Goal: Find contact information: Find contact information

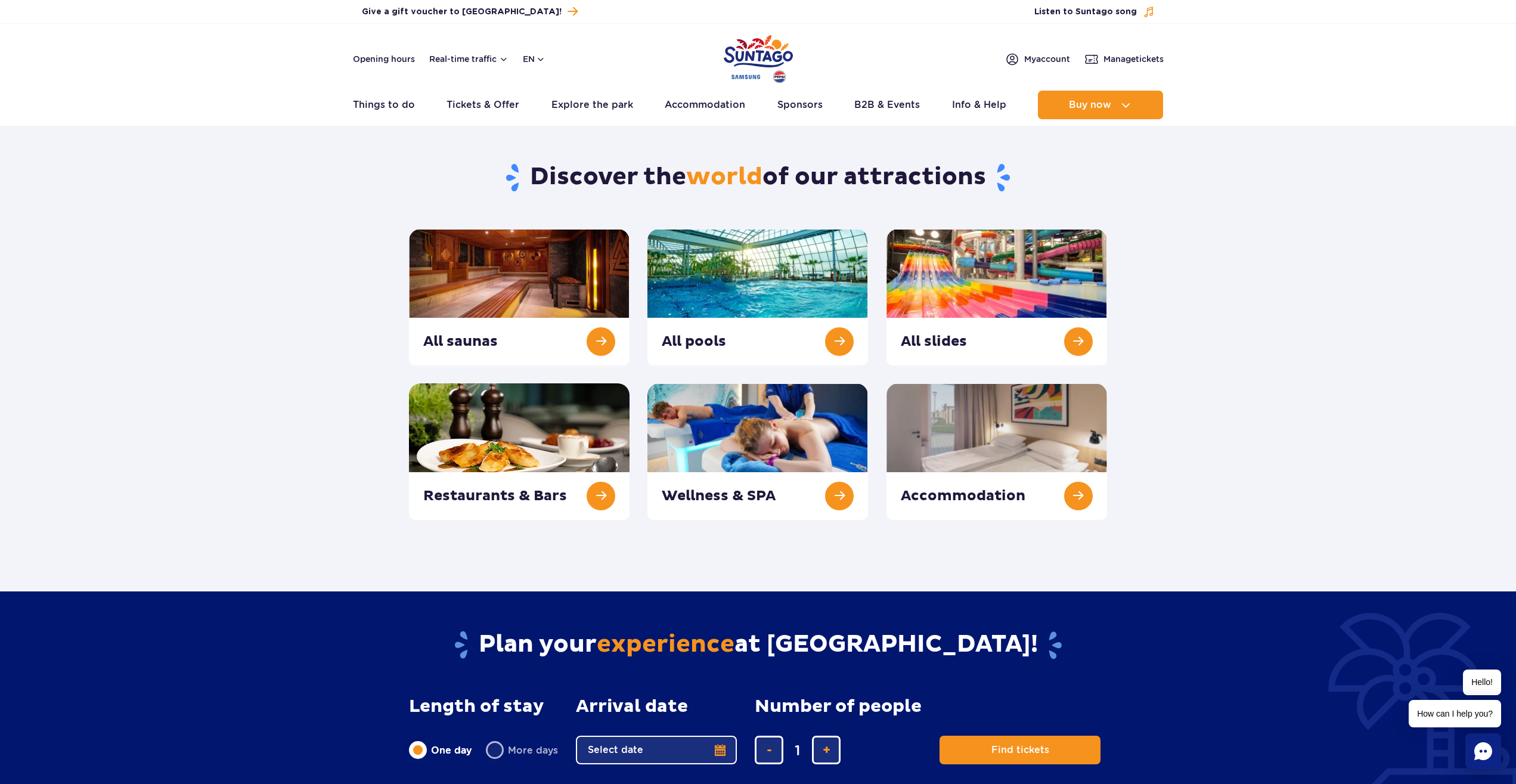
click at [356, 317] on section "Discover the world of our attractions All saunas All pools All slides" at bounding box center [758, 326] width 1516 height 386
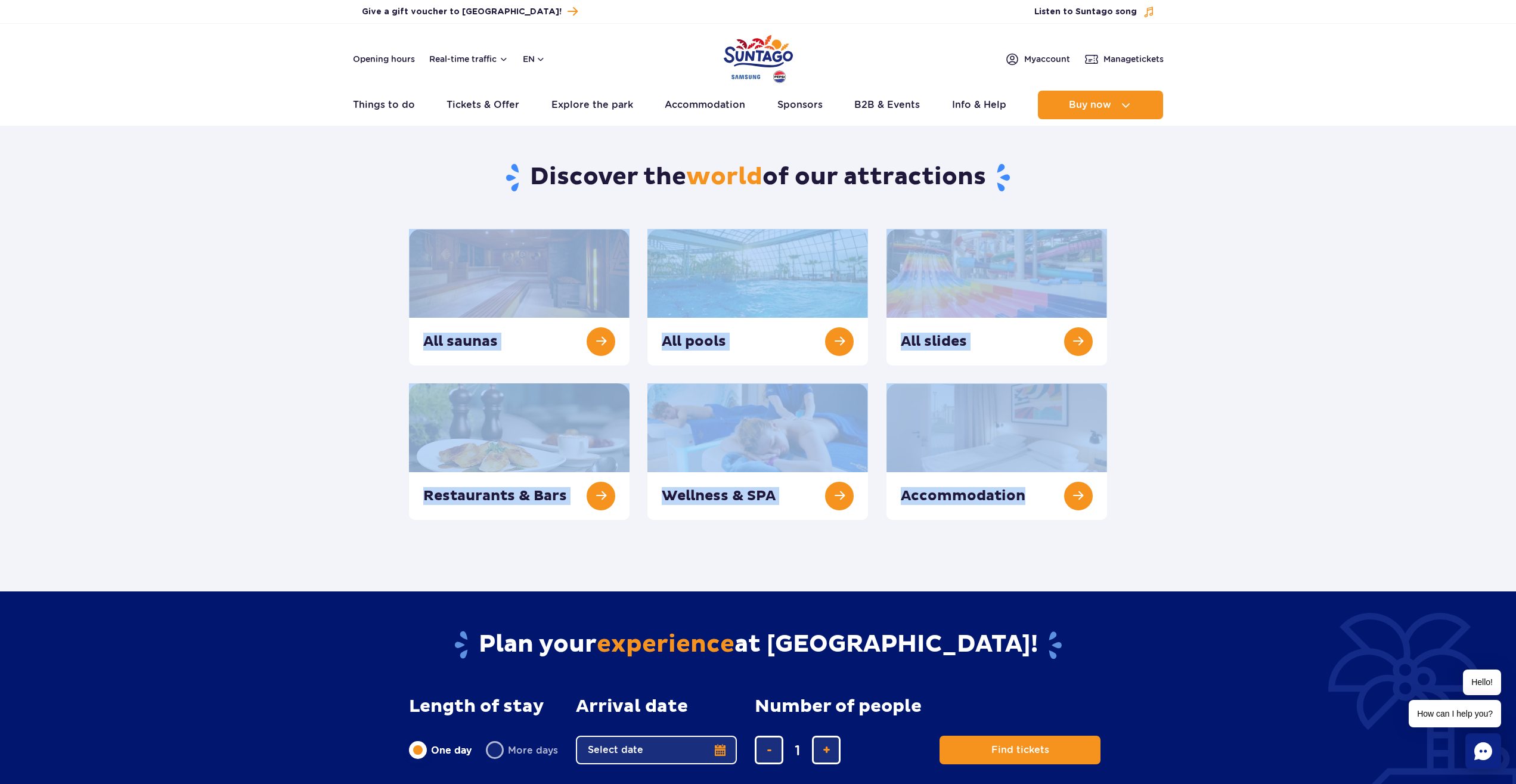
drag, startPoint x: 1319, startPoint y: 474, endPoint x: 302, endPoint y: 255, distance: 1040.3
click at [303, 258] on section "Discover the world of our attractions All saunas All pools All slides" at bounding box center [758, 326] width 1516 height 386
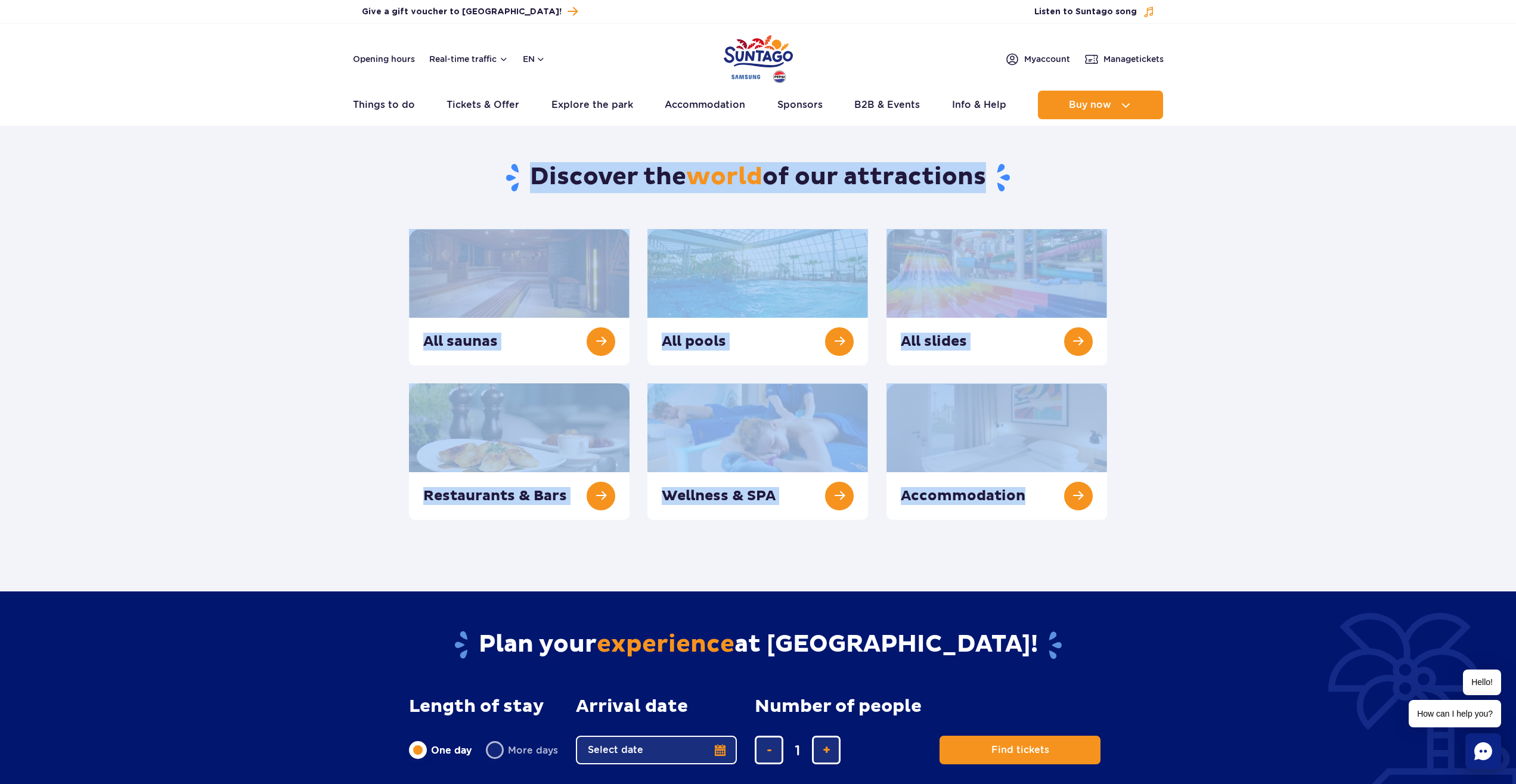
drag, startPoint x: 300, startPoint y: 212, endPoint x: 1107, endPoint y: 480, distance: 850.3
click at [1096, 482] on section "Discover the world of our attractions All saunas All pools All slides" at bounding box center [758, 326] width 1516 height 386
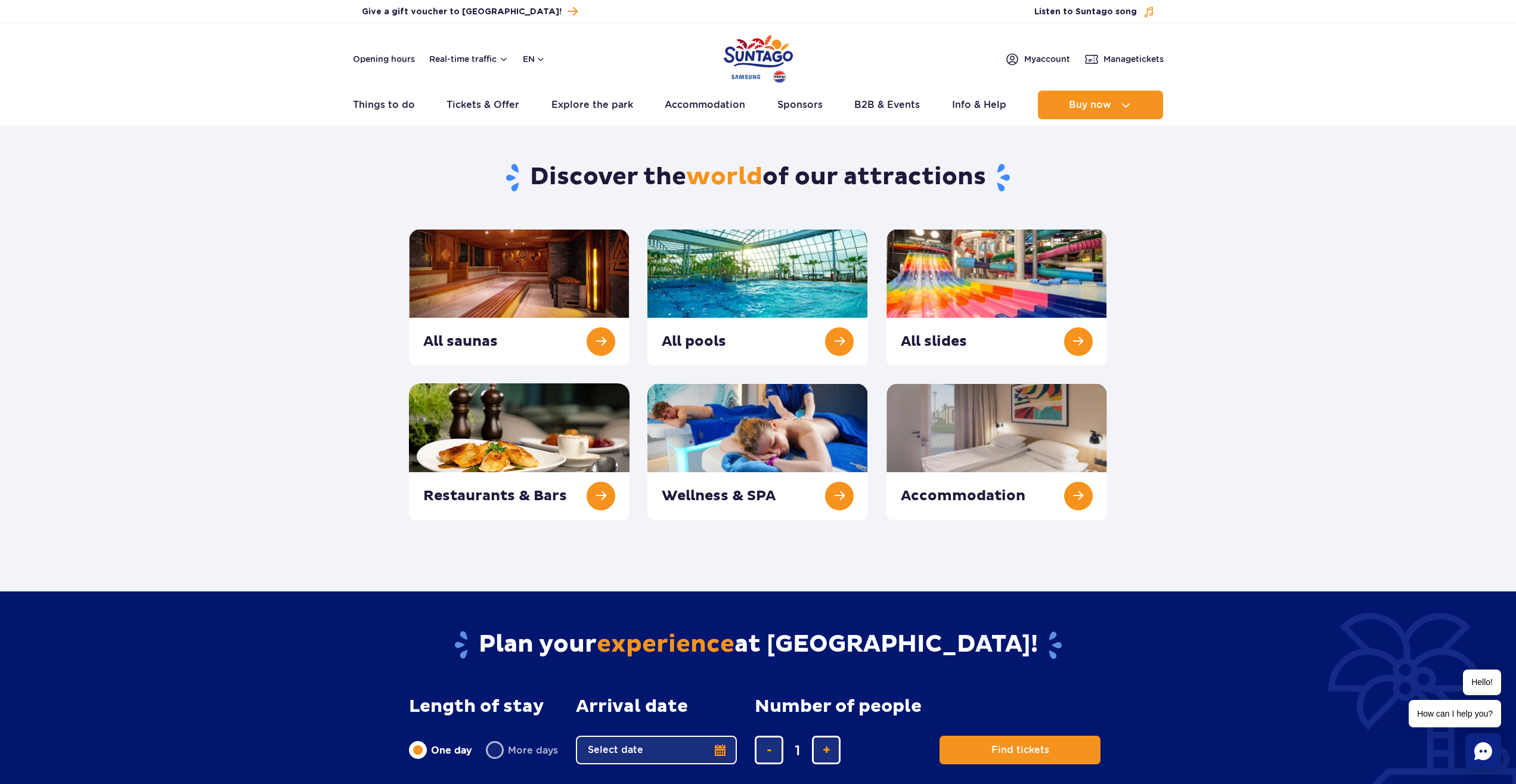
click at [1196, 465] on section "Discover the world of our attractions All saunas All pools All slides" at bounding box center [758, 326] width 1516 height 386
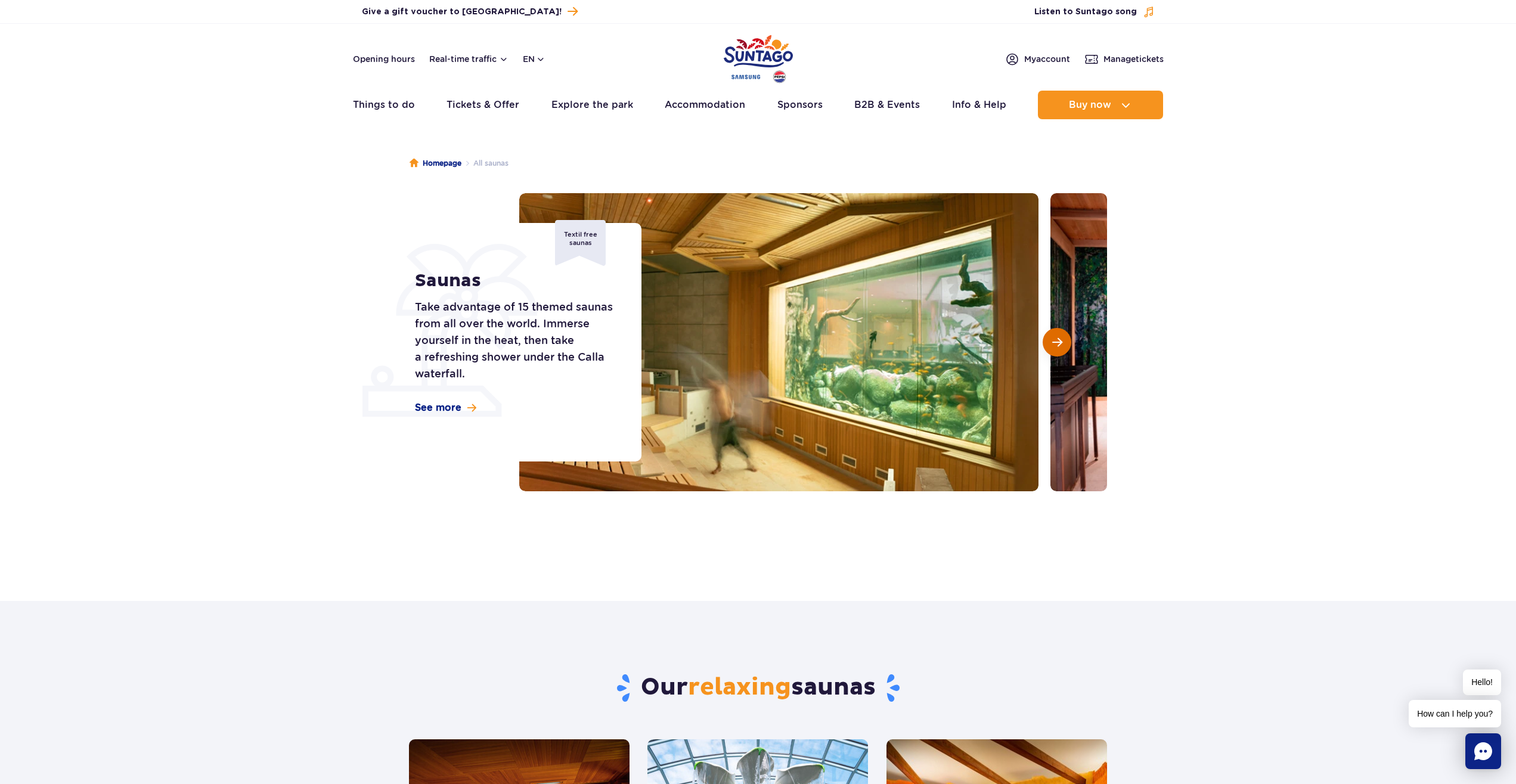
click at [1062, 343] on span "Next slide" at bounding box center [1057, 342] width 10 height 11
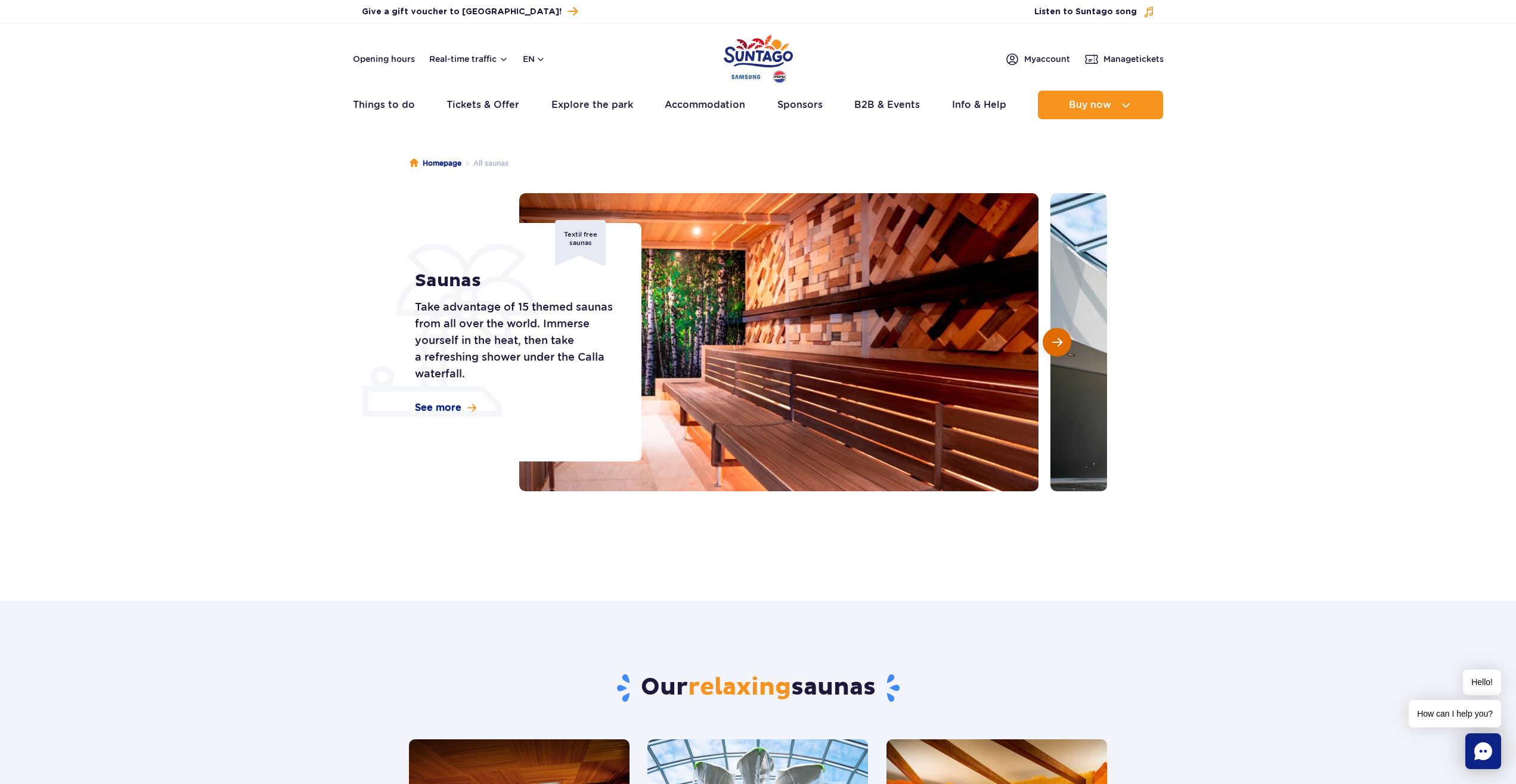
click at [1065, 346] on button "Next slide" at bounding box center [1057, 342] width 29 height 29
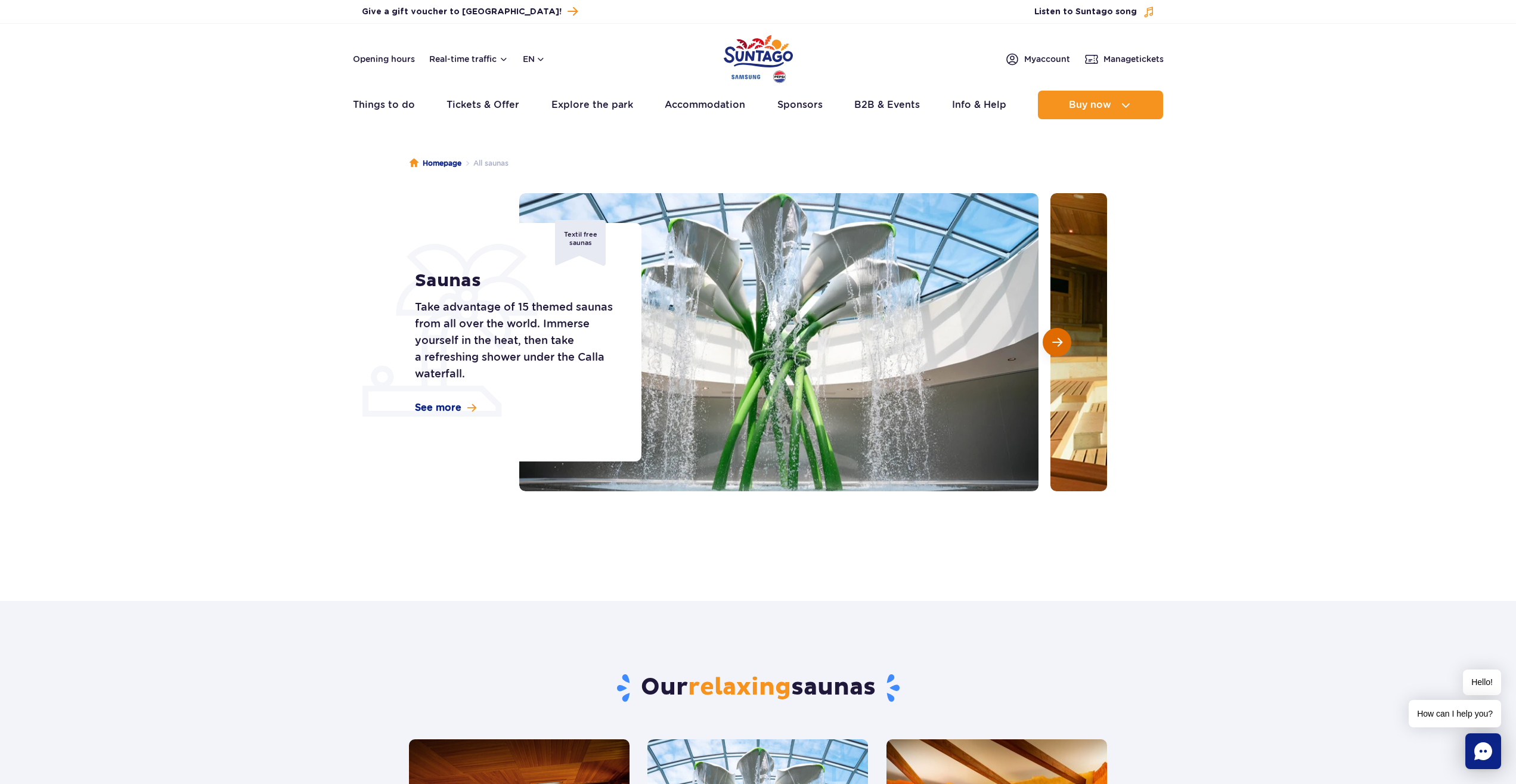
click at [1065, 346] on button "Next slide" at bounding box center [1057, 342] width 29 height 29
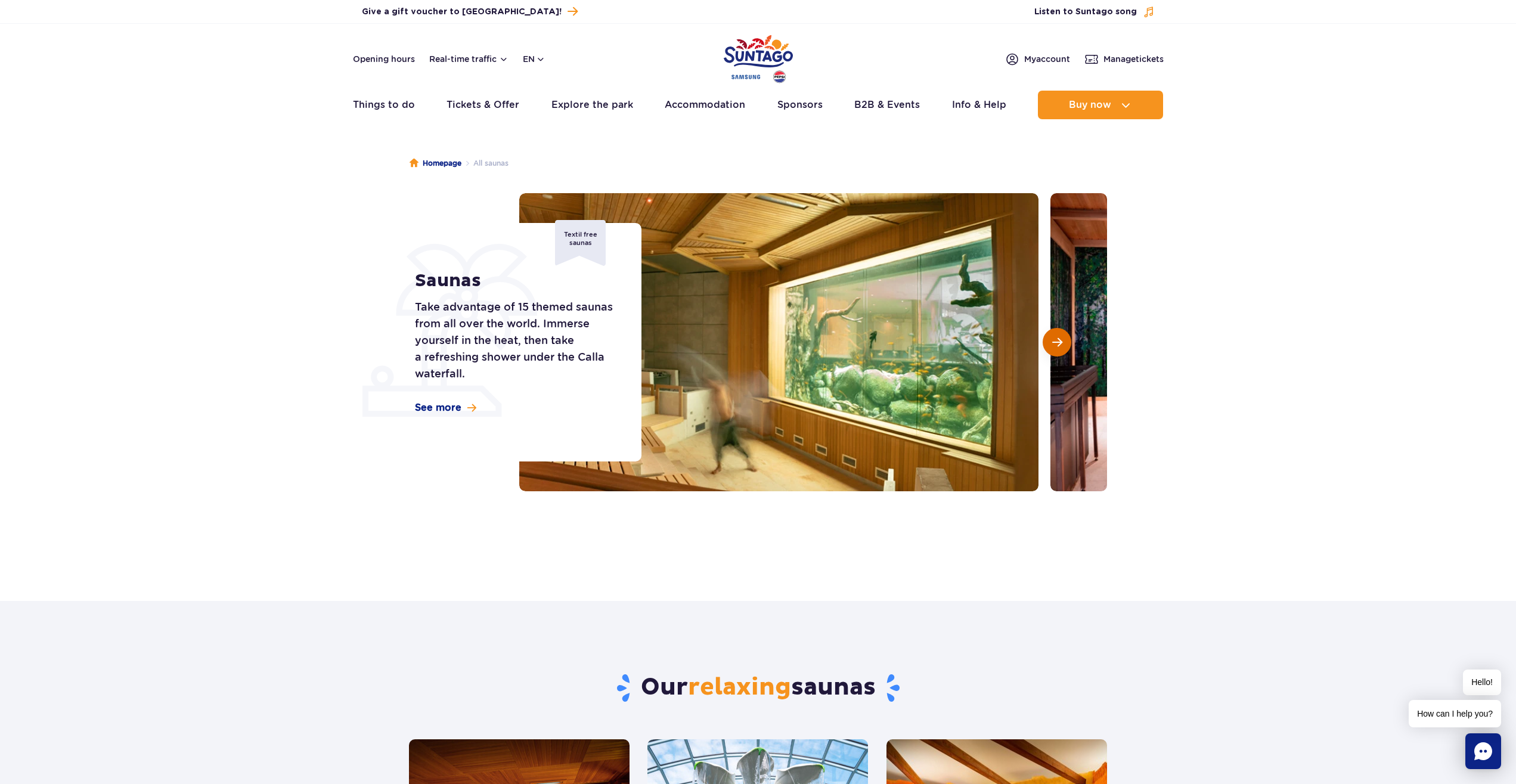
click at [1065, 353] on button "Next slide" at bounding box center [1057, 342] width 29 height 29
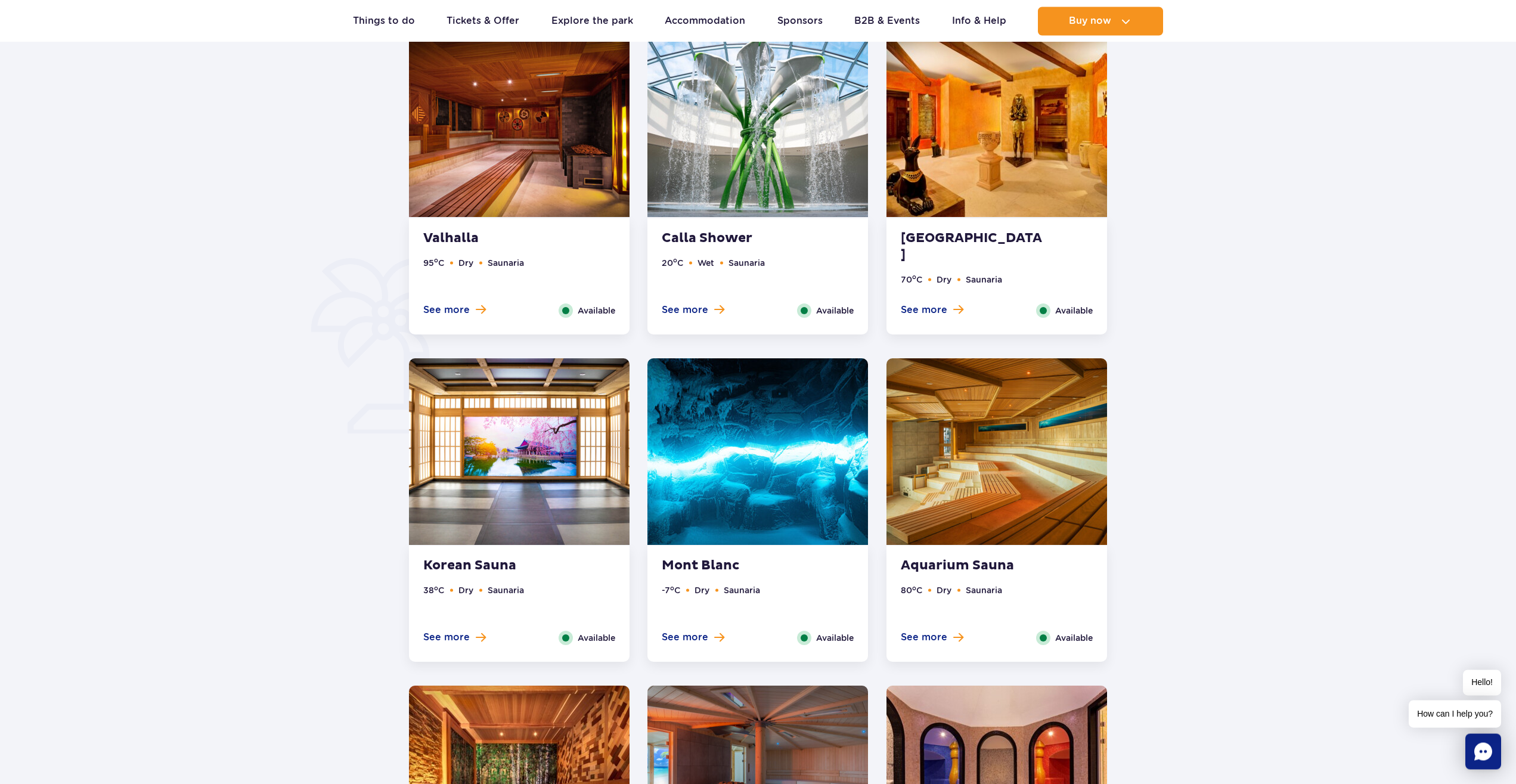
scroll to position [729, 0]
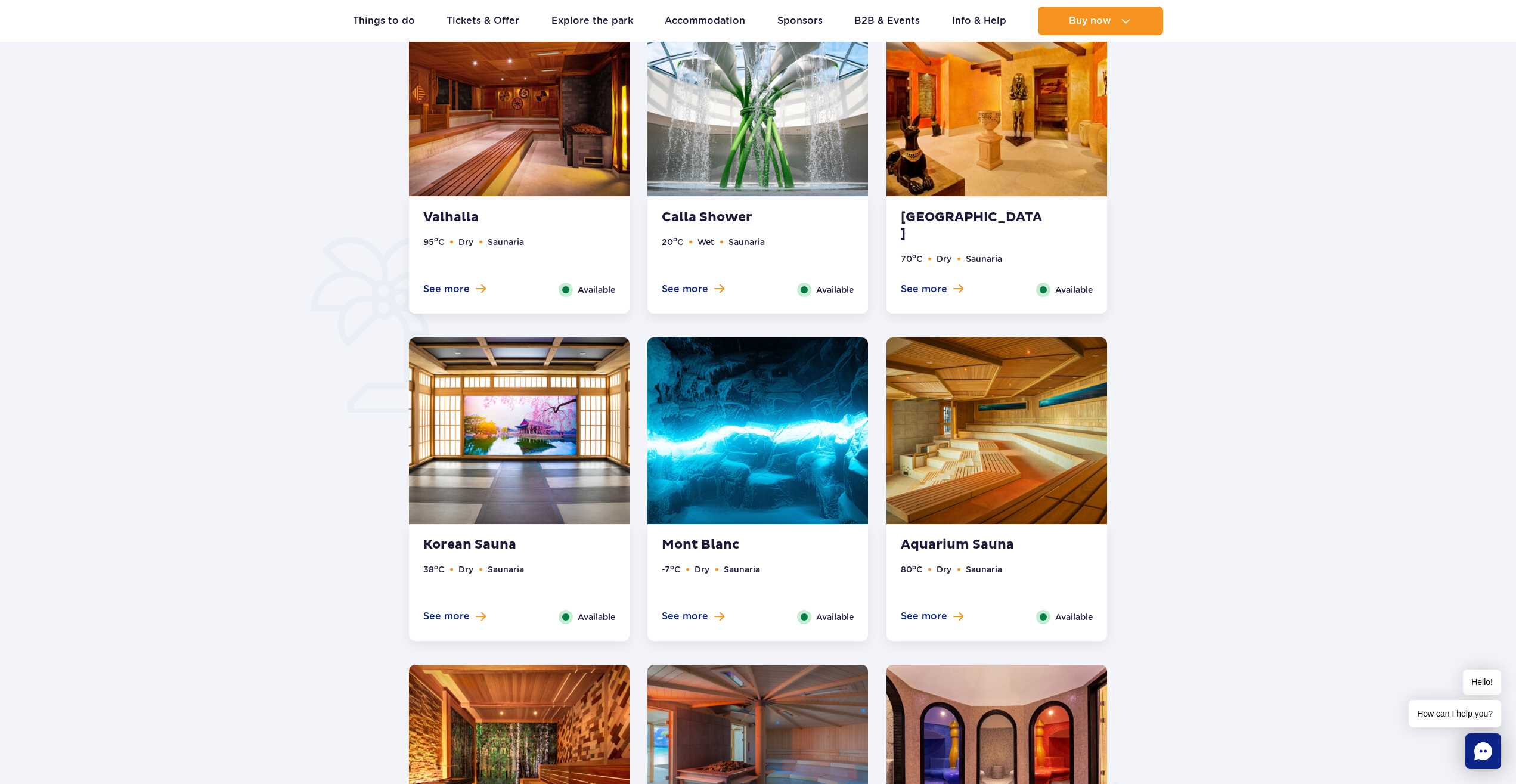
drag, startPoint x: 1244, startPoint y: 469, endPoint x: 306, endPoint y: 476, distance: 938.0
click at [306, 476] on div at bounding box center [758, 595] width 1668 height 1448
click at [313, 471] on div at bounding box center [758, 595] width 1668 height 1448
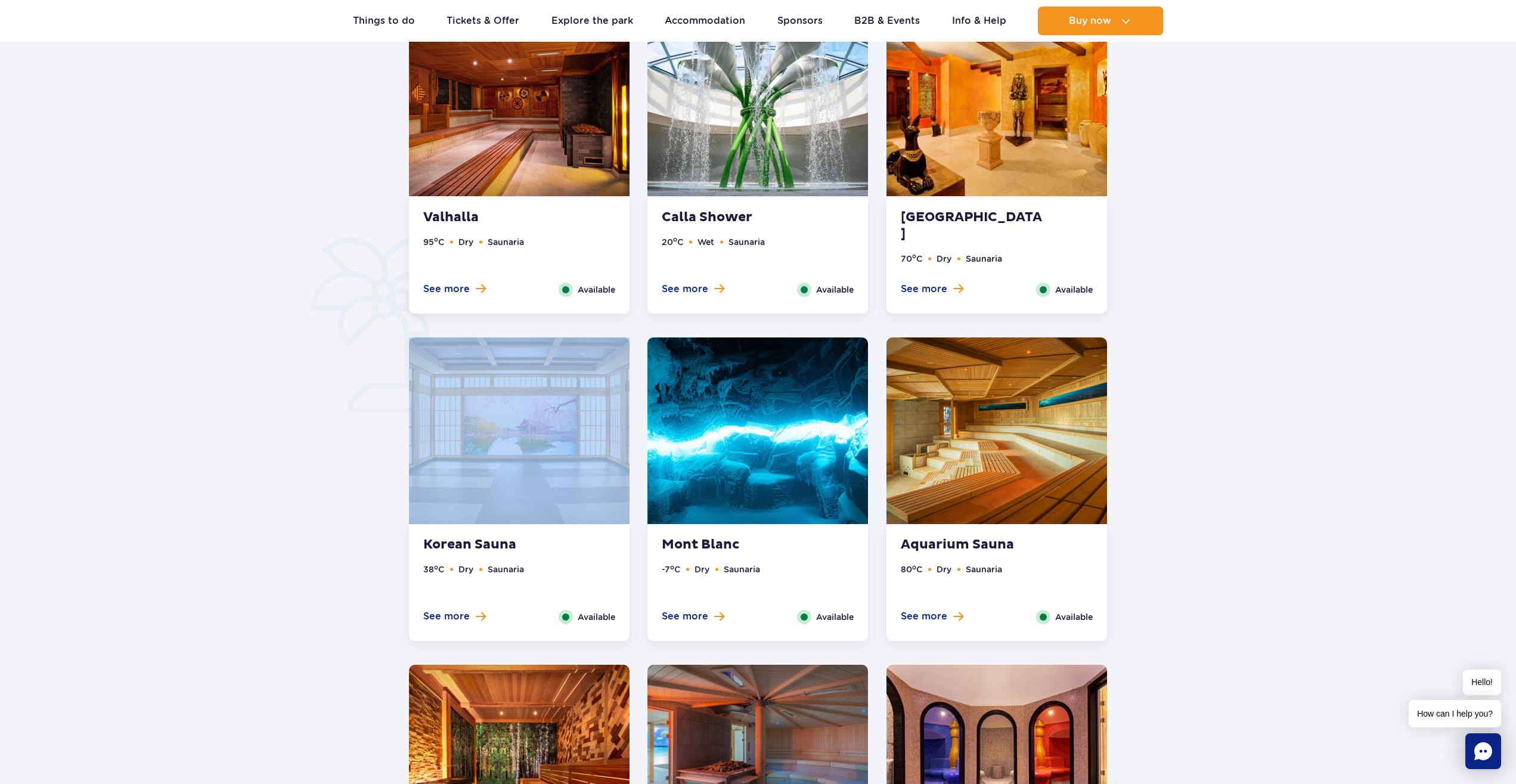
drag, startPoint x: 1206, startPoint y: 456, endPoint x: 528, endPoint y: 446, distance: 678.1
click at [580, 449] on section "Our relaxing saunas Valhalla 95 o C Dry Saunaria See more Close Available Valha…" at bounding box center [758, 595] width 1516 height 1448
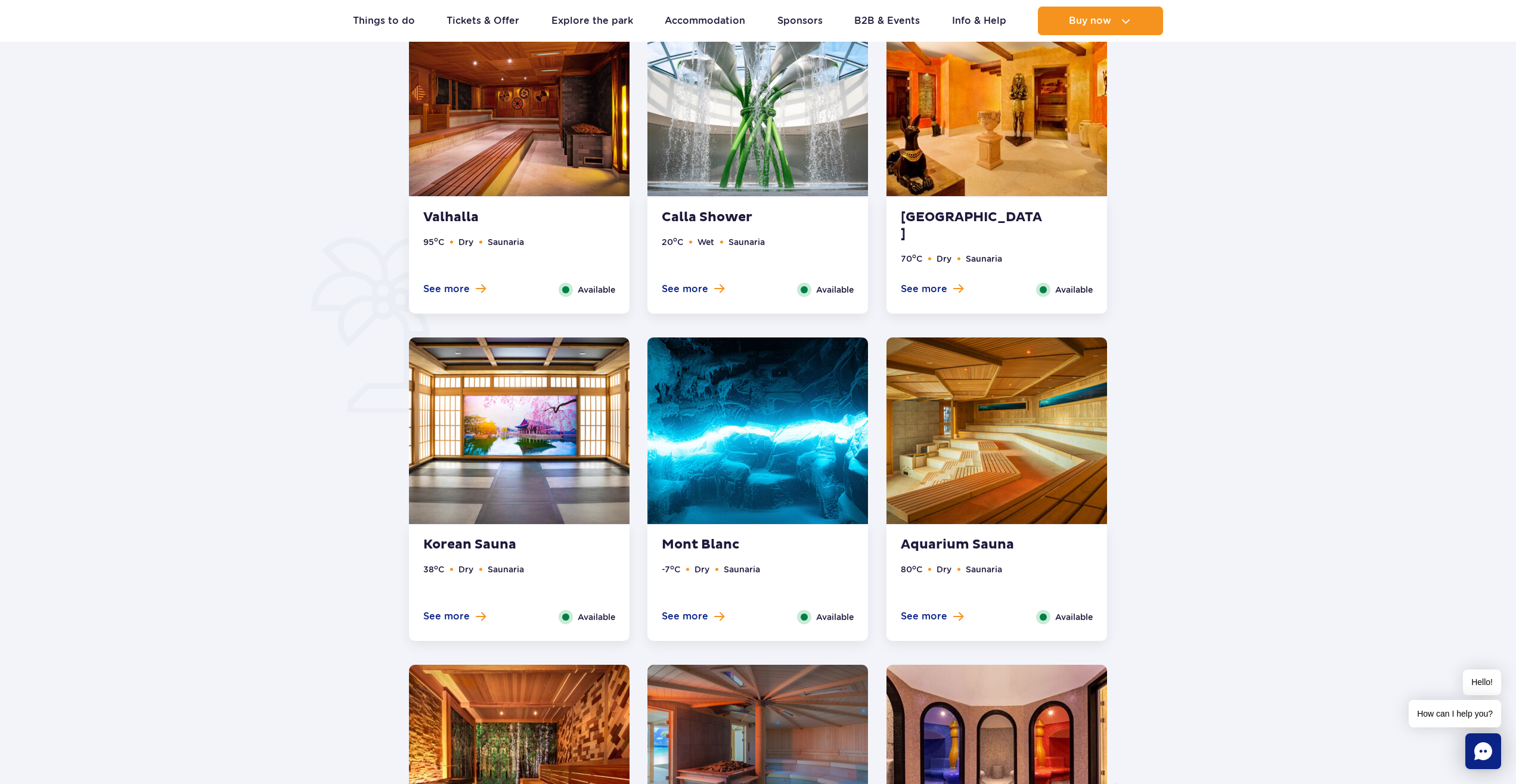
click at [325, 410] on div at bounding box center [758, 595] width 1668 height 1448
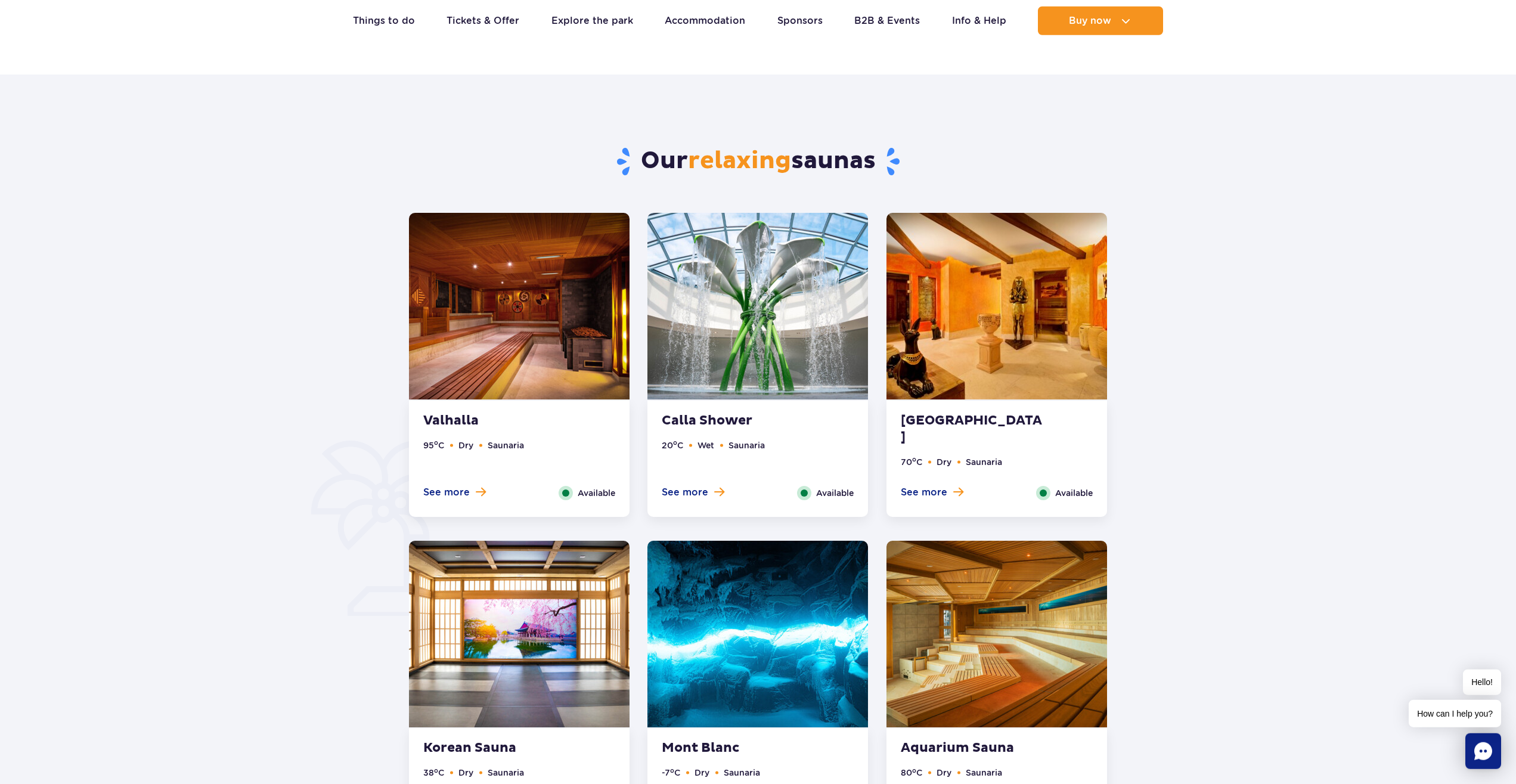
scroll to position [0, 0]
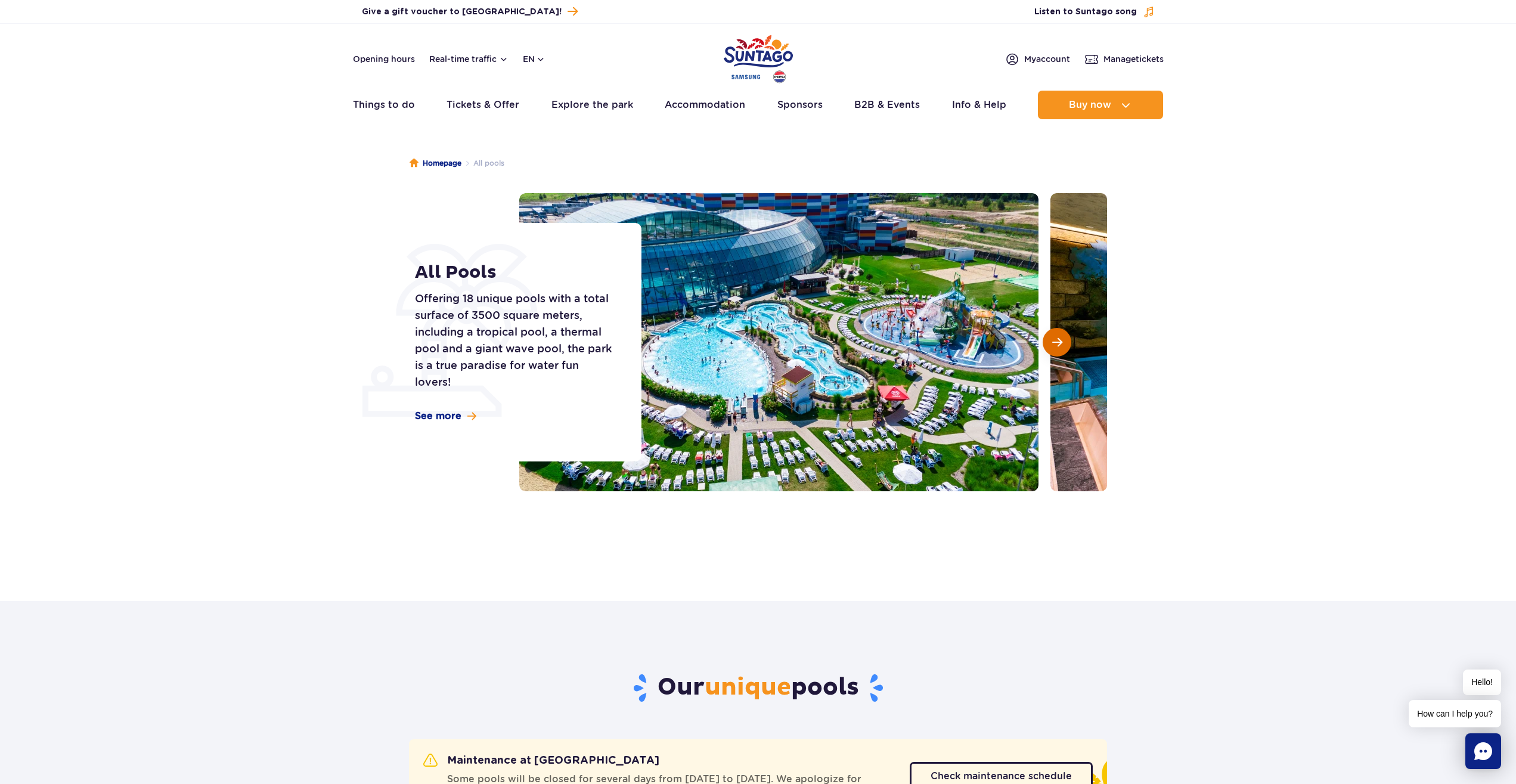
click at [1050, 343] on button "Next slide" at bounding box center [1057, 342] width 29 height 29
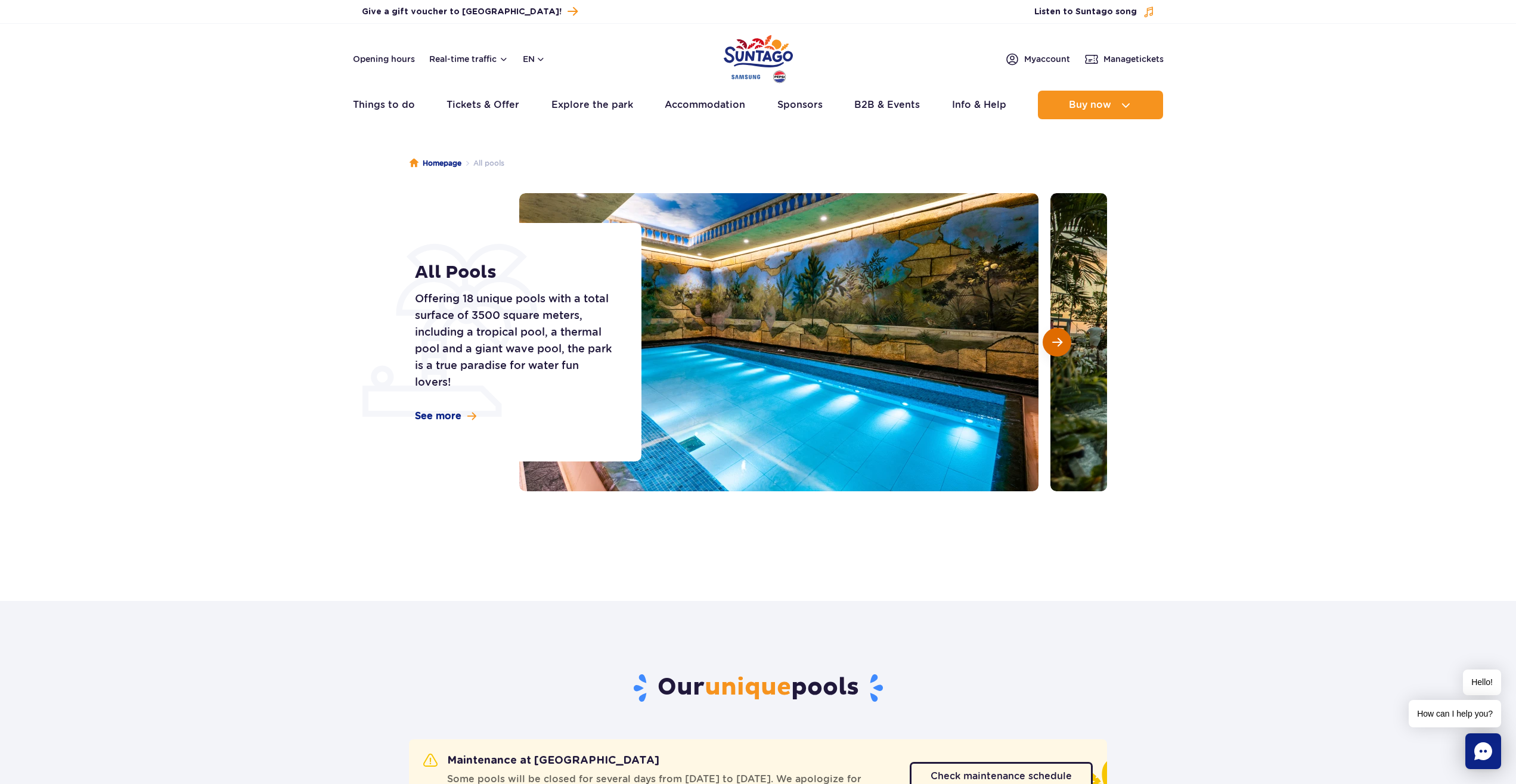
click at [1050, 343] on button "Next slide" at bounding box center [1057, 342] width 29 height 29
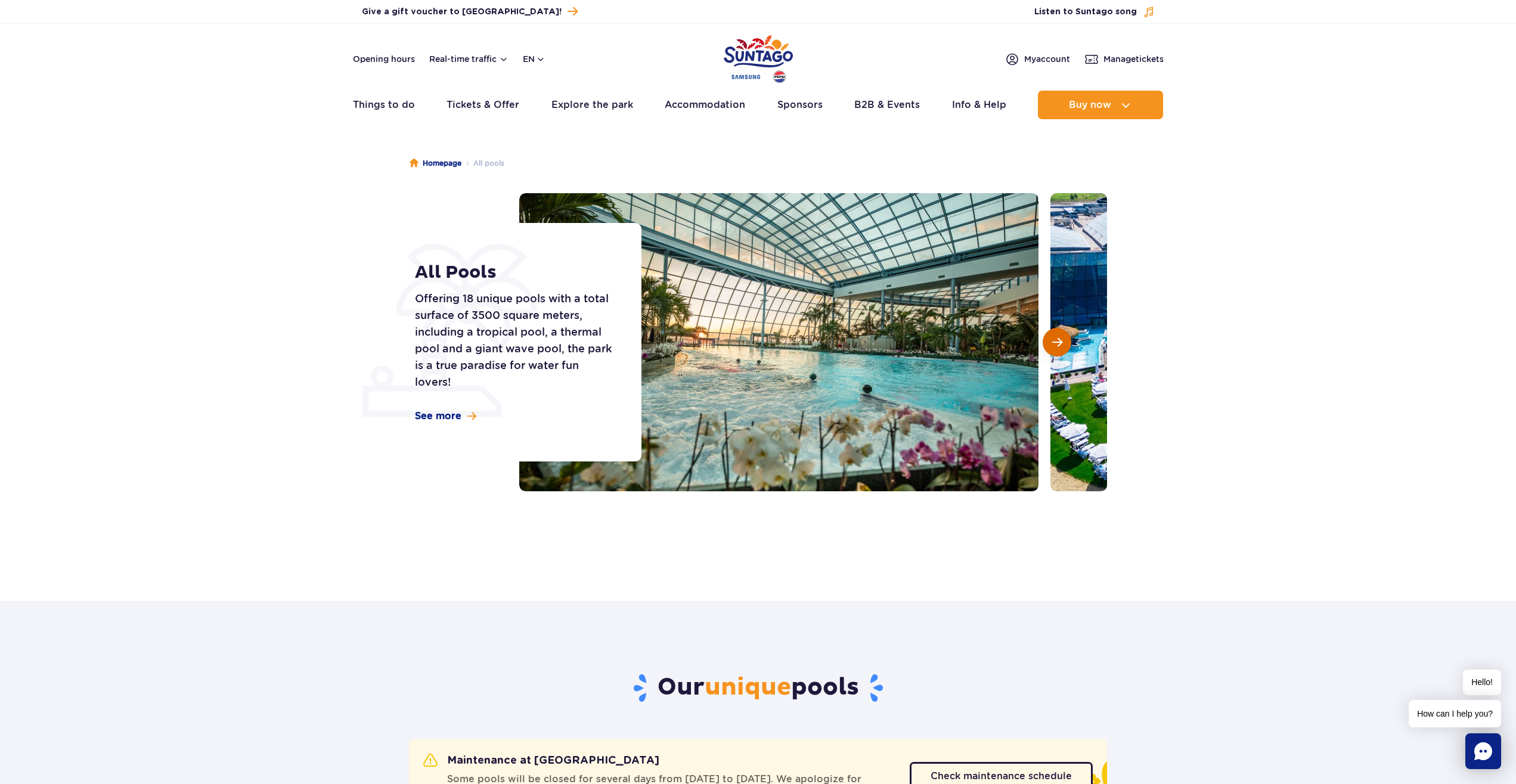
click at [1050, 343] on button "Next slide" at bounding box center [1057, 342] width 29 height 29
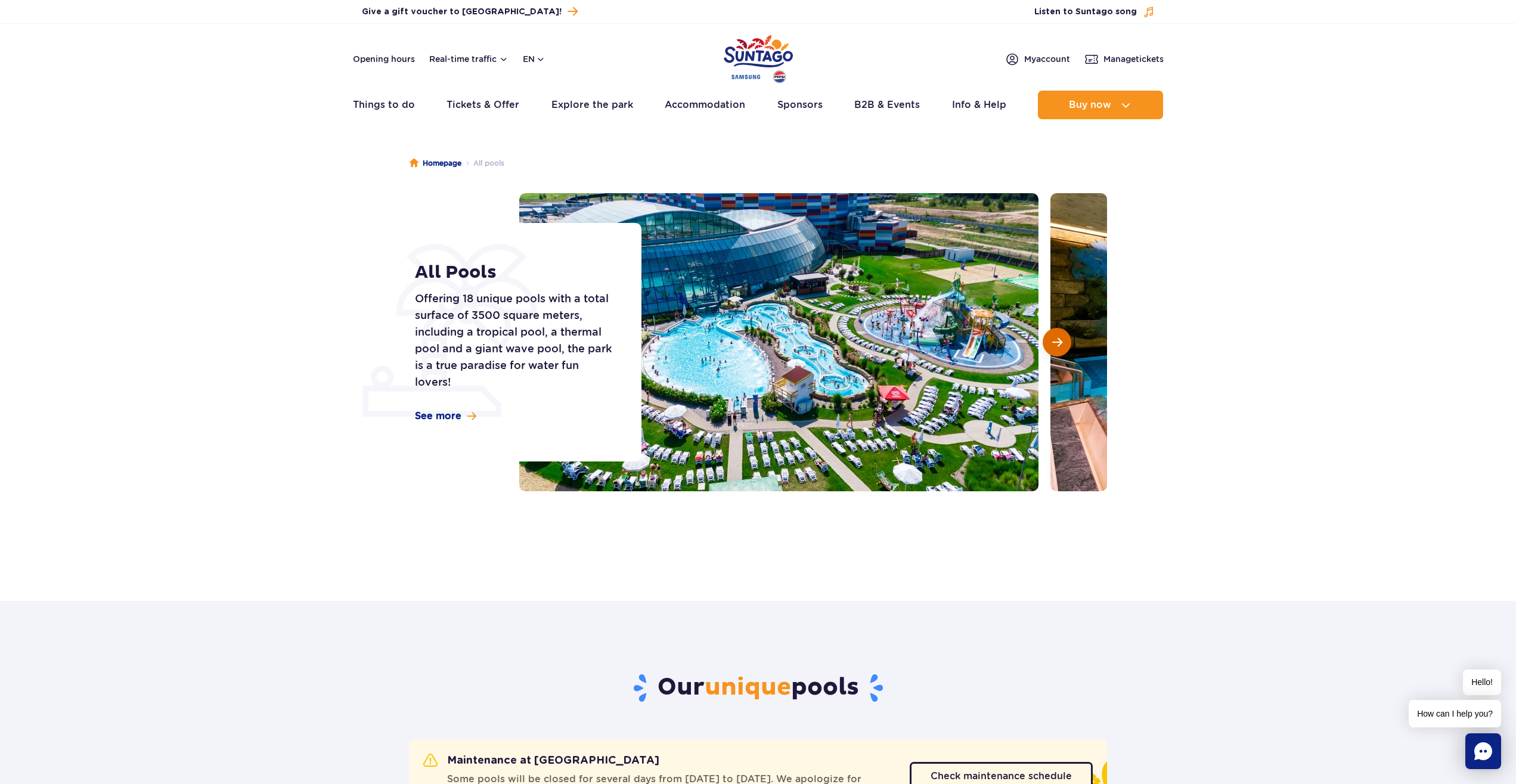
click at [1066, 344] on button "Next slide" at bounding box center [1057, 342] width 29 height 29
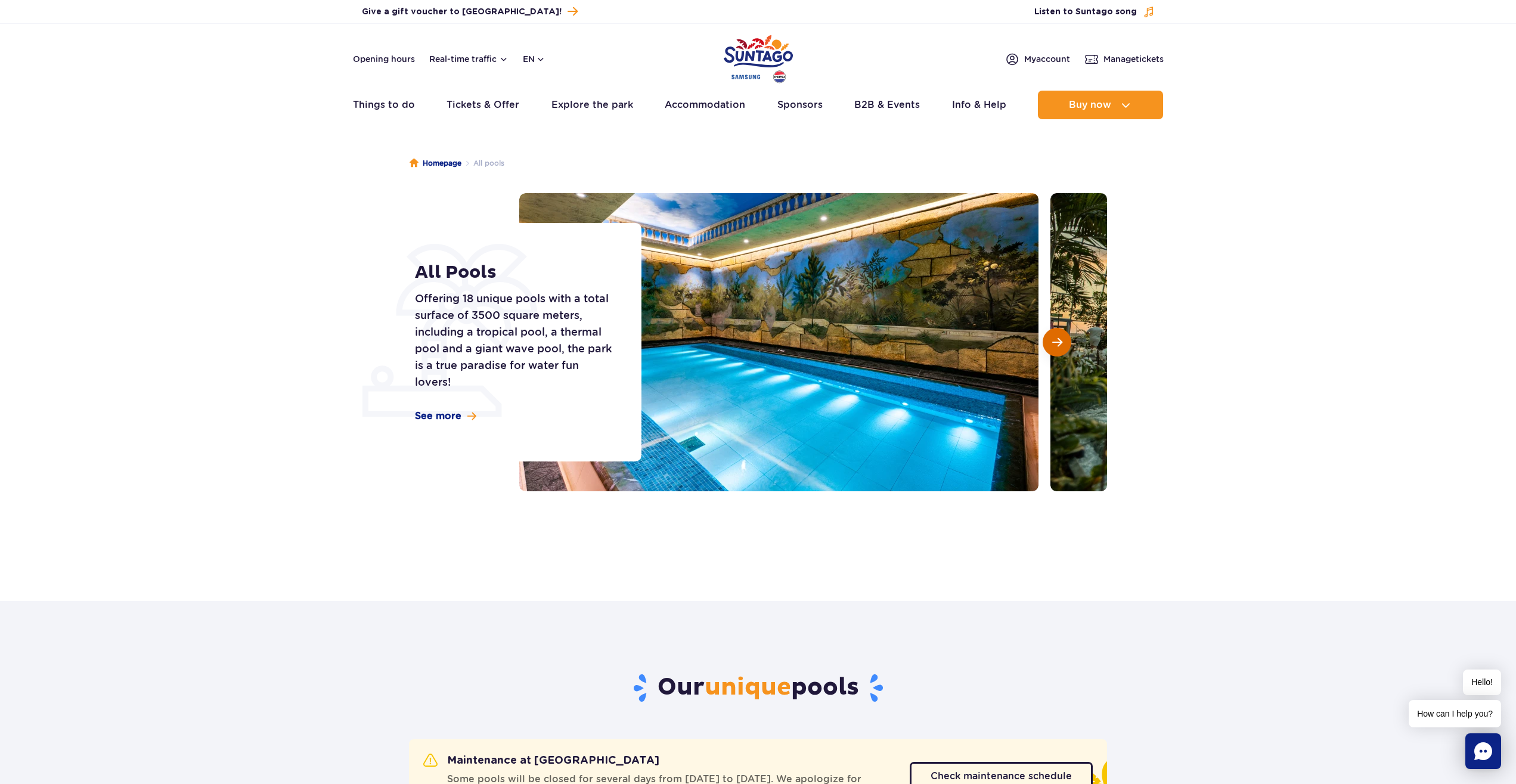
click at [1066, 344] on button "Next slide" at bounding box center [1057, 342] width 29 height 29
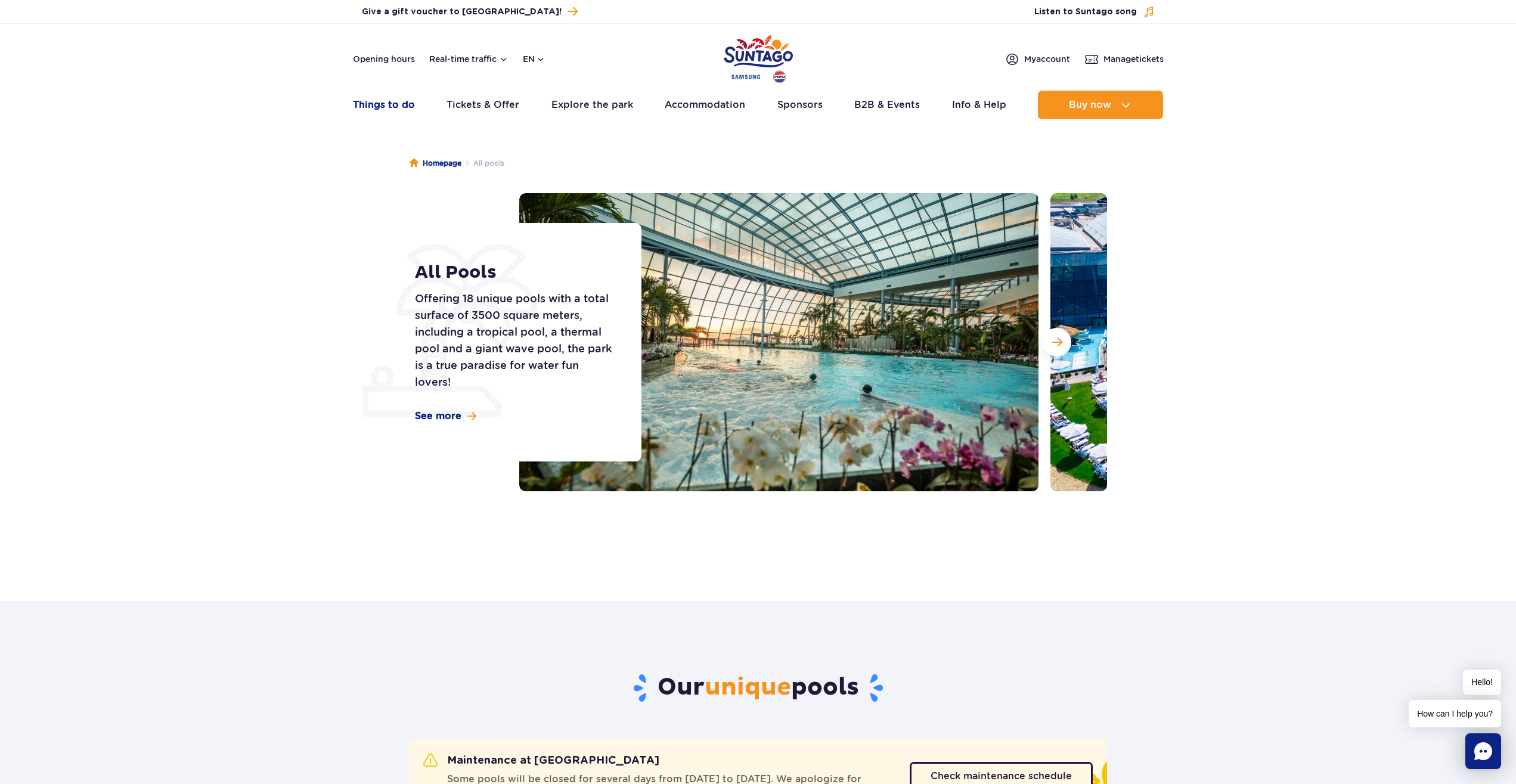
click at [372, 99] on link "Things to do" at bounding box center [384, 105] width 62 height 29
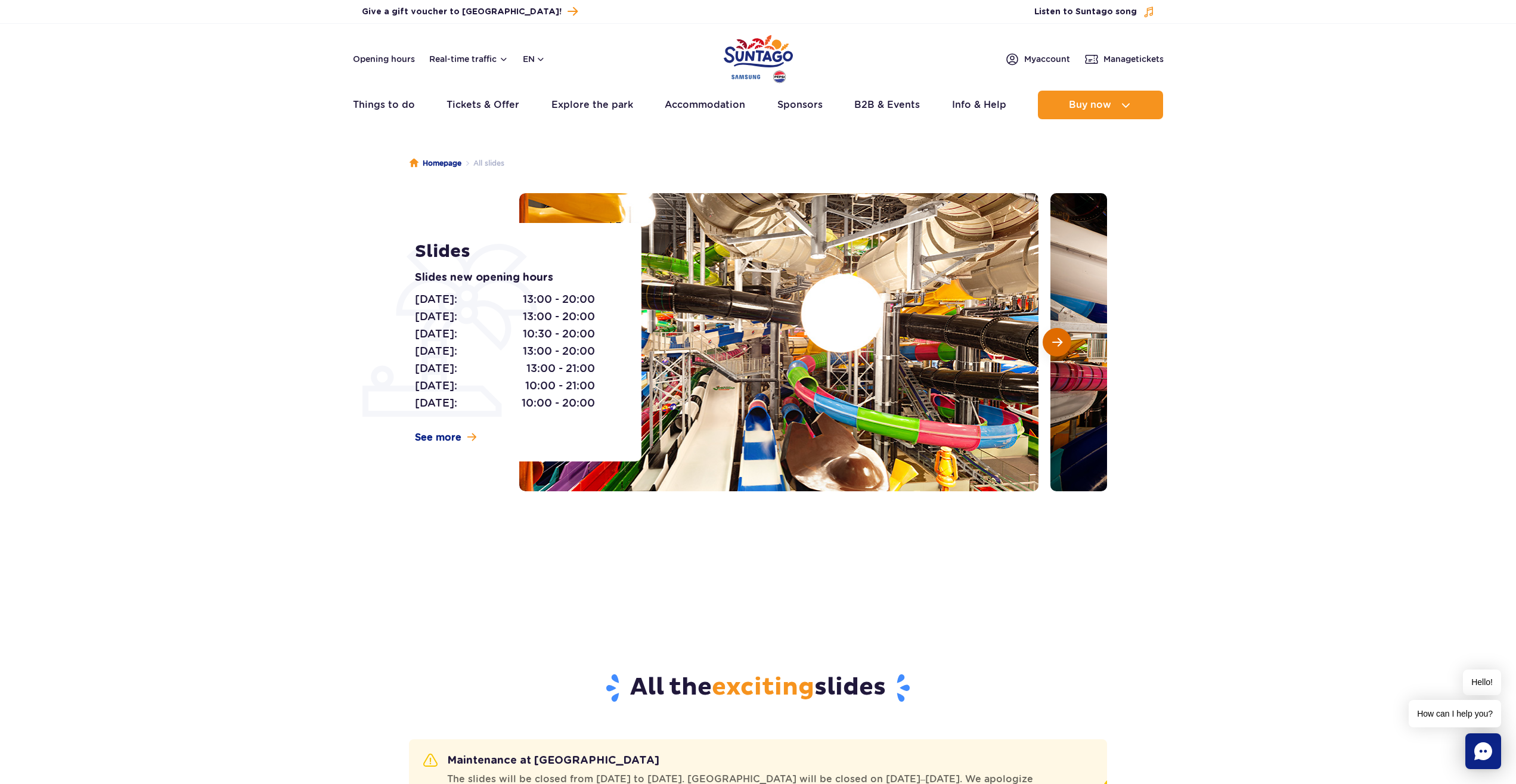
click at [1048, 341] on button "Next slide" at bounding box center [1057, 342] width 29 height 29
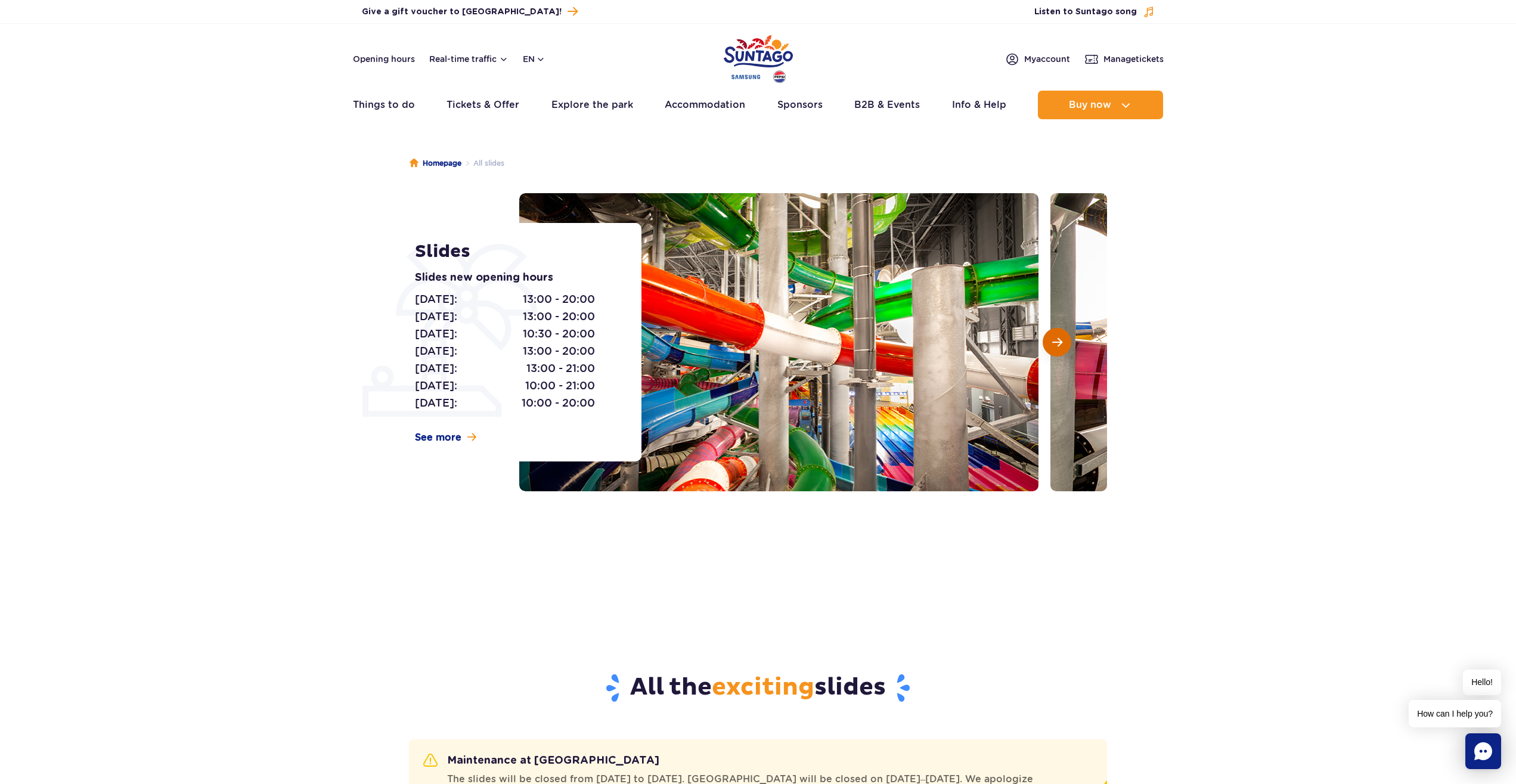
click at [1048, 341] on button "Next slide" at bounding box center [1057, 342] width 29 height 29
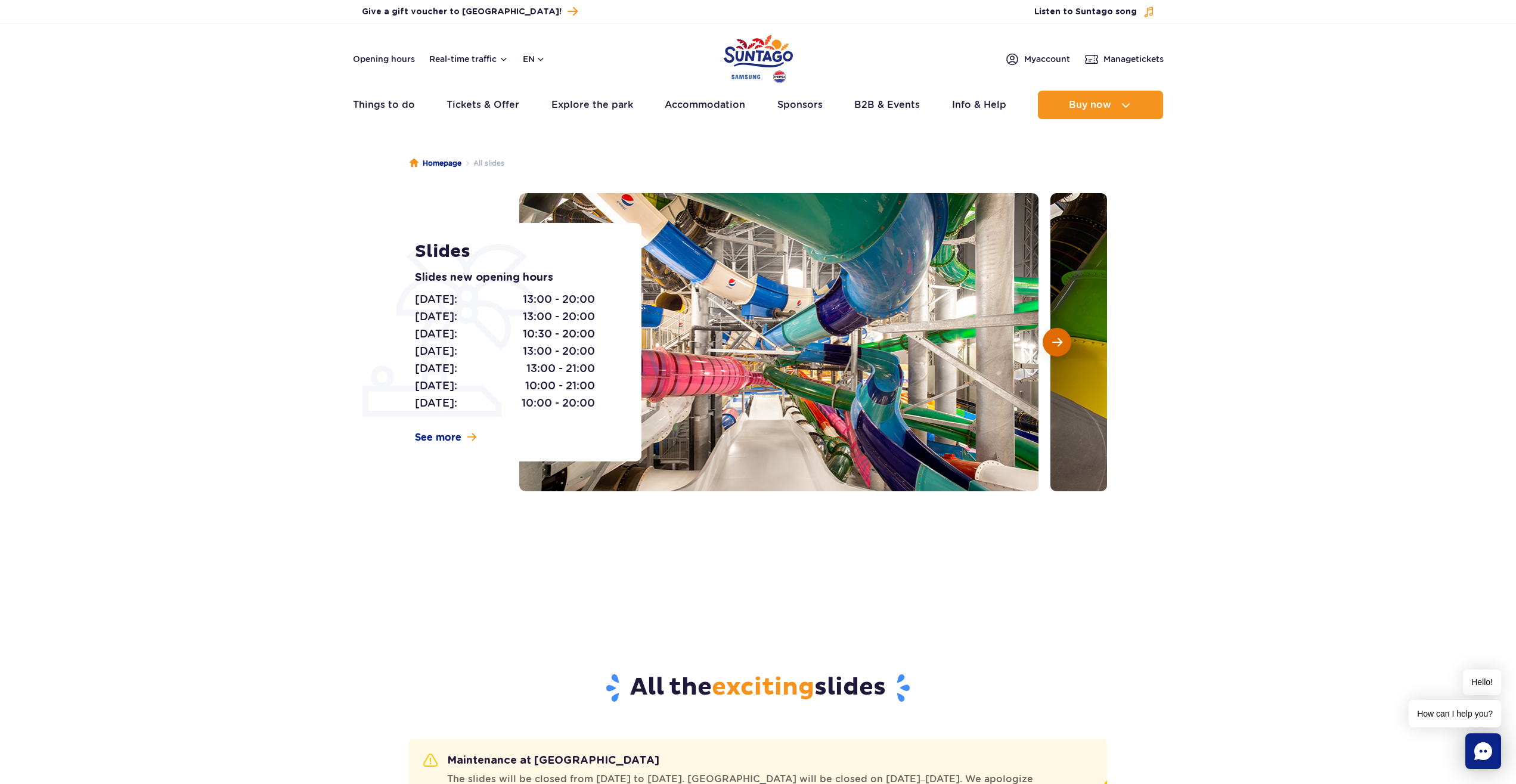
click at [1048, 341] on button "Next slide" at bounding box center [1057, 342] width 29 height 29
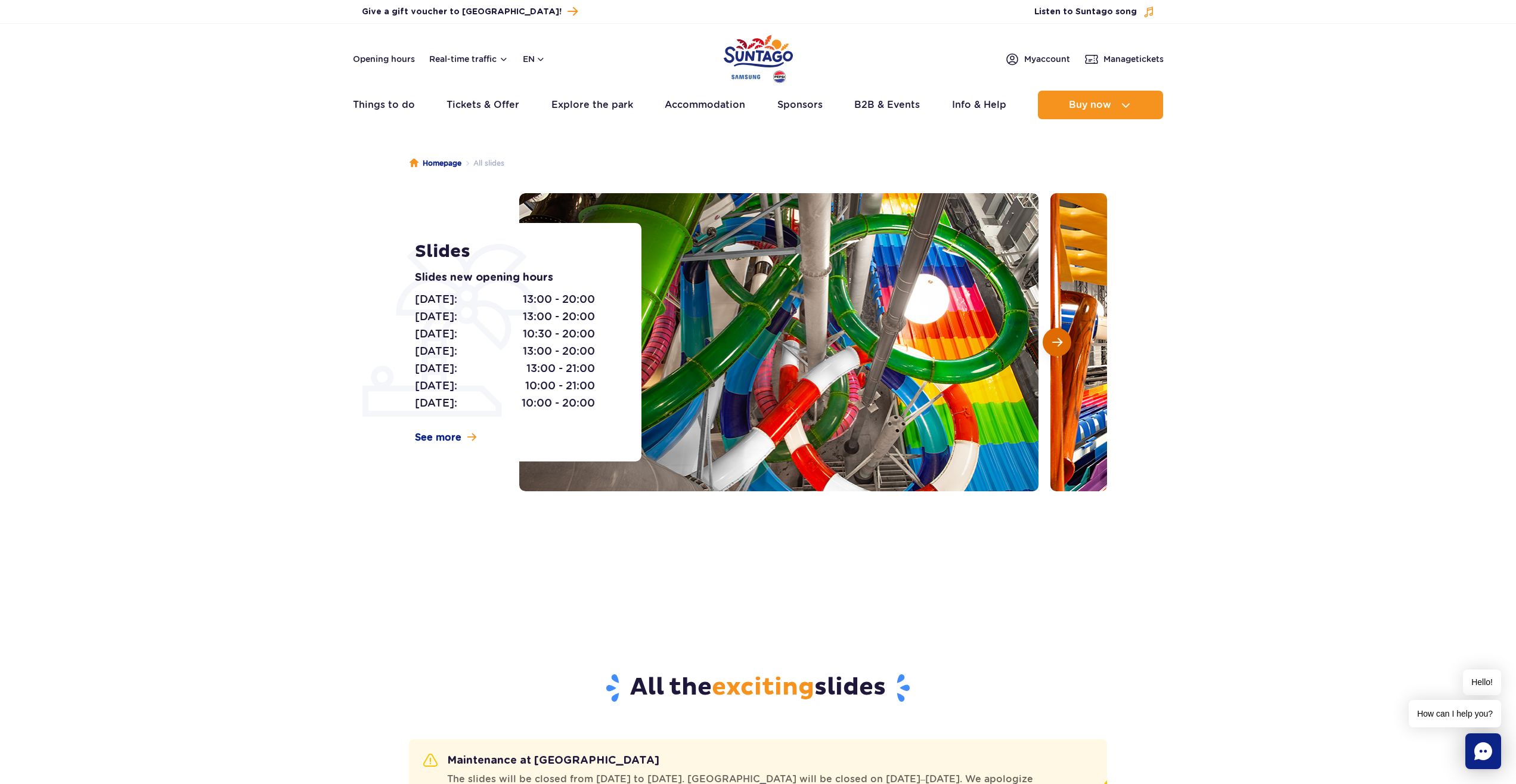
click at [1061, 352] on button "Next slide" at bounding box center [1057, 342] width 29 height 29
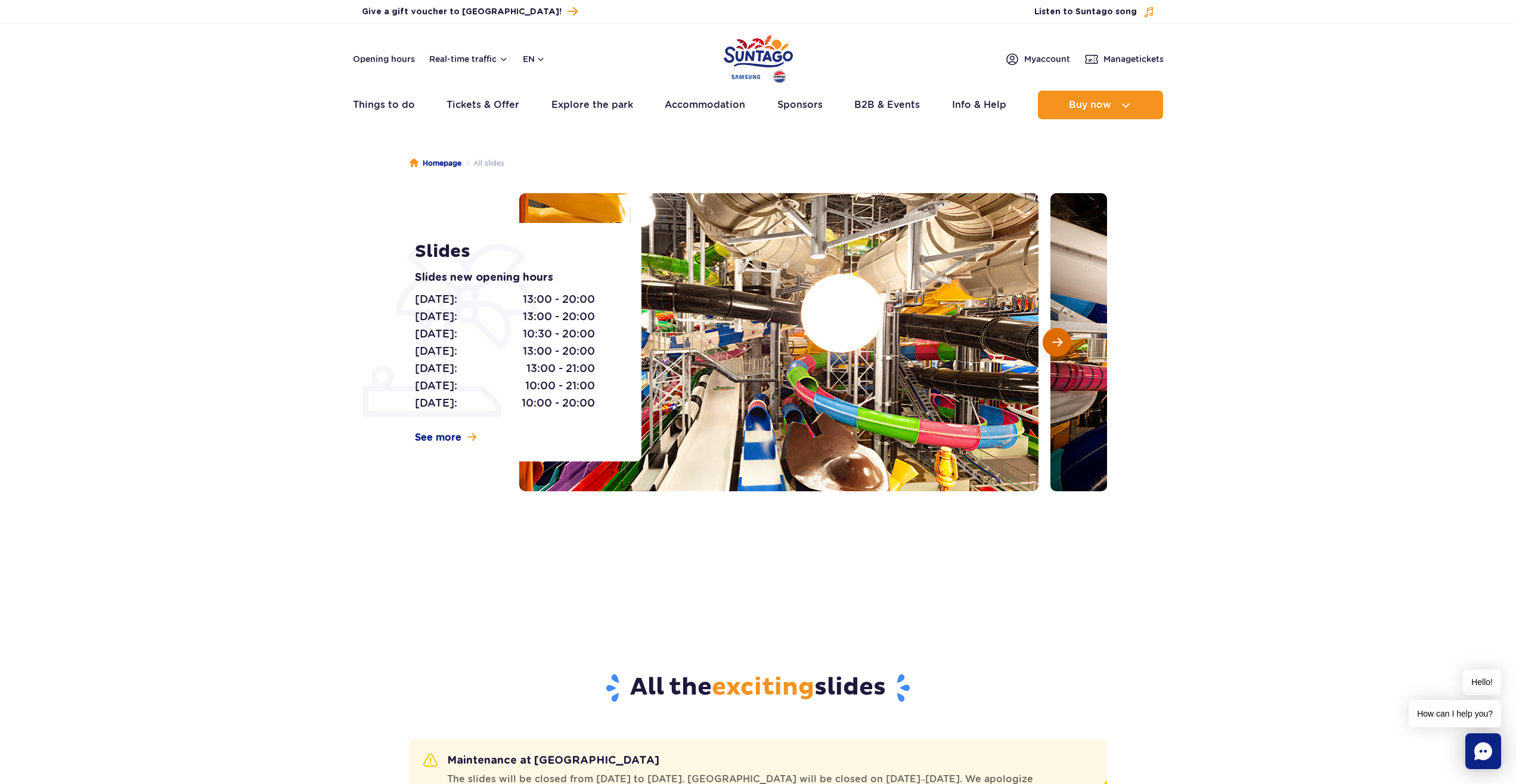
click at [1061, 352] on button "Next slide" at bounding box center [1057, 342] width 29 height 29
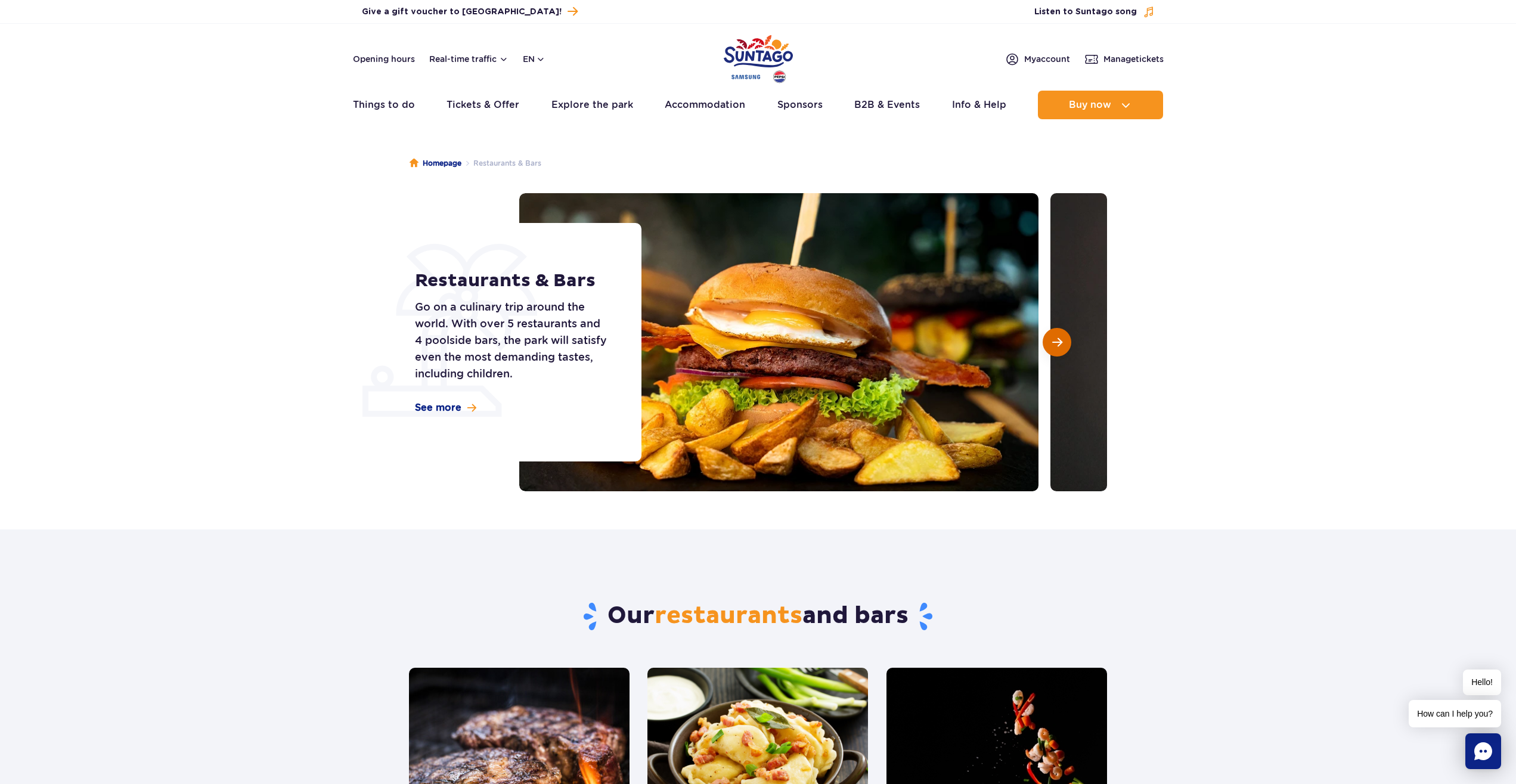
click at [1069, 338] on button "Next slide" at bounding box center [1057, 342] width 29 height 29
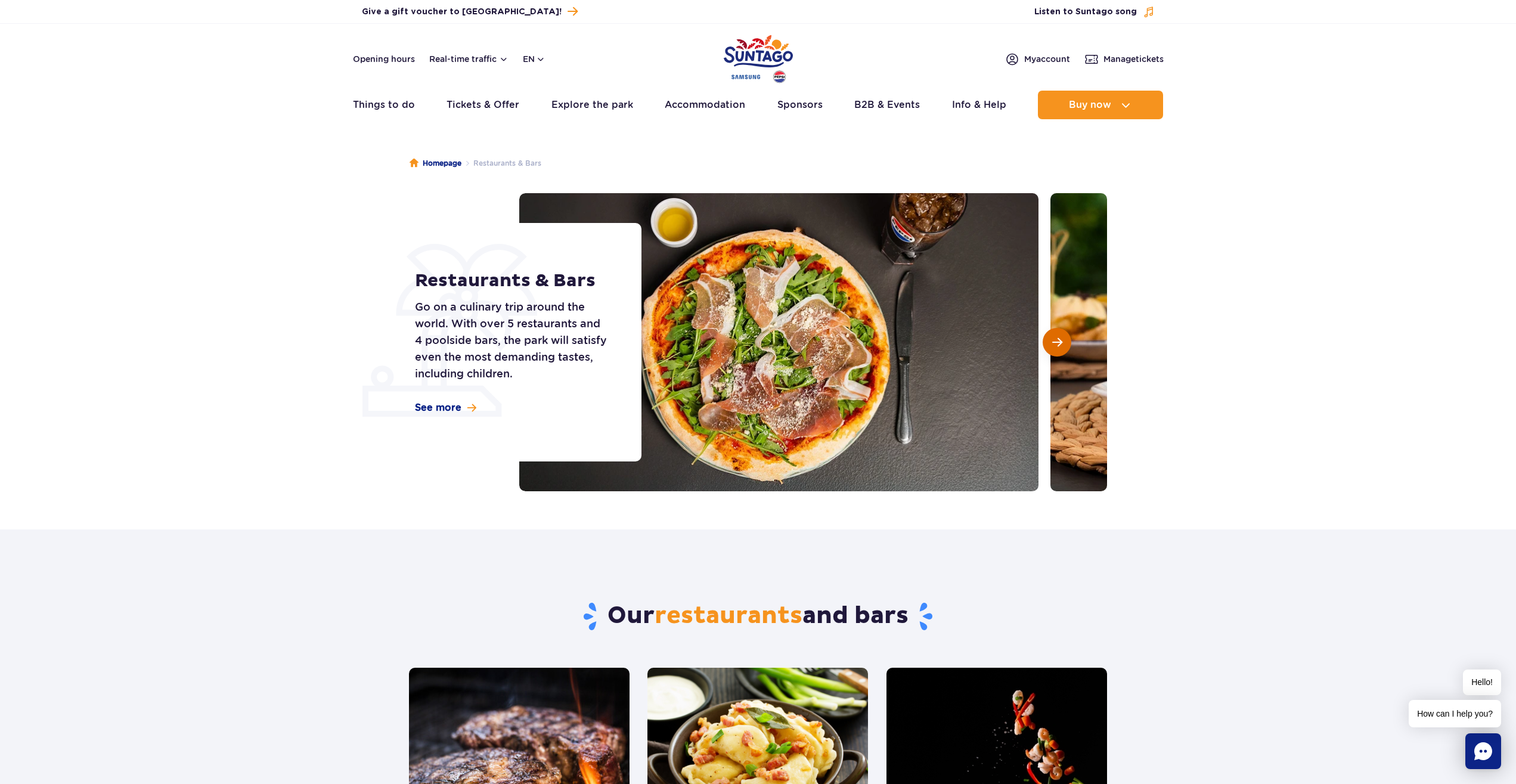
click at [1069, 338] on button "Next slide" at bounding box center [1057, 342] width 29 height 29
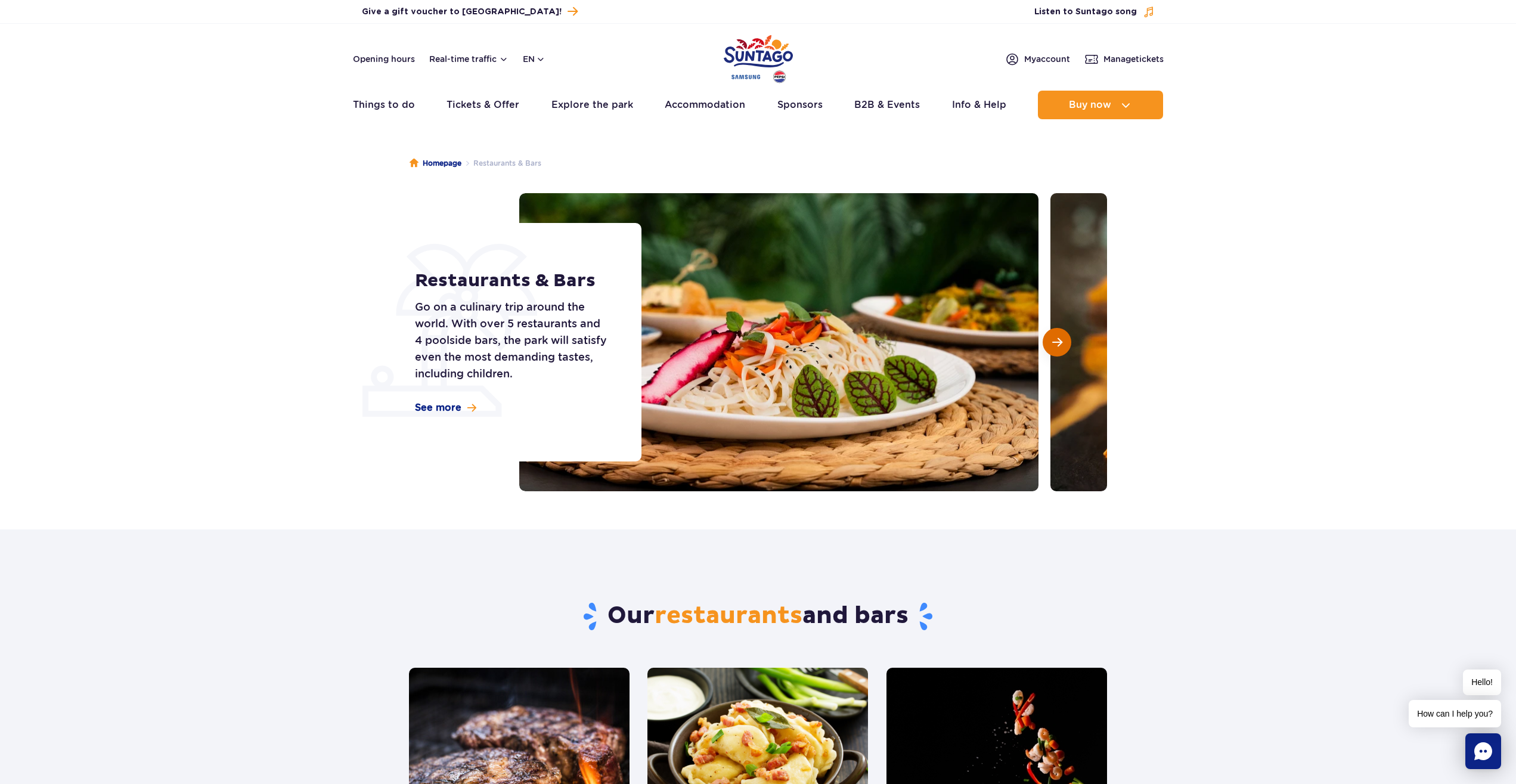
click at [1064, 345] on button "Next slide" at bounding box center [1057, 342] width 29 height 29
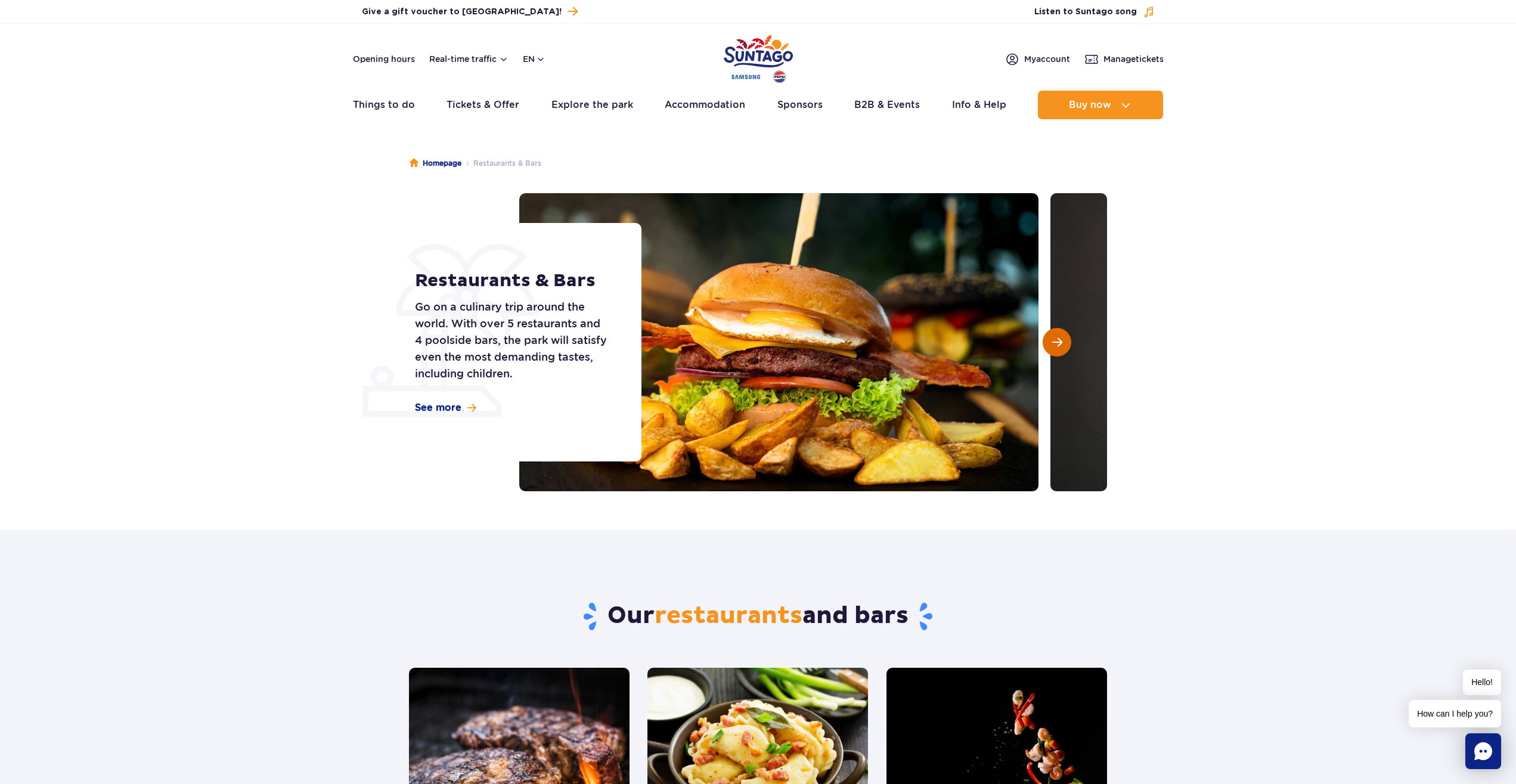
click at [1064, 345] on button "Next slide" at bounding box center [1057, 342] width 29 height 29
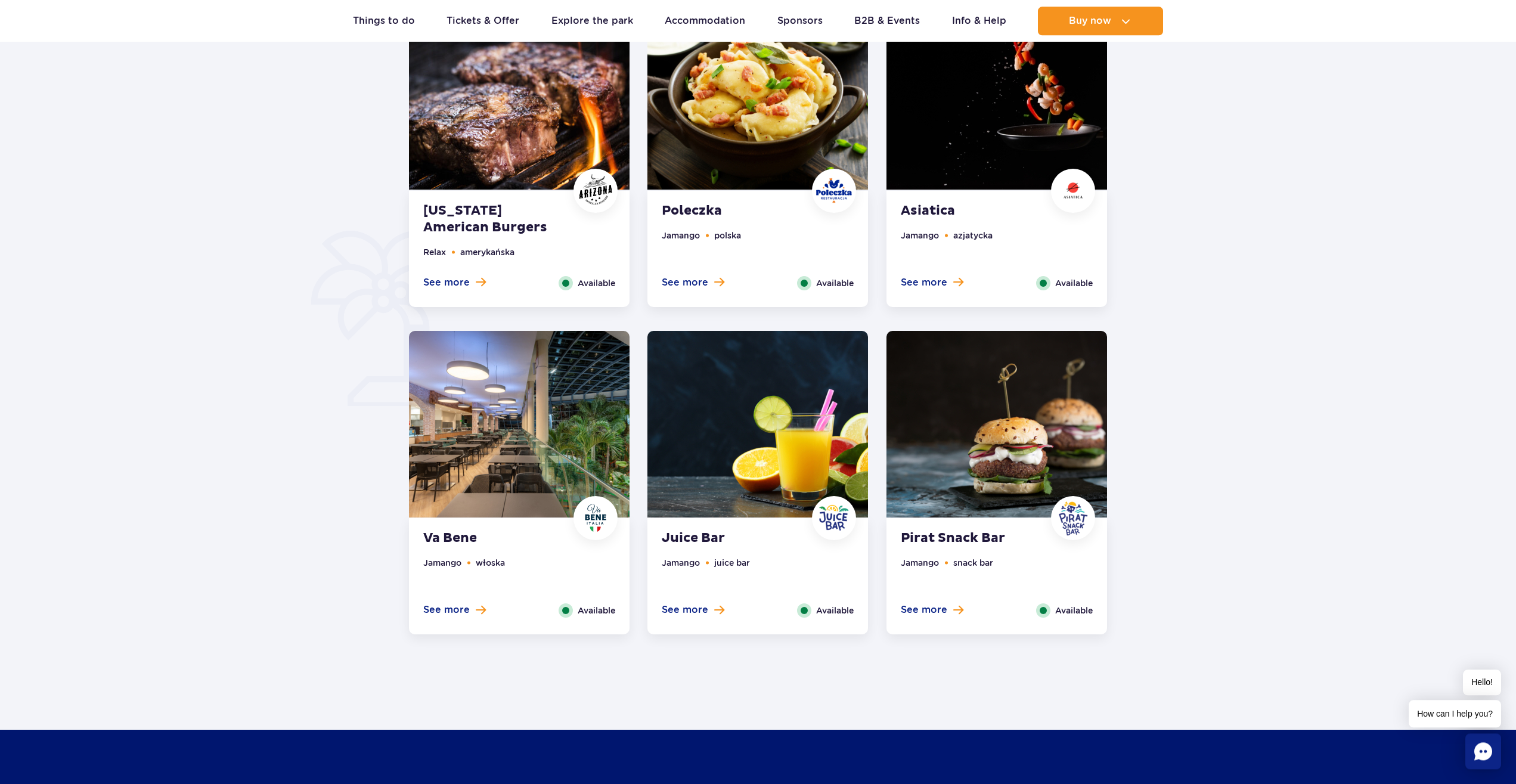
scroll to position [669, 0]
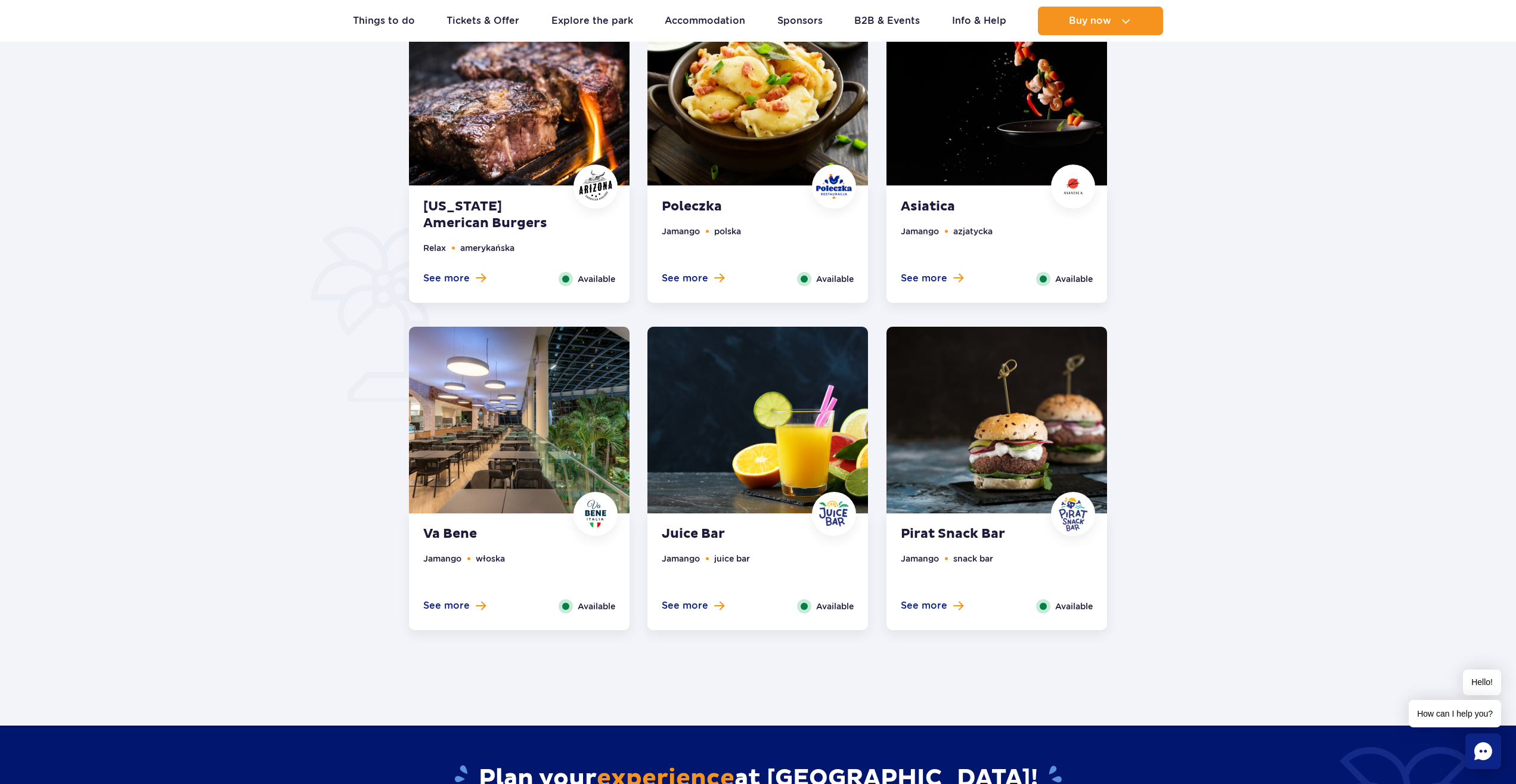
drag, startPoint x: 1172, startPoint y: 428, endPoint x: 99, endPoint y: 371, distance: 1074.5
click at [130, 383] on div at bounding box center [758, 257] width 1668 height 793
click at [231, 410] on div at bounding box center [758, 257] width 1668 height 793
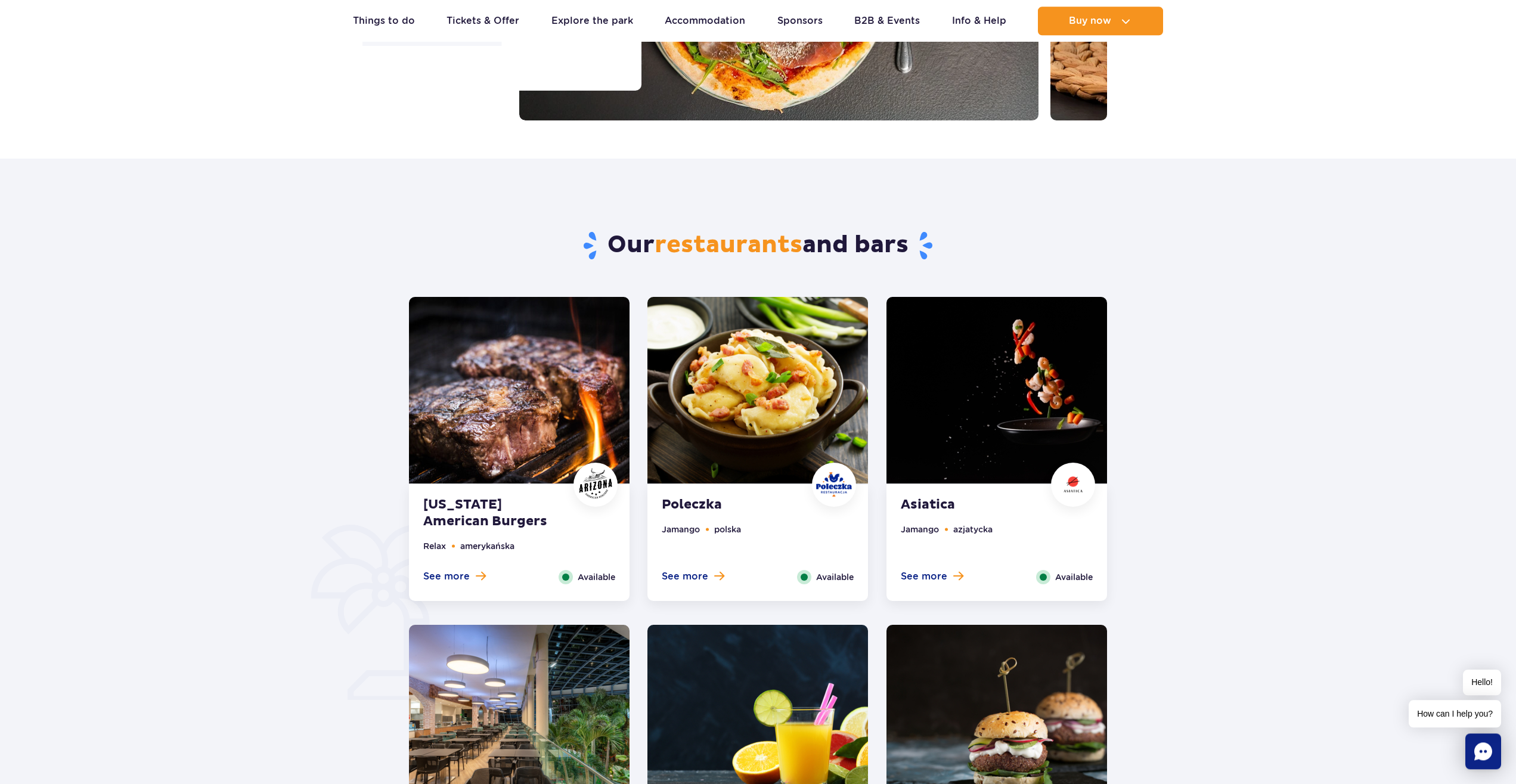
scroll to position [0, 0]
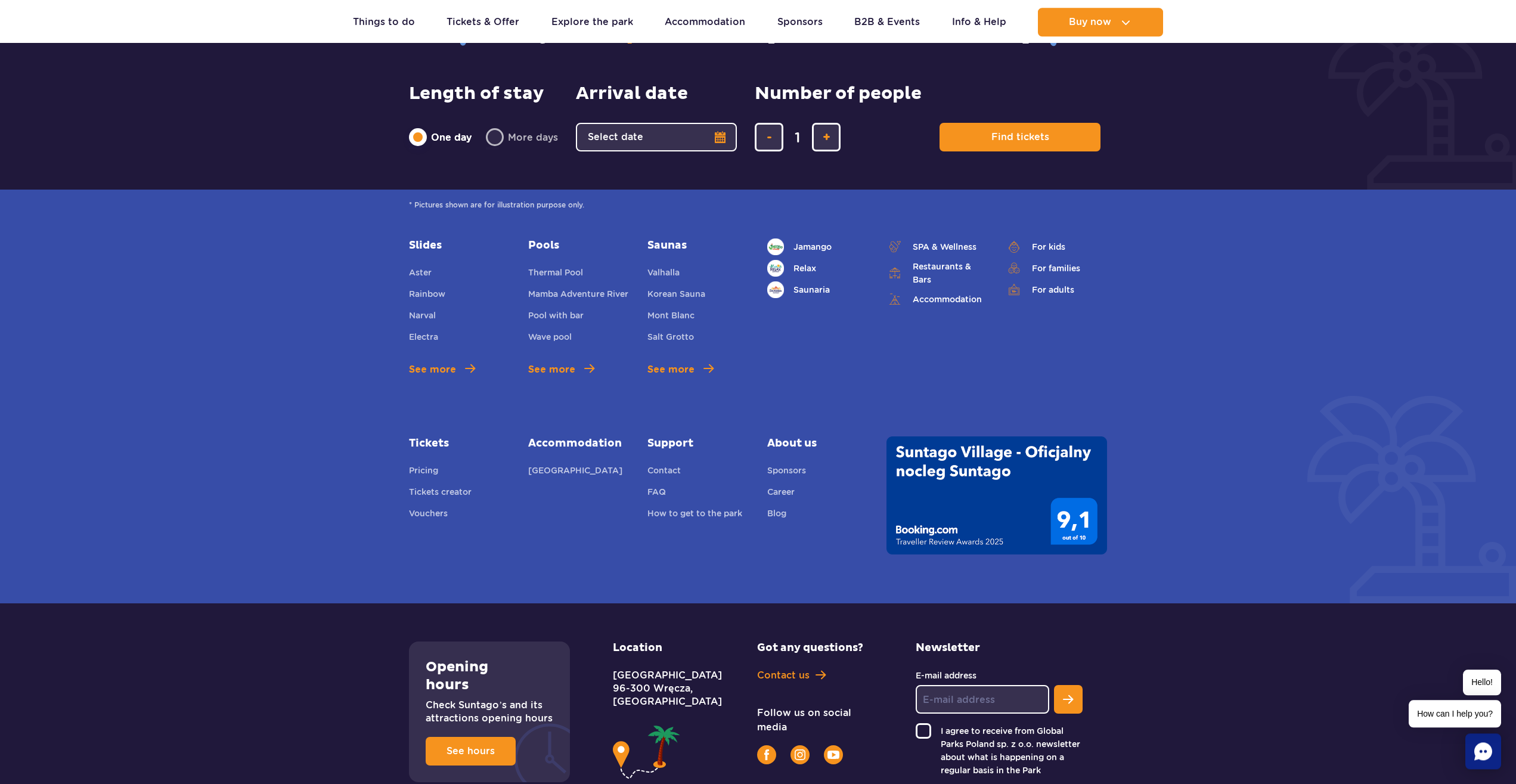
scroll to position [3761, 0]
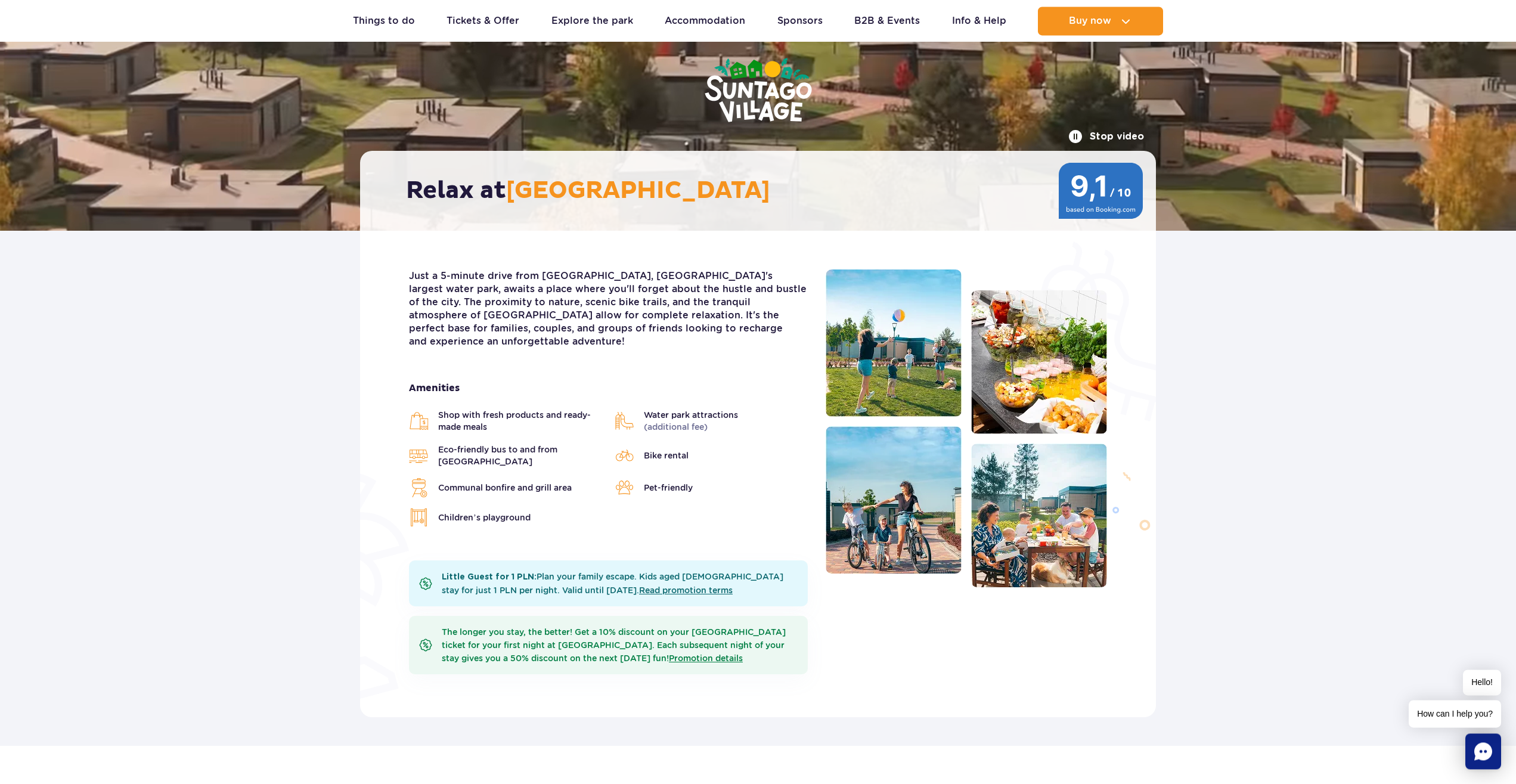
scroll to position [122, 0]
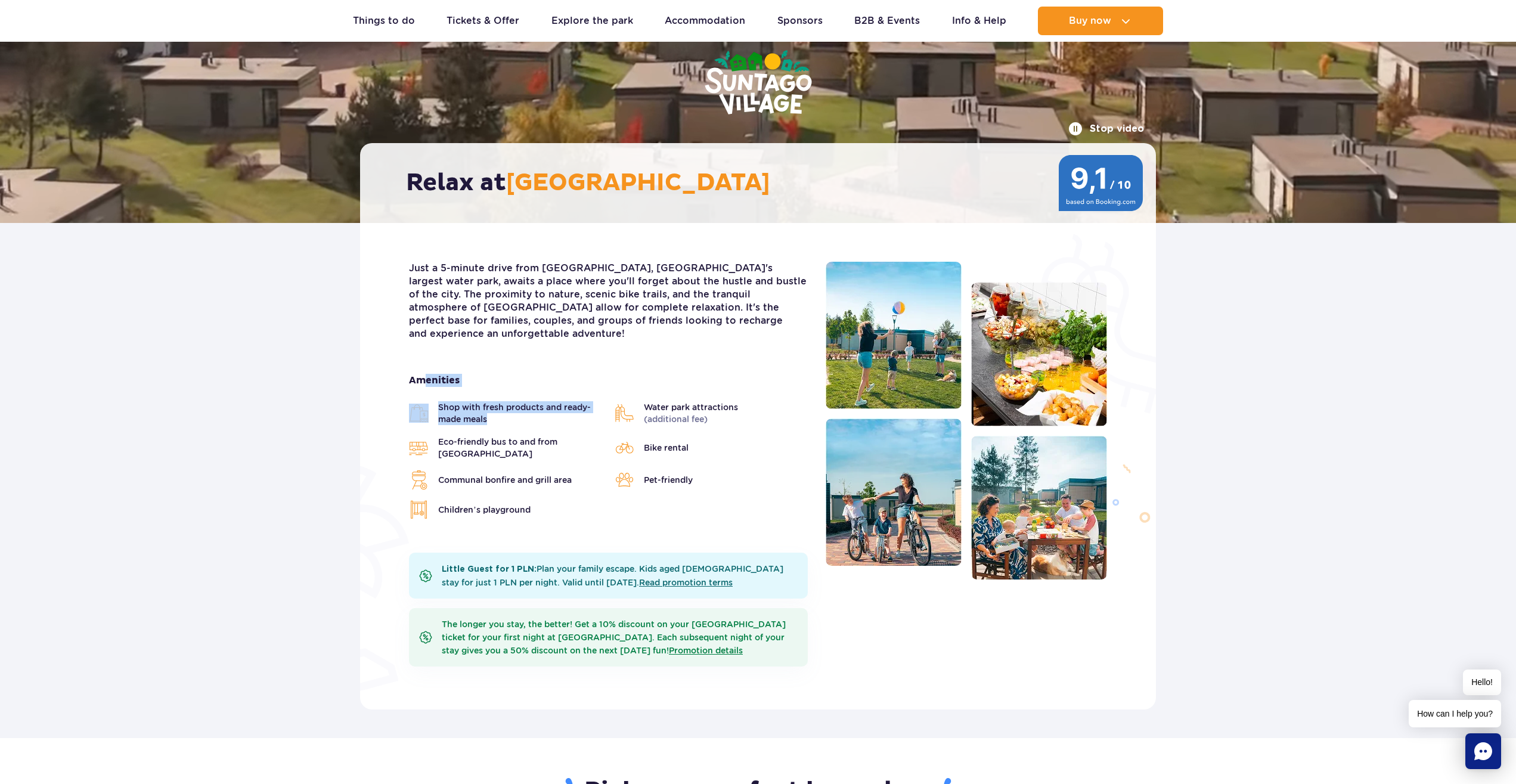
drag, startPoint x: 495, startPoint y: 411, endPoint x: 421, endPoint y: 379, distance: 80.6
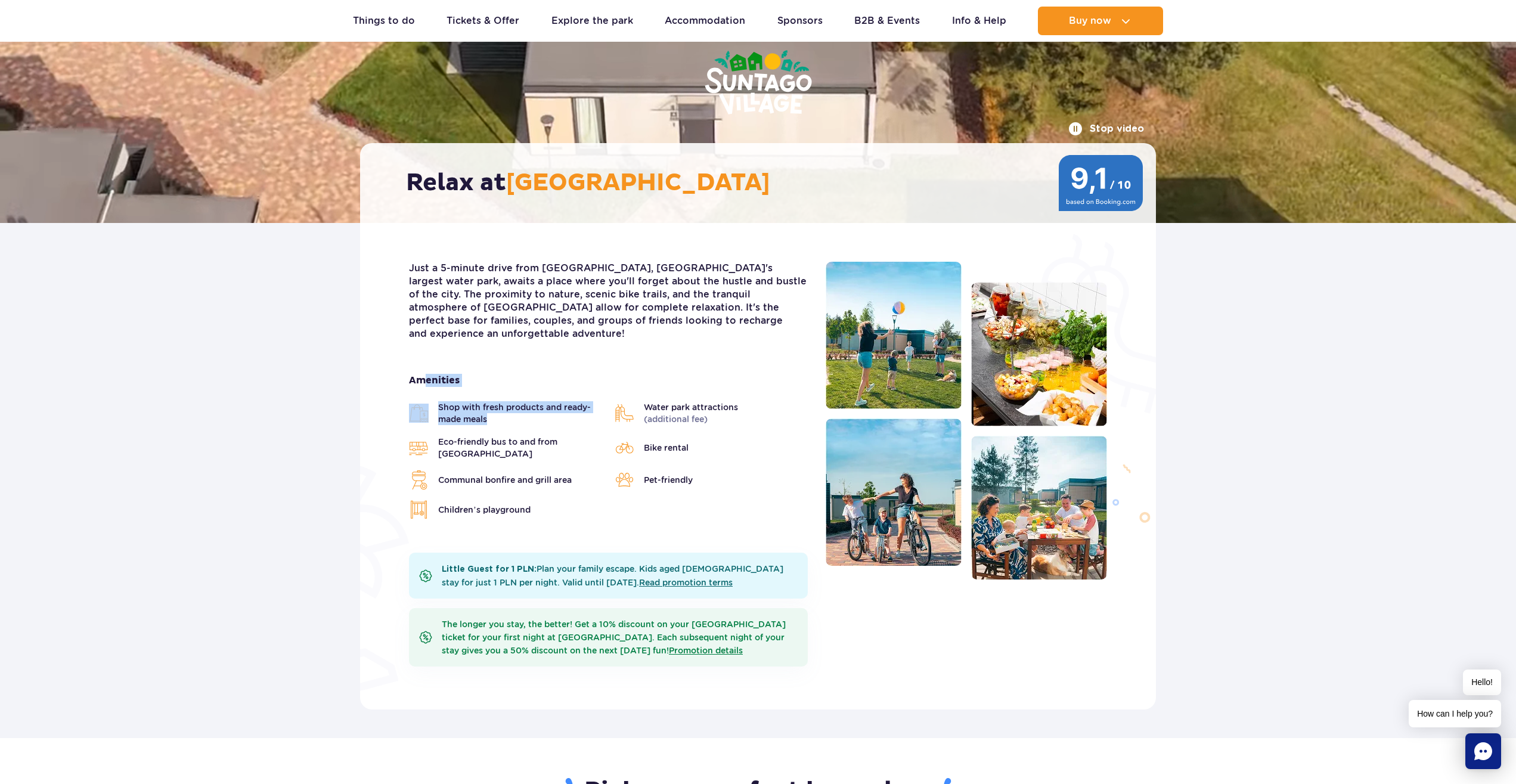
click at [421, 379] on div "Amenities Shop with fresh products and ready-made meals Water park attractions …" at bounding box center [609, 446] width 399 height 145
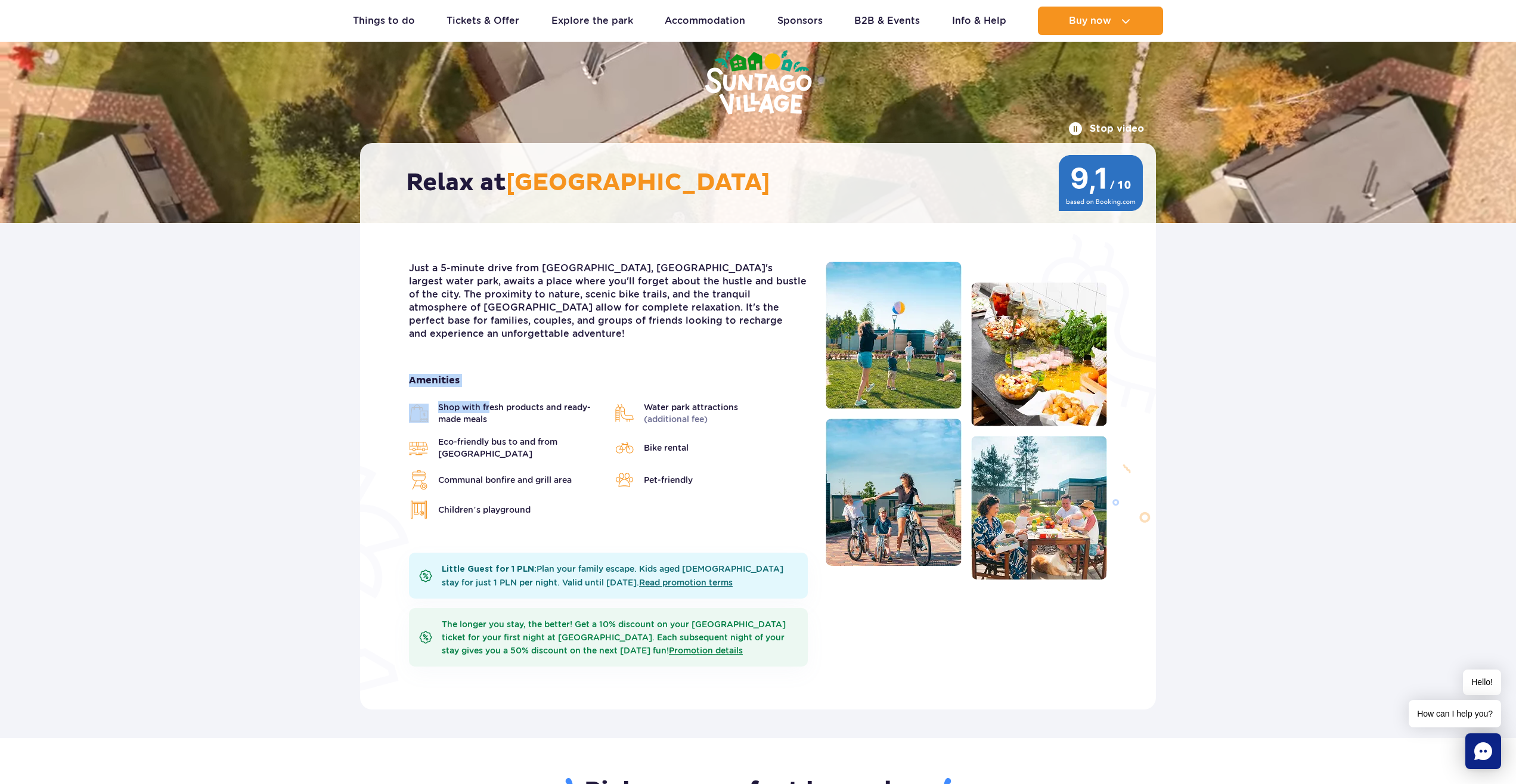
drag, startPoint x: 405, startPoint y: 364, endPoint x: 489, endPoint y: 397, distance: 90.2
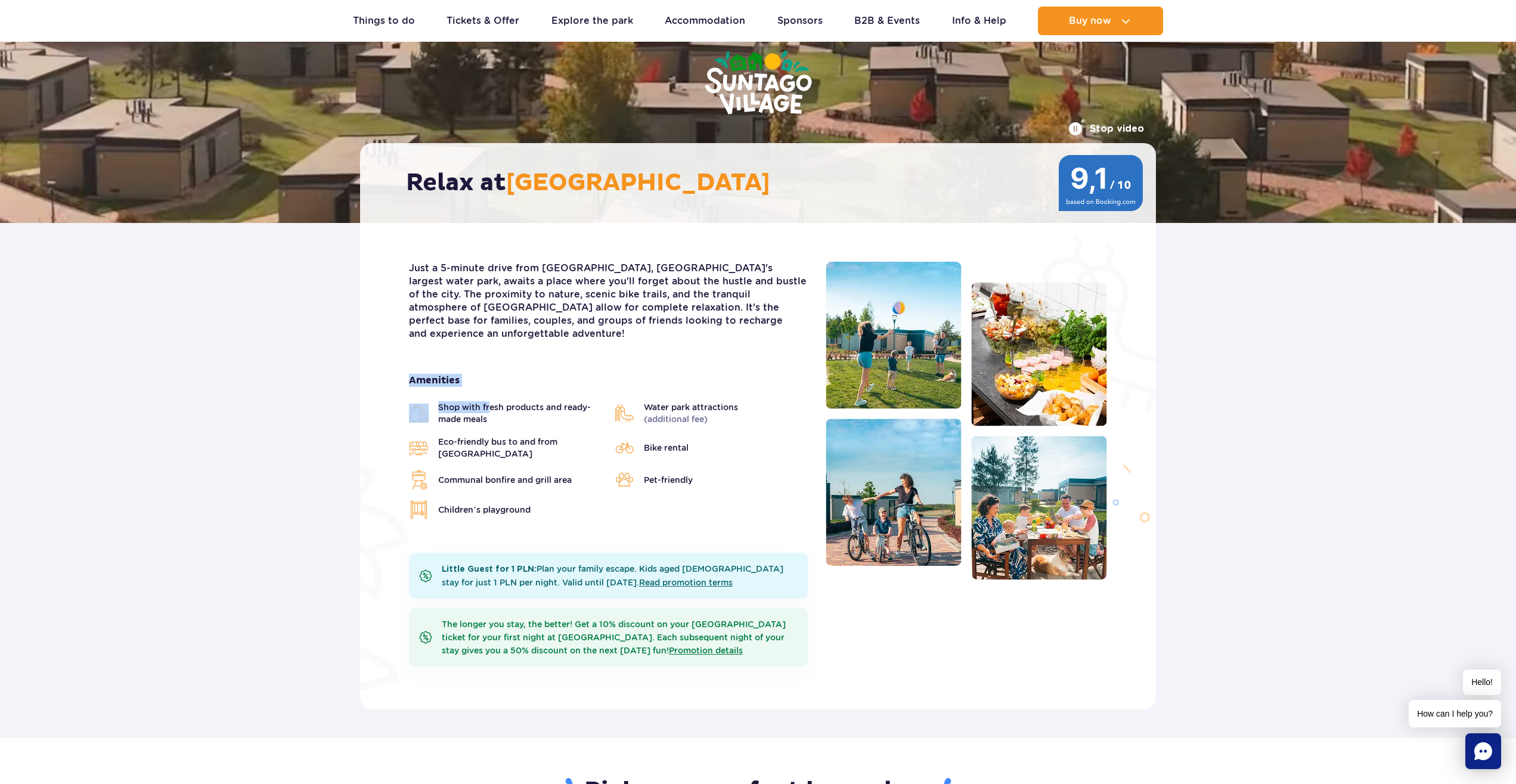
click at [489, 397] on div "Just a 5-minute drive from [GEOGRAPHIC_DATA], [GEOGRAPHIC_DATA]'s largest water…" at bounding box center [609, 475] width 417 height 428
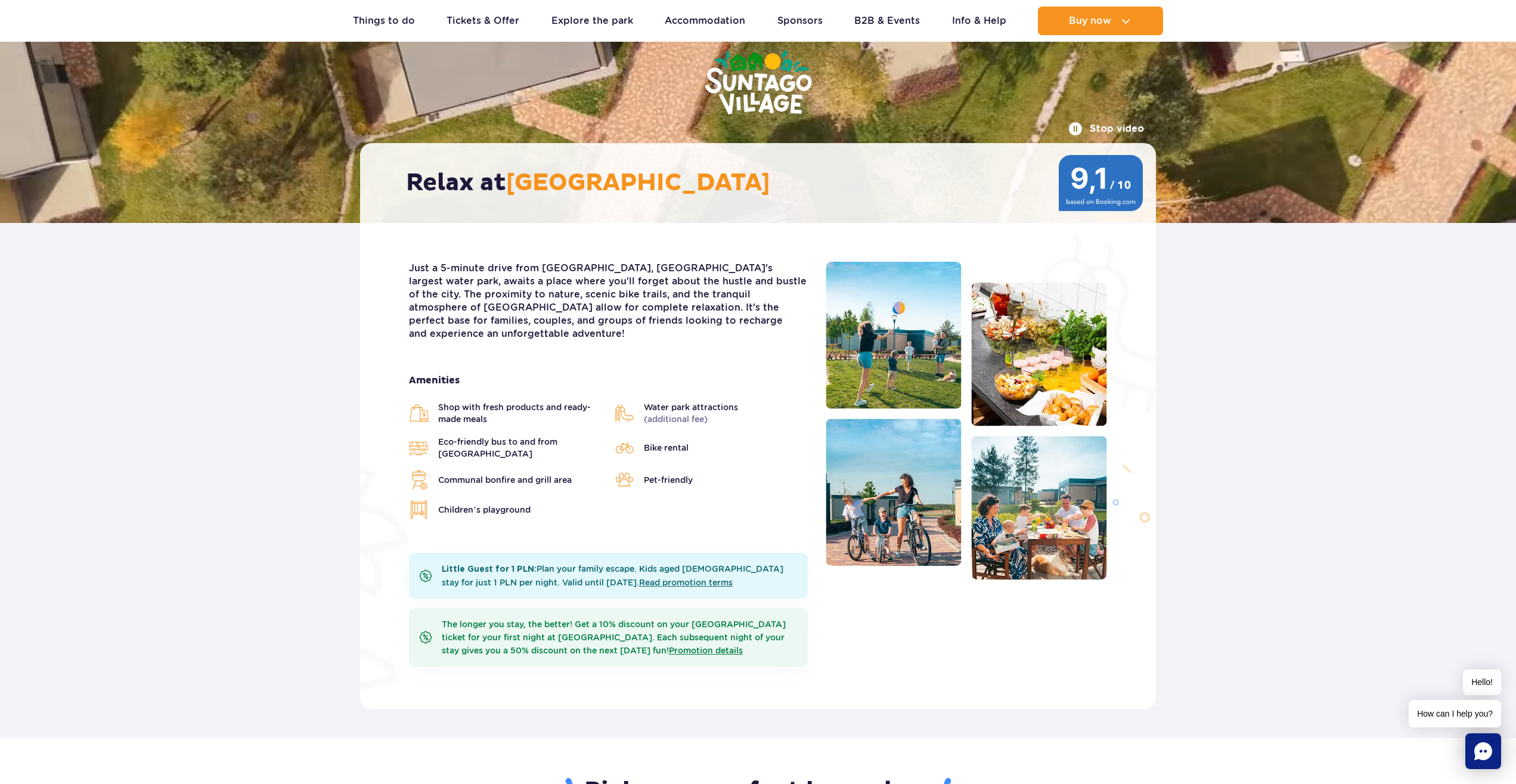
click at [501, 405] on span "Shop with fresh products and ready-made meals" at bounding box center [521, 413] width 165 height 24
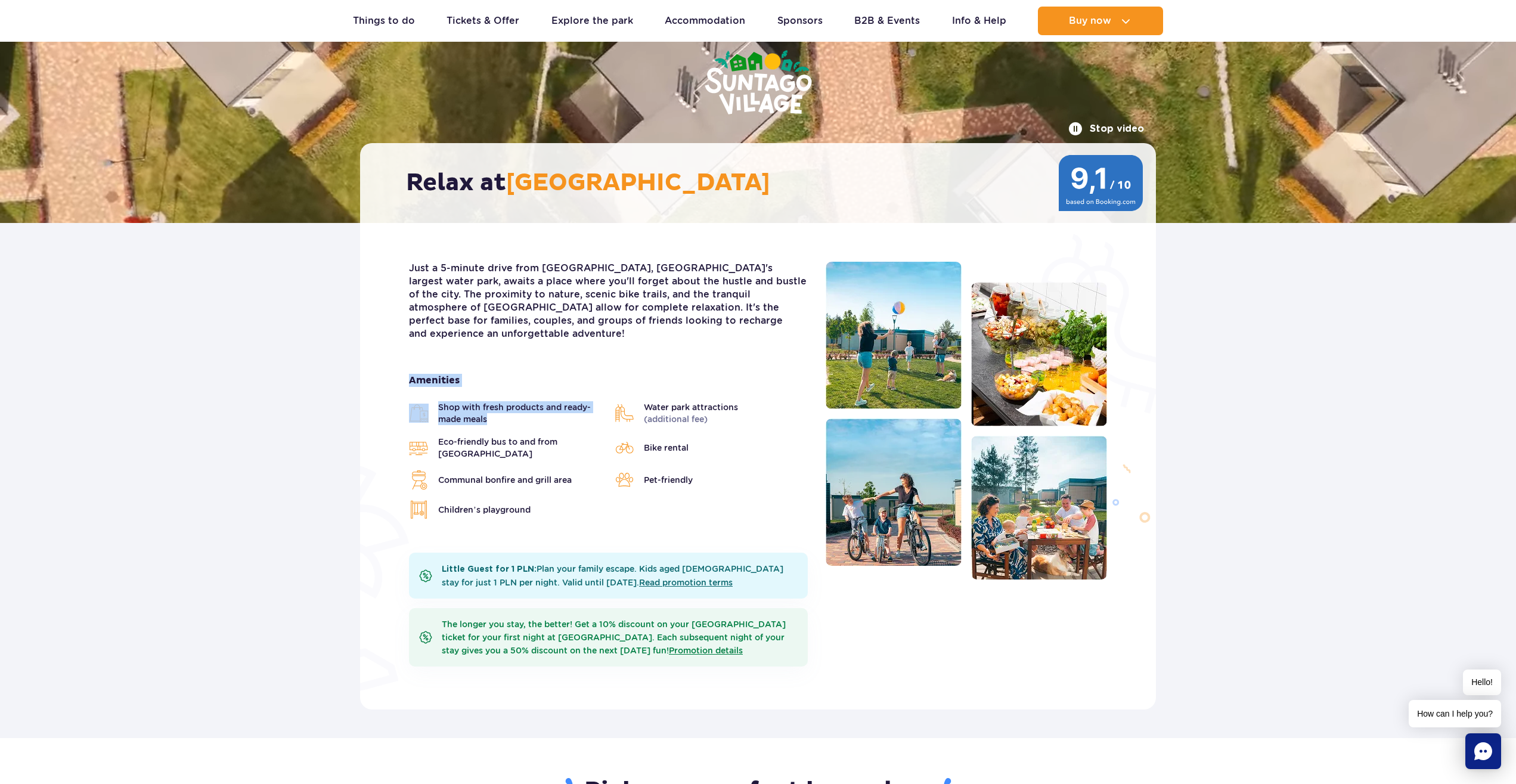
drag, startPoint x: 501, startPoint y: 405, endPoint x: 407, endPoint y: 370, distance: 100.3
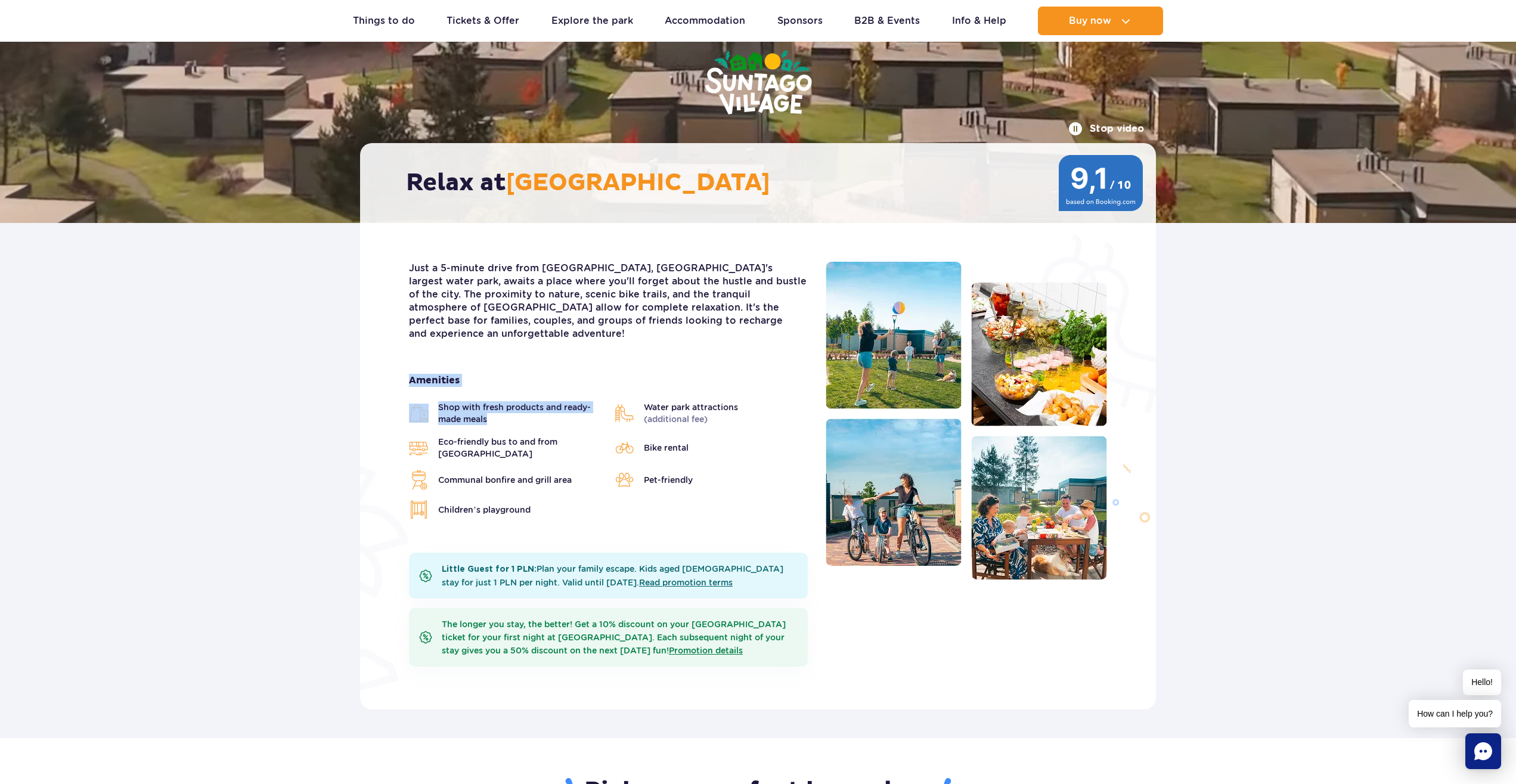
click at [384, 366] on div "Just a 5-minute drive from [GEOGRAPHIC_DATA], [GEOGRAPHIC_DATA]'s largest water…" at bounding box center [758, 467] width 796 height 487
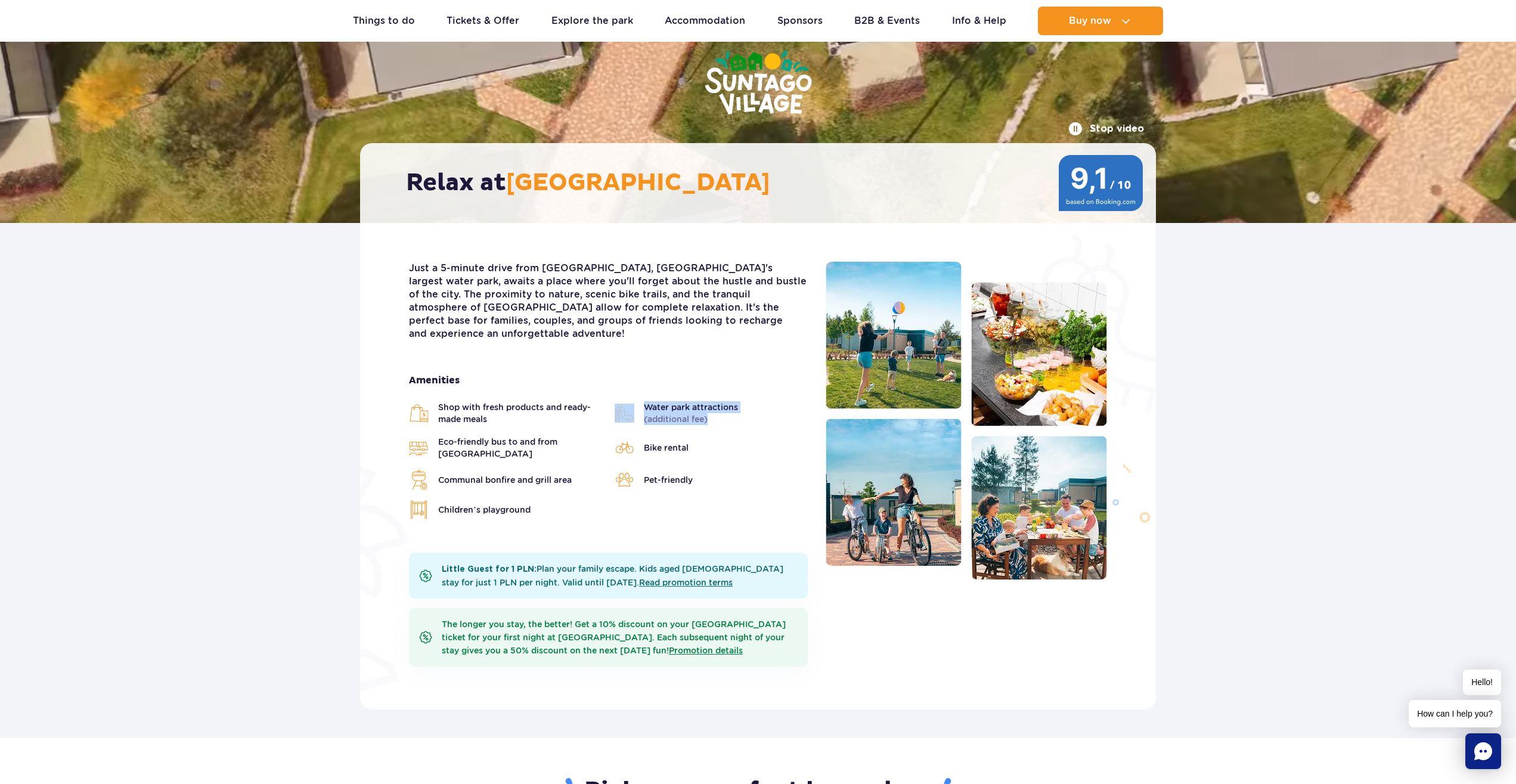
drag, startPoint x: 773, startPoint y: 411, endPoint x: 632, endPoint y: 389, distance: 142.7
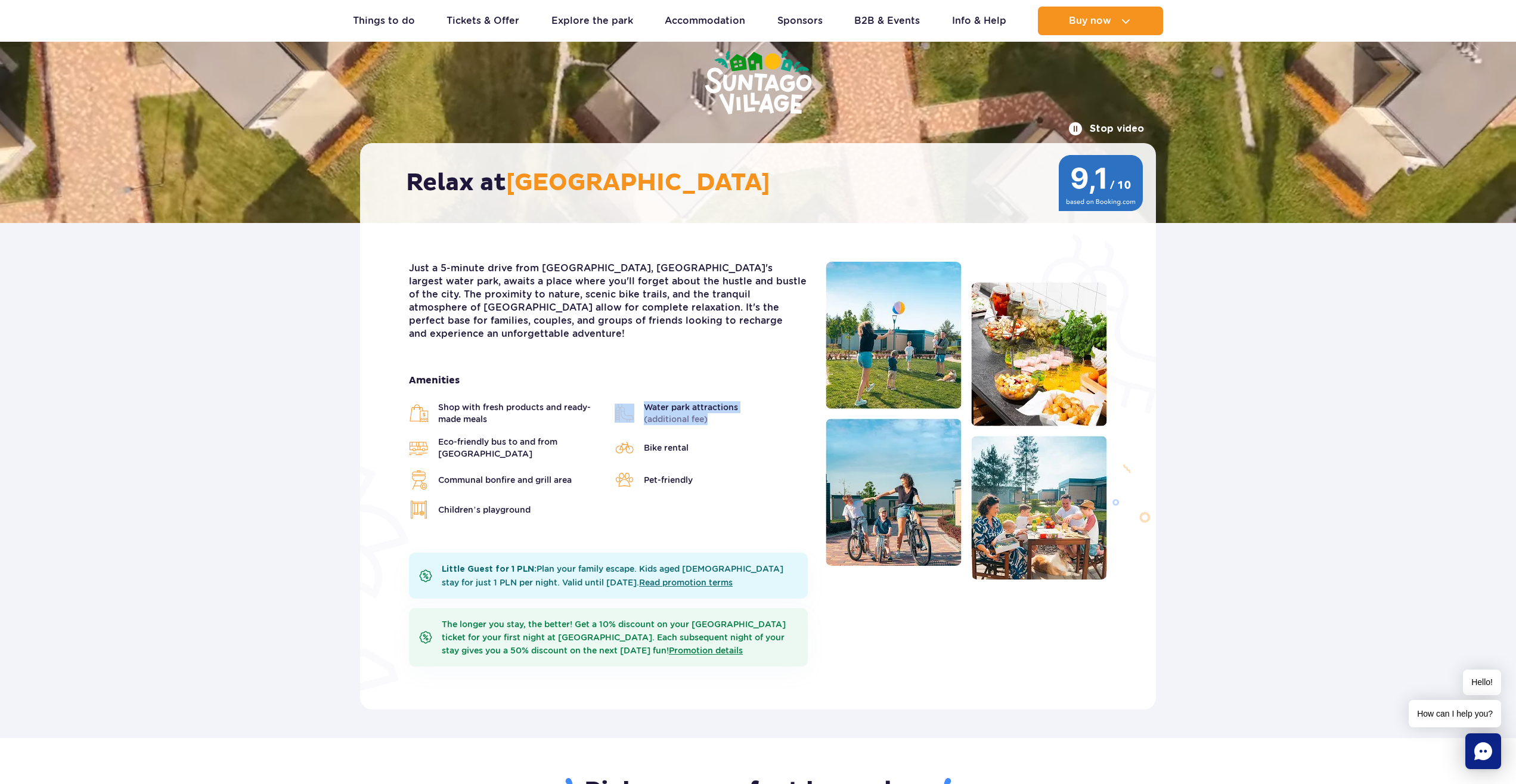
click at [632, 401] on ul "Shop with fresh products and ready-made meals Water park attractions (additiona…" at bounding box center [609, 460] width 399 height 118
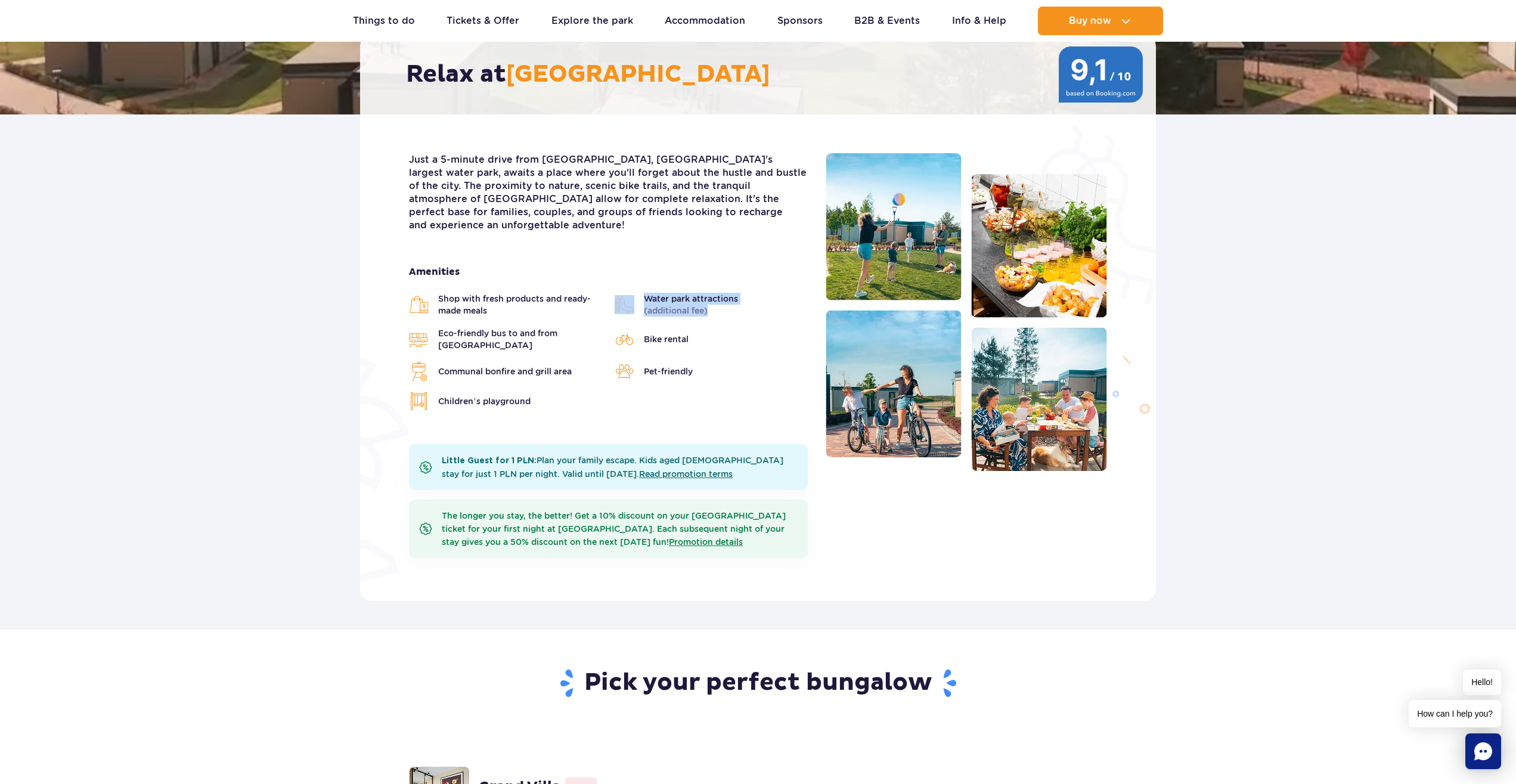
scroll to position [243, 0]
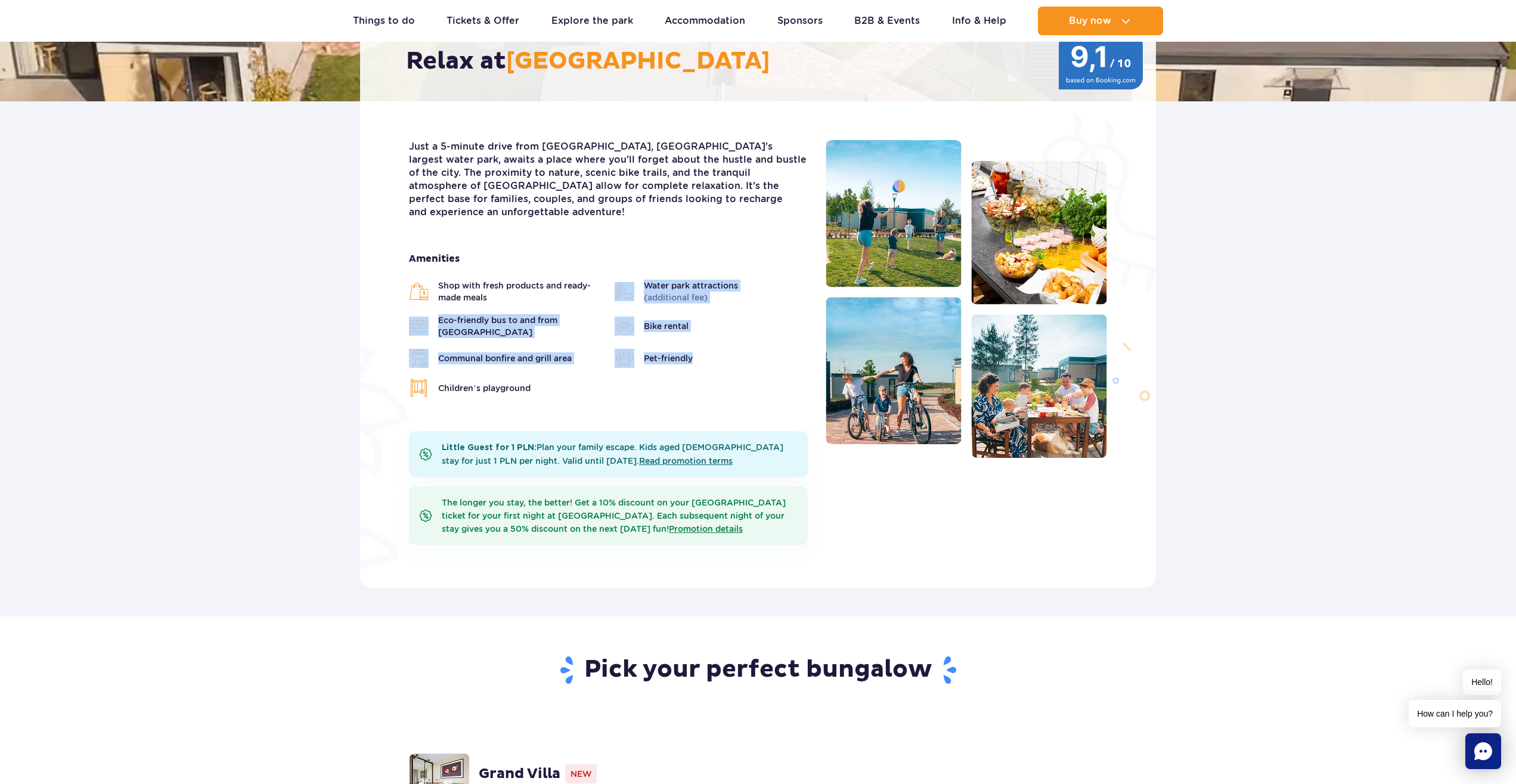
drag, startPoint x: 717, startPoint y: 328, endPoint x: 513, endPoint y: 290, distance: 207.5
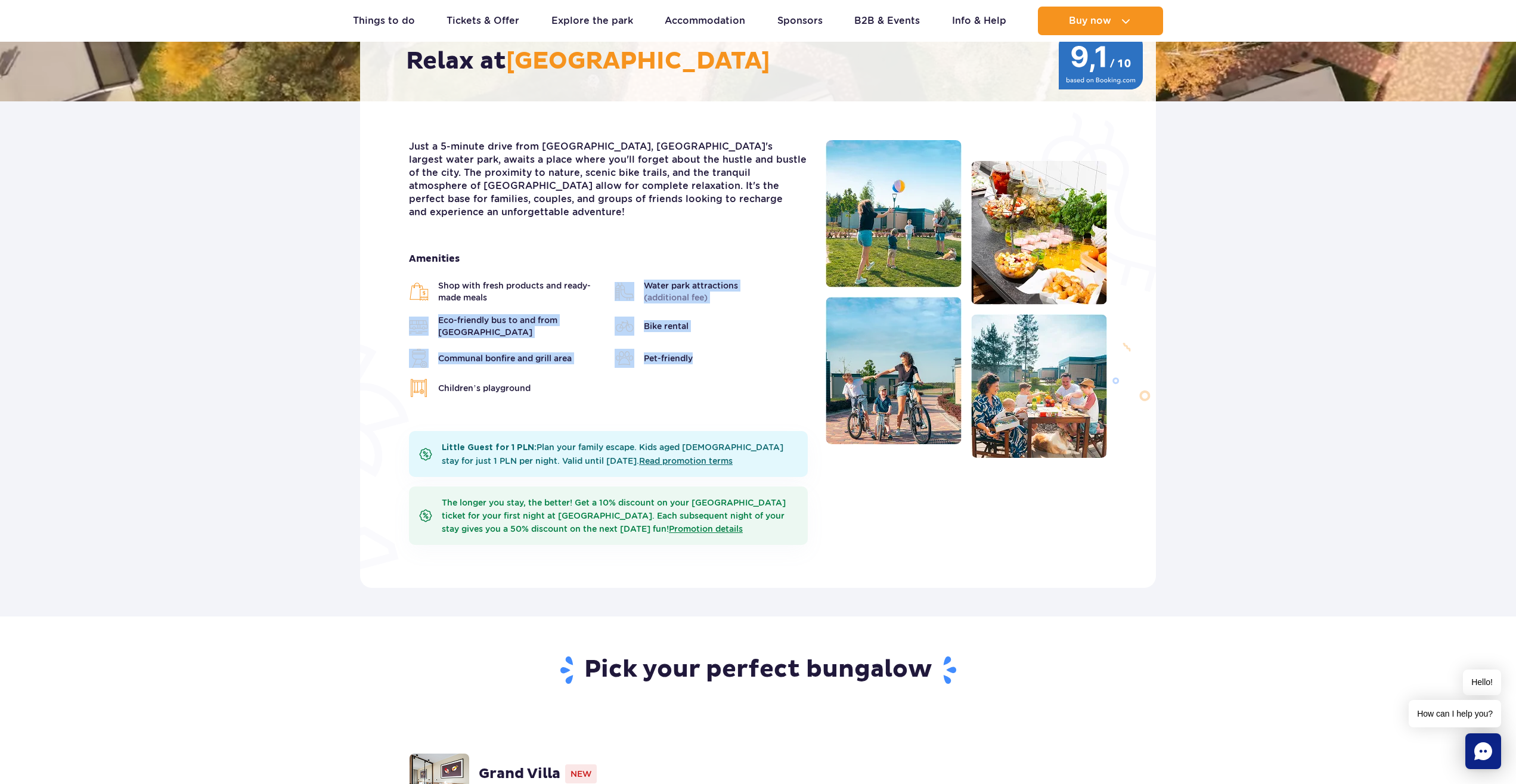
click at [513, 290] on ul "Shop with fresh products and ready-made meals Water park attractions (additiona…" at bounding box center [609, 338] width 399 height 118
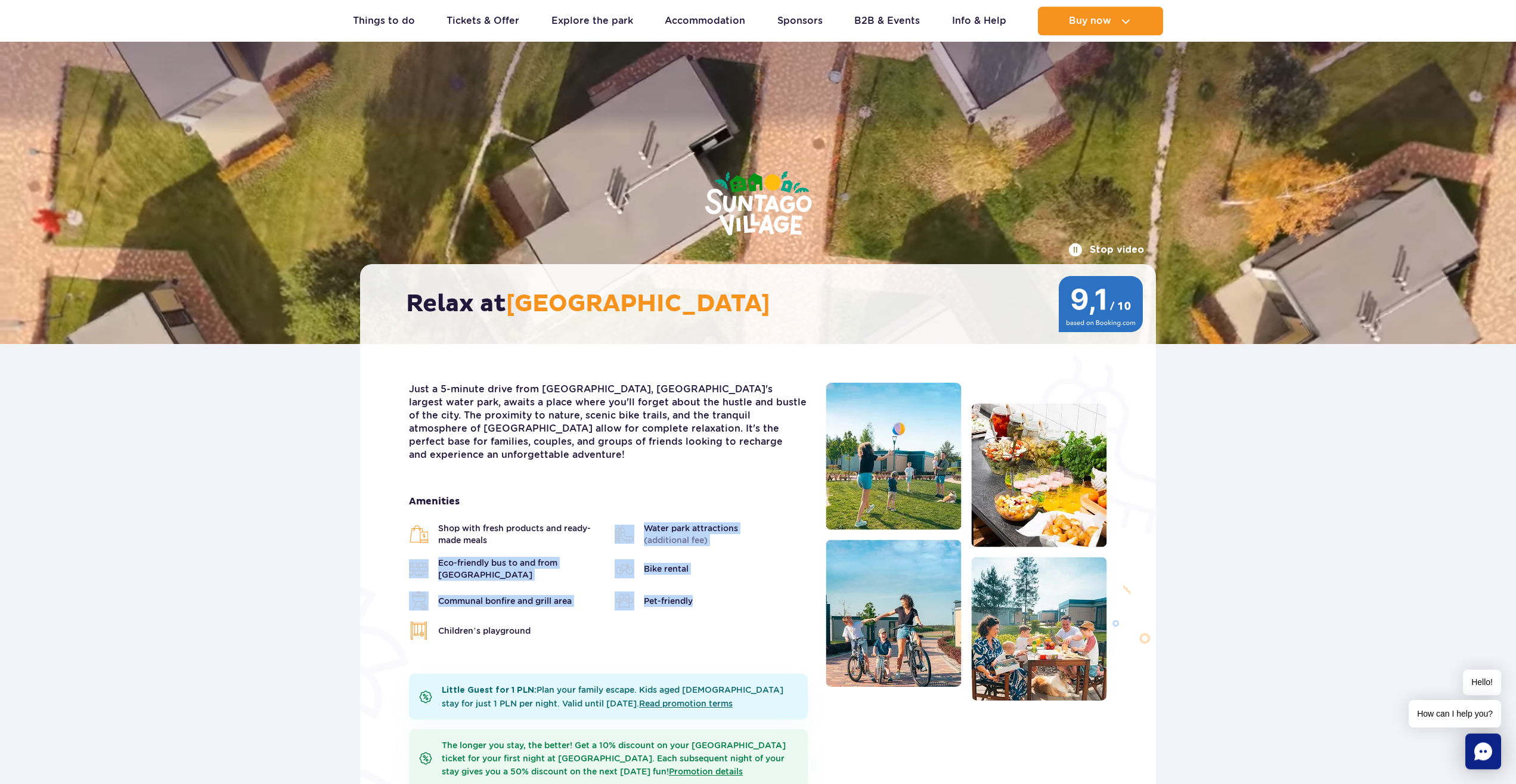
scroll to position [0, 0]
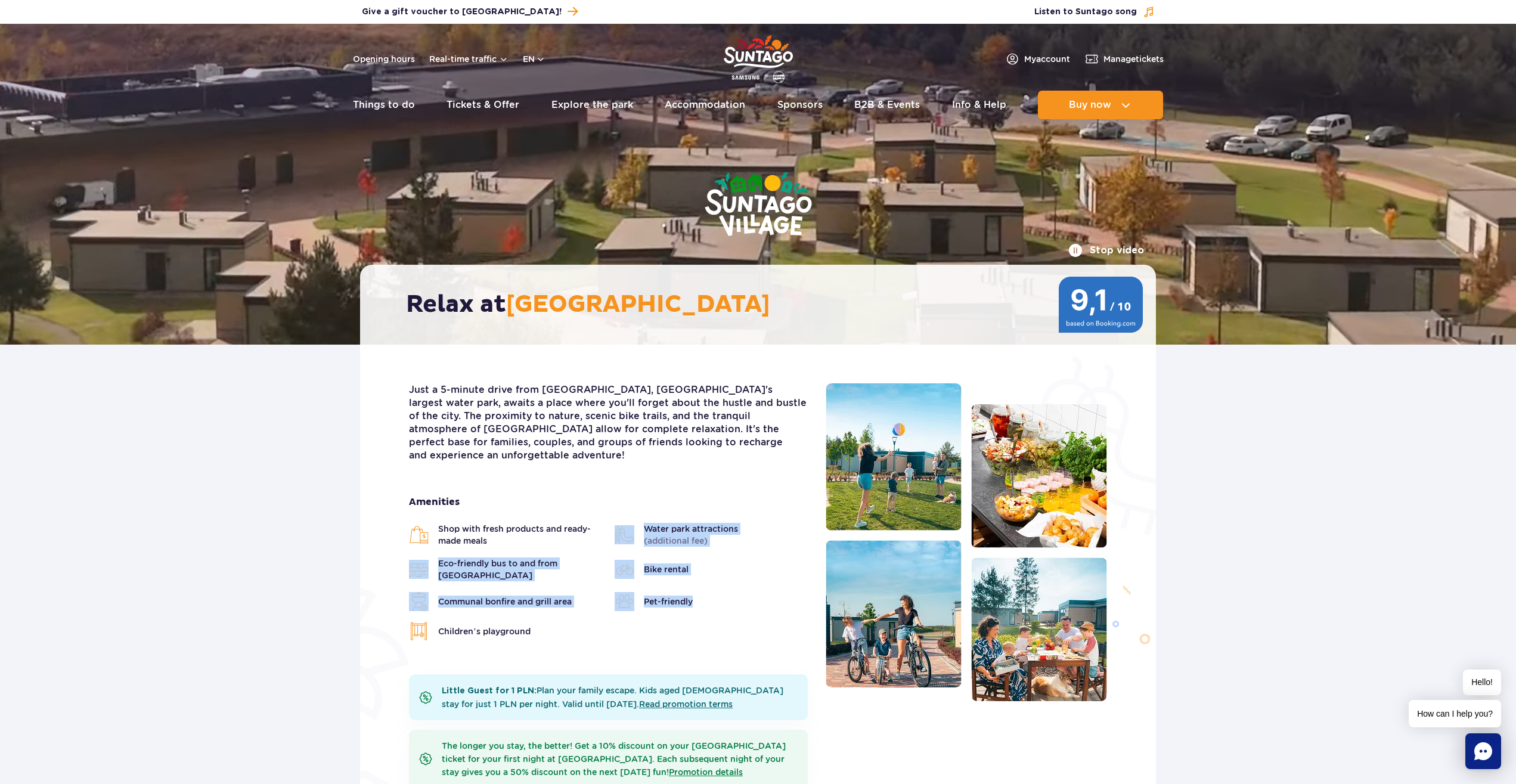
click at [851, 456] on img at bounding box center [894, 456] width 136 height 147
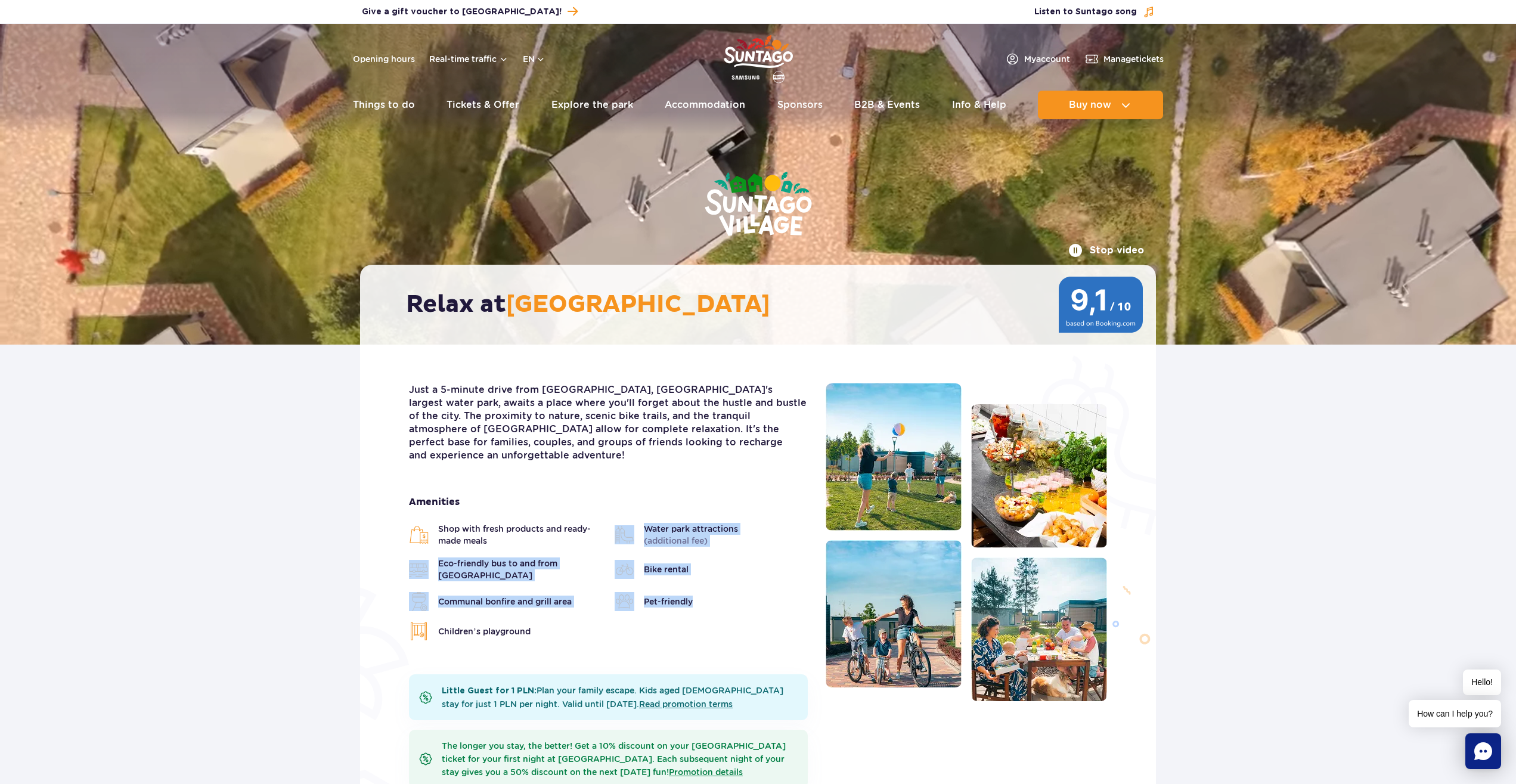
click at [1028, 646] on img at bounding box center [1039, 629] width 136 height 144
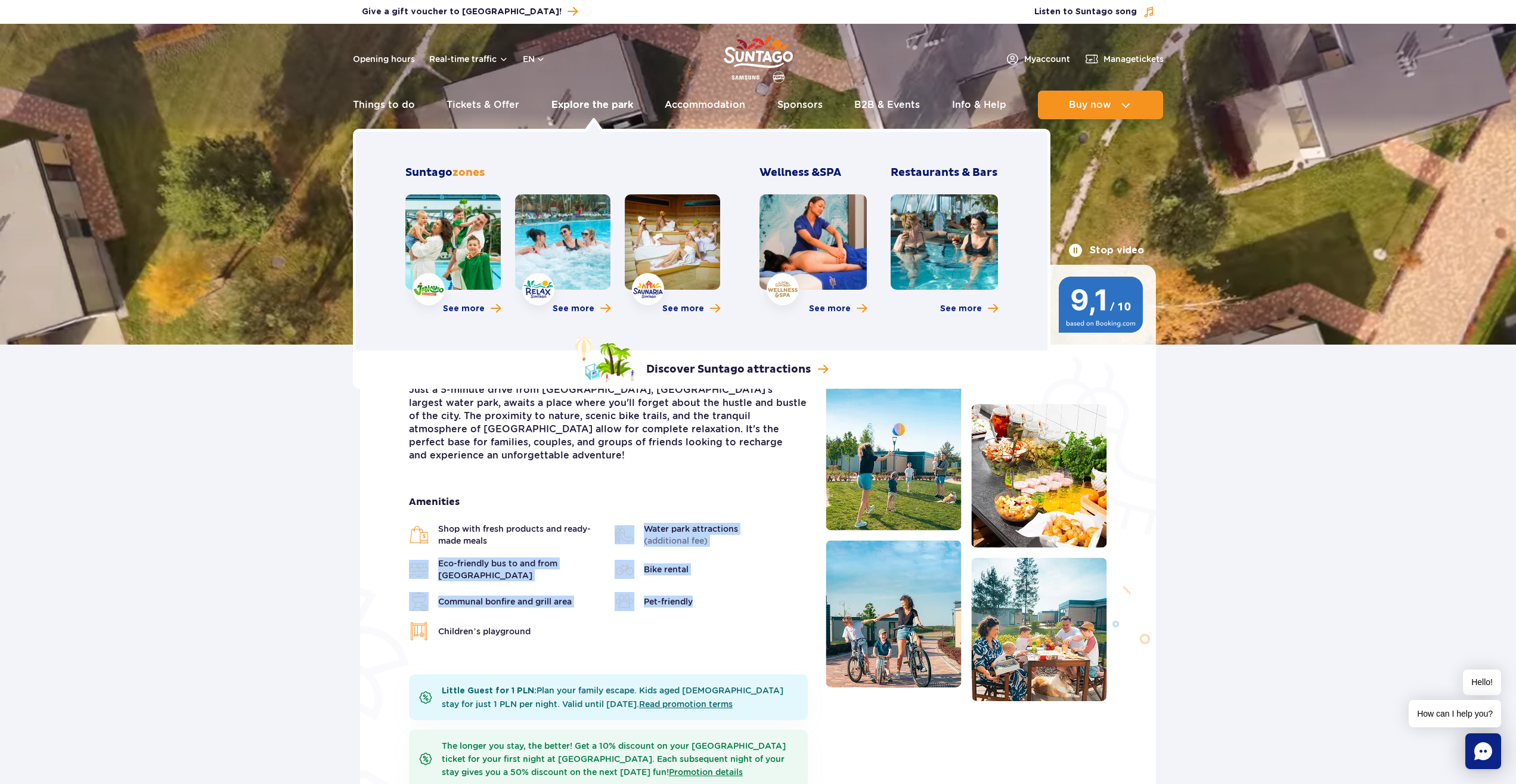
click at [580, 104] on link "Explore the park" at bounding box center [592, 105] width 81 height 29
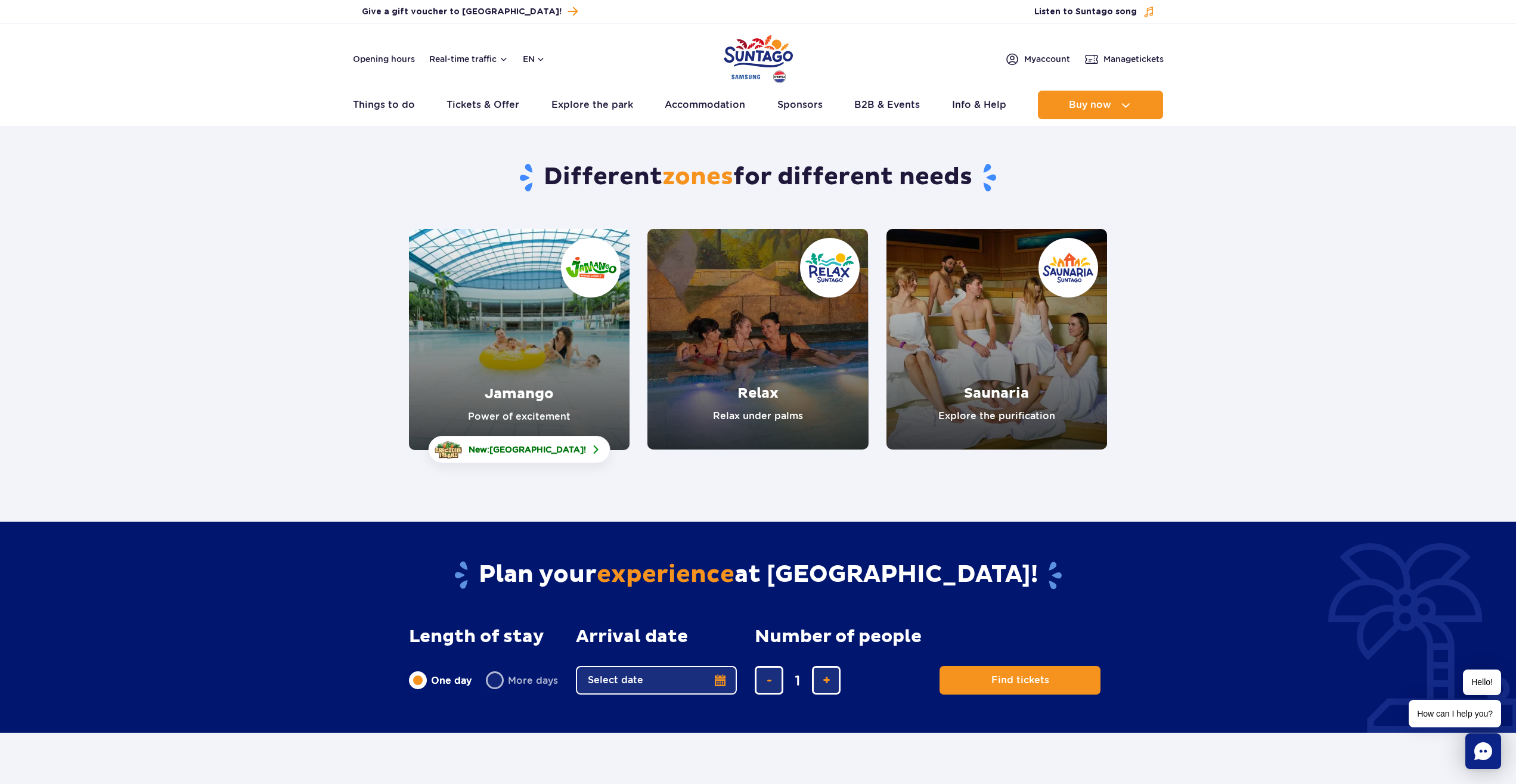
click at [938, 337] on link "Saunaria" at bounding box center [997, 339] width 220 height 220
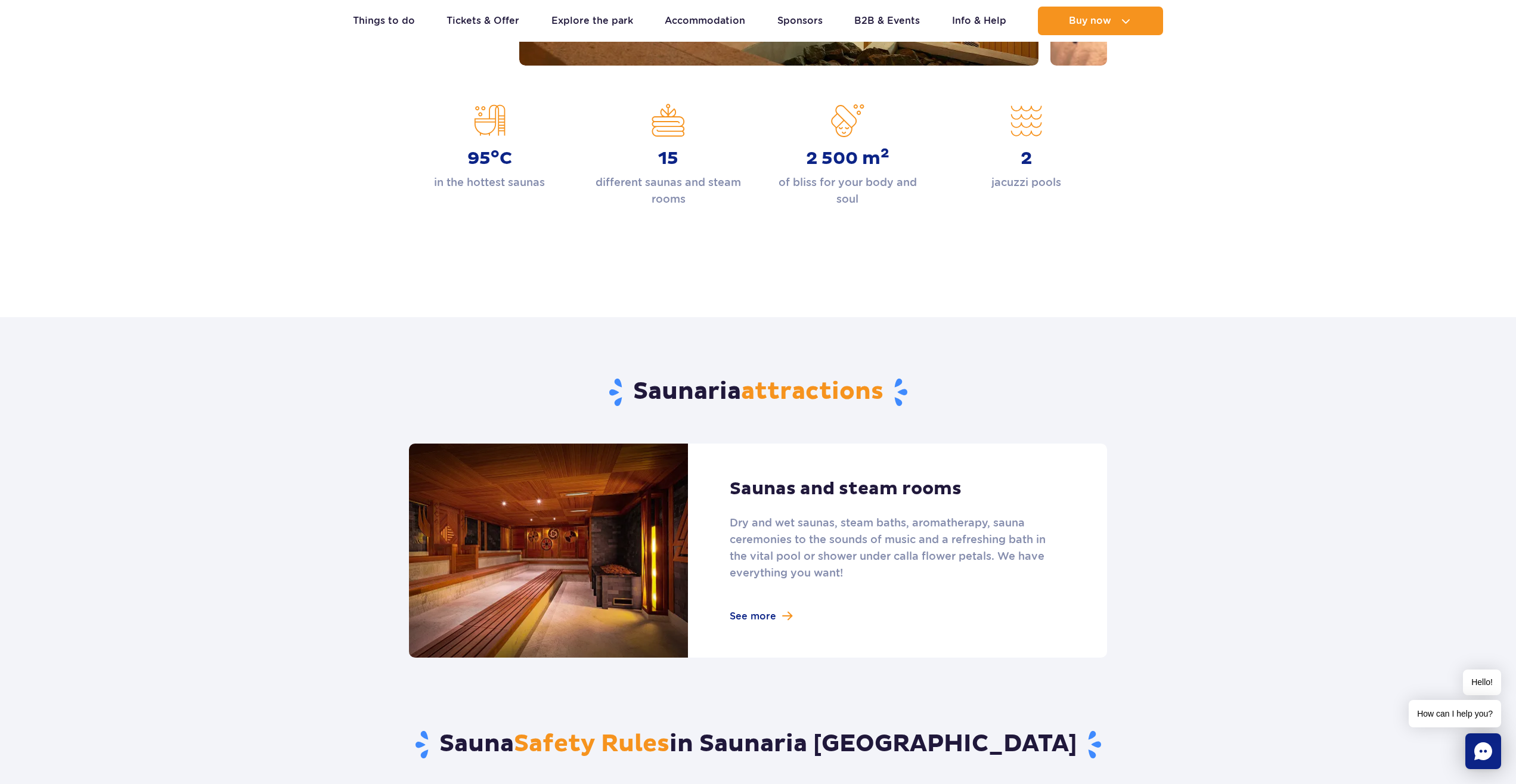
scroll to position [182, 0]
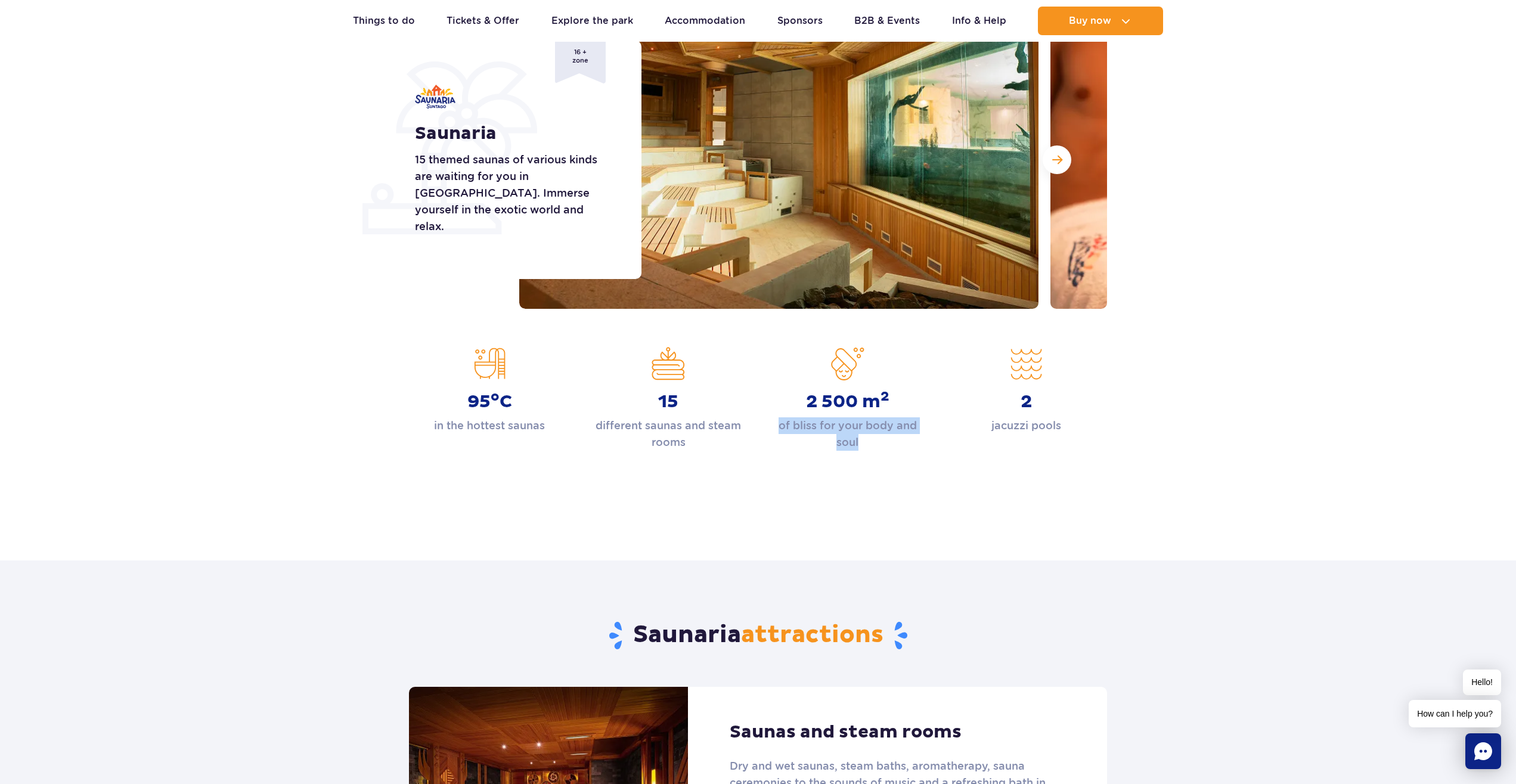
drag, startPoint x: 829, startPoint y: 438, endPoint x: 778, endPoint y: 420, distance: 54.1
click at [778, 420] on div "Homepage Saunaria Saunaria 15 themed saunas of various kinds are waiting for yo…" at bounding box center [758, 236] width 1516 height 571
click at [778, 419] on p "of bliss for your body and soul" at bounding box center [848, 434] width 161 height 33
click at [874, 435] on p "of bliss for your body and soul" at bounding box center [848, 434] width 161 height 33
drag, startPoint x: 868, startPoint y: 445, endPoint x: 790, endPoint y: 362, distance: 113.9
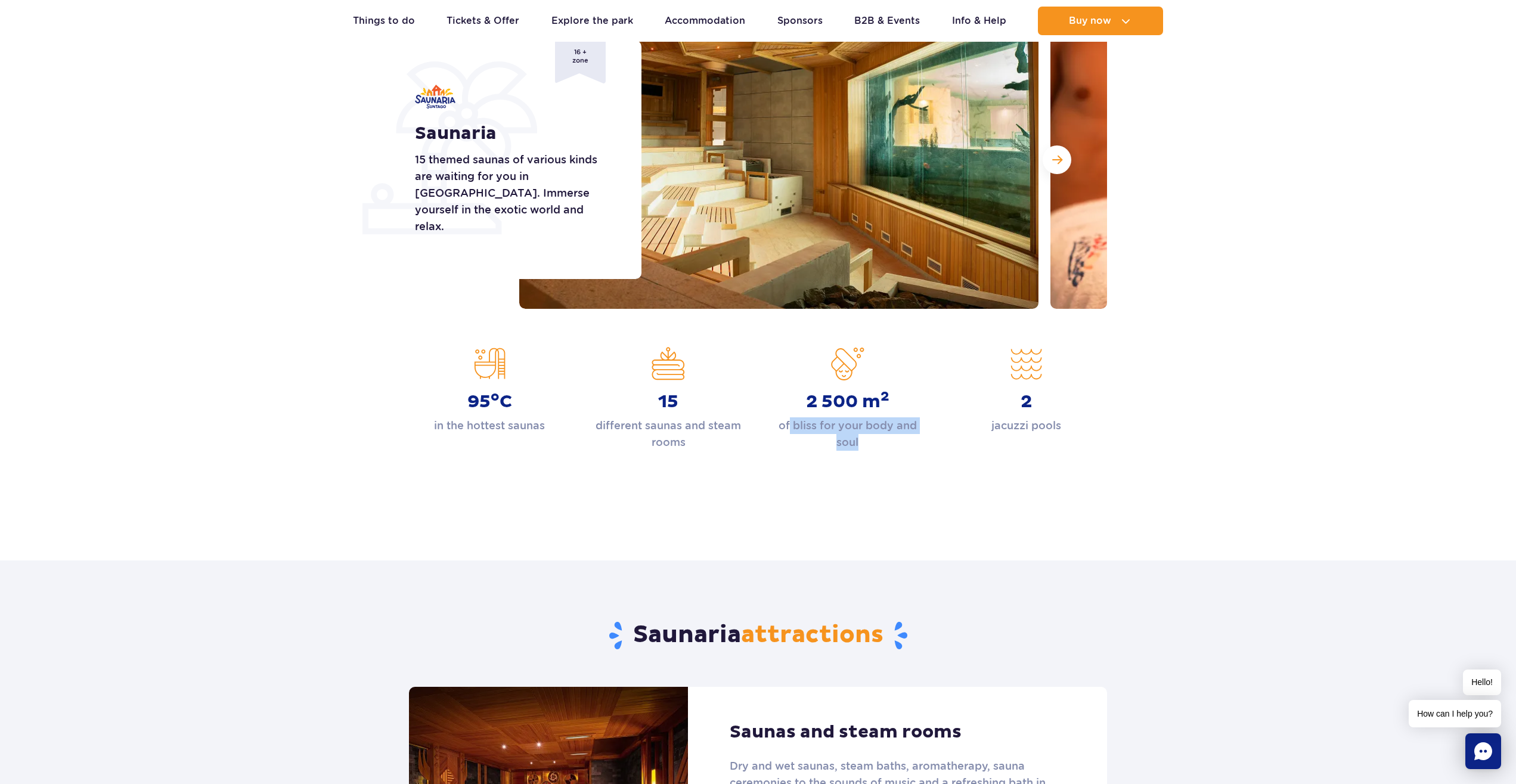
click at [790, 362] on div "2 500 m 2 of bliss for your body and soul" at bounding box center [848, 399] width 161 height 104
drag, startPoint x: 730, startPoint y: 440, endPoint x: 626, endPoint y: 359, distance: 131.8
click at [626, 359] on div "15 different saunas and steam rooms" at bounding box center [668, 399] width 161 height 104
drag, startPoint x: 1062, startPoint y: 423, endPoint x: 998, endPoint y: 377, distance: 78.8
click at [998, 377] on div "2 jacuzzi pools" at bounding box center [1026, 399] width 179 height 104
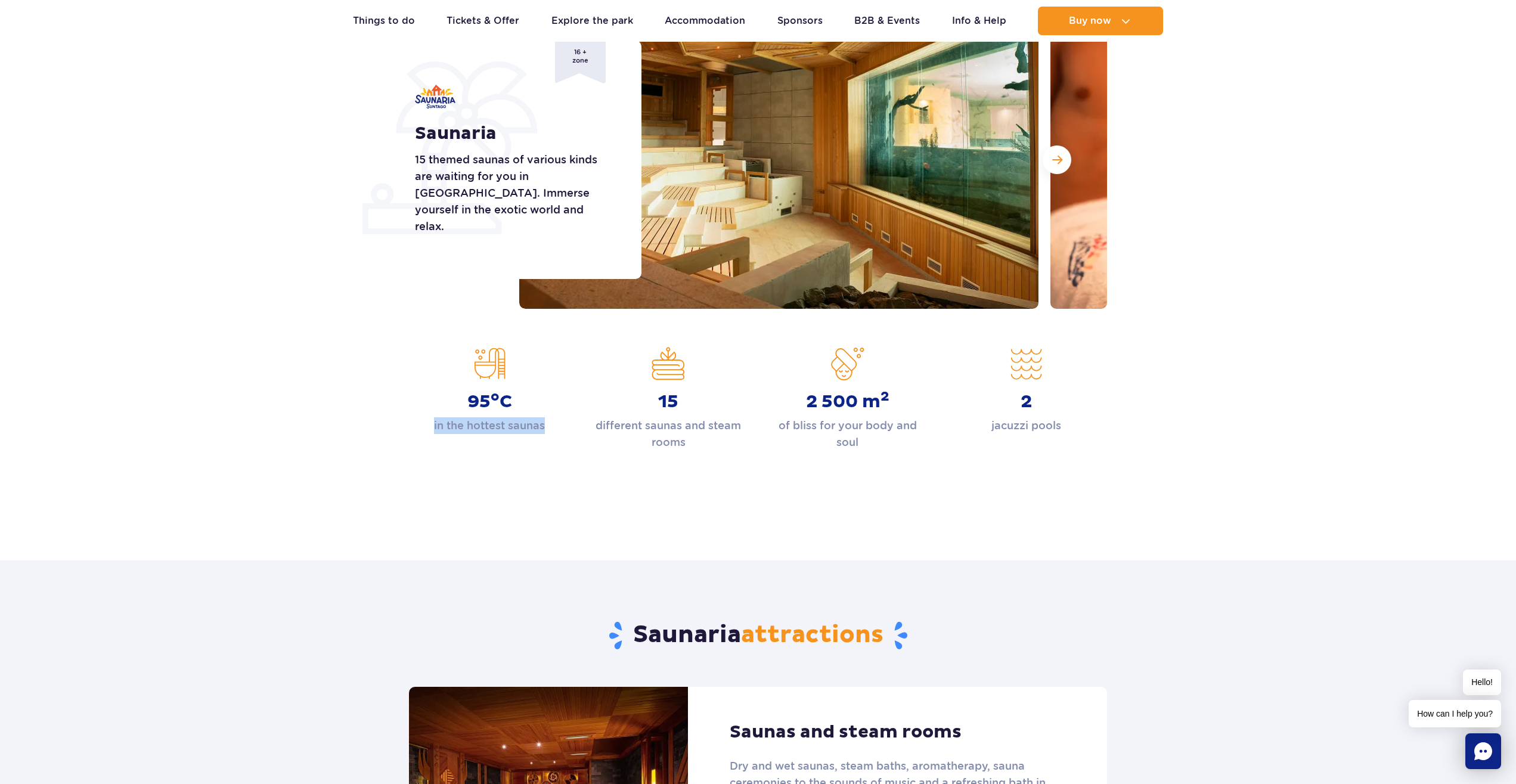
drag, startPoint x: 407, startPoint y: 377, endPoint x: 546, endPoint y: 418, distance: 144.9
click at [546, 418] on div "95 o C in the hottest saunas" at bounding box center [490, 399] width 179 height 104
drag, startPoint x: 566, startPoint y: 432, endPoint x: 464, endPoint y: 381, distance: 114.0
click at [503, 405] on div "95 o C in the hottest saunas" at bounding box center [490, 390] width 161 height 87
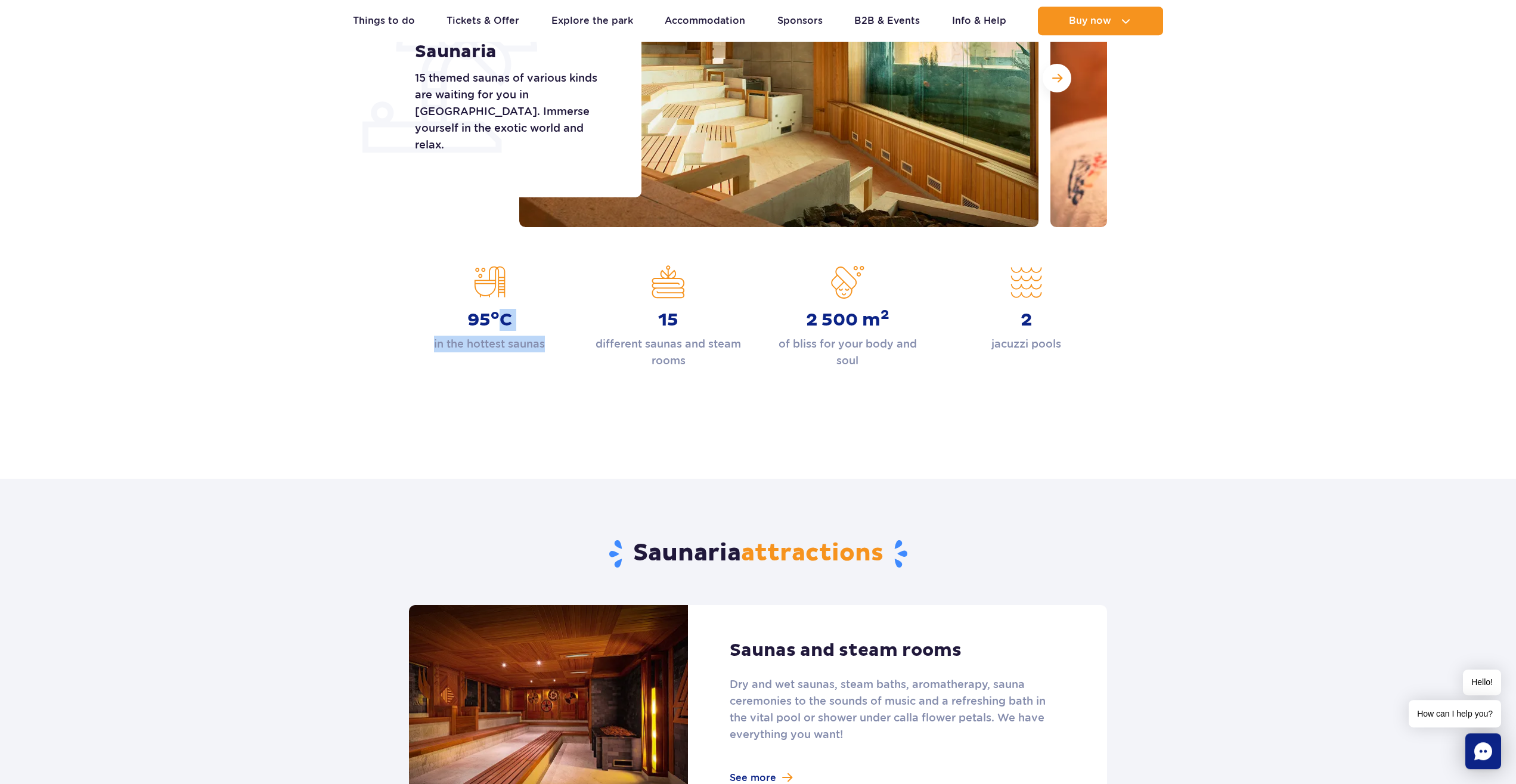
scroll to position [0, 0]
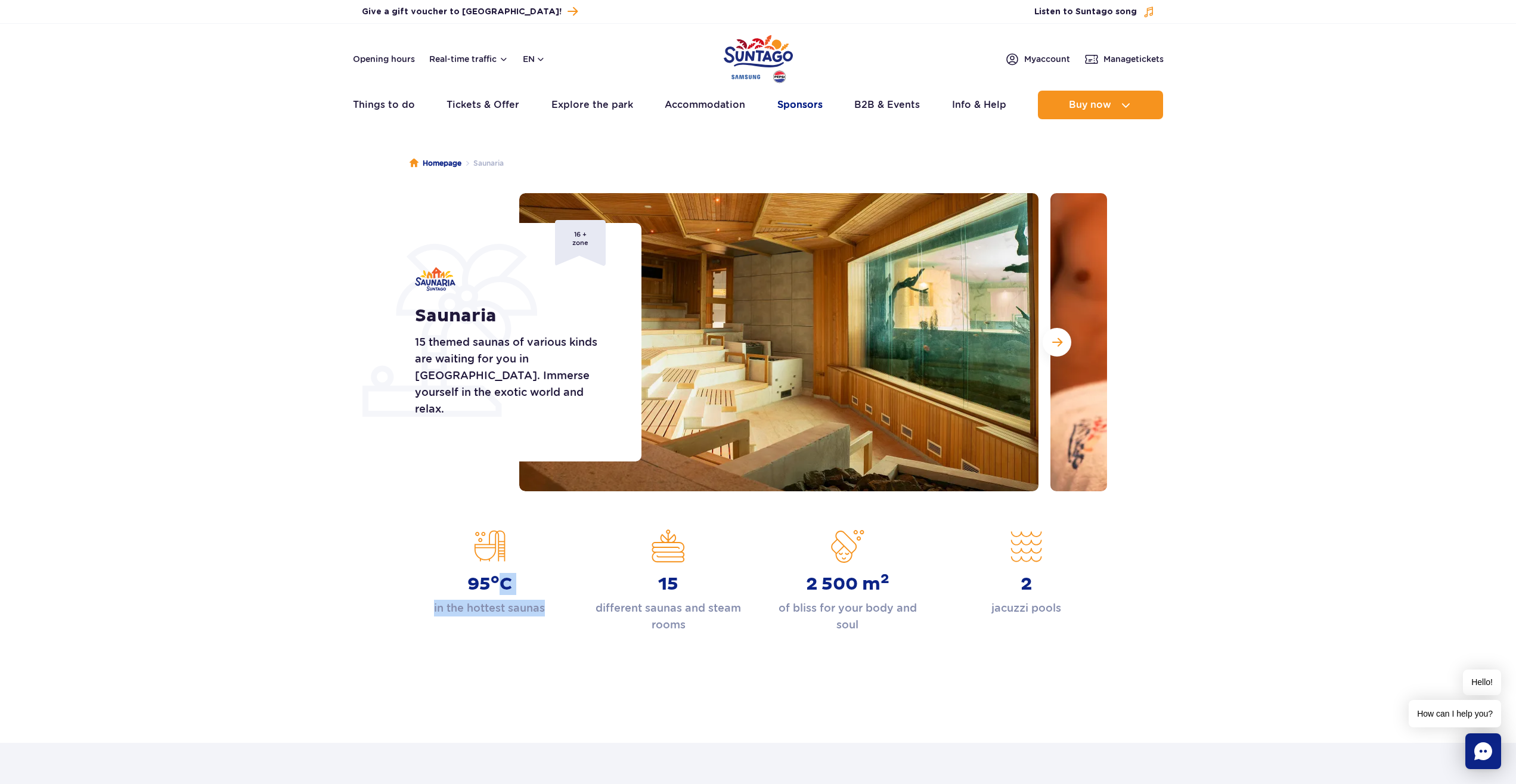
click at [809, 106] on link "Sponsors" at bounding box center [800, 105] width 45 height 29
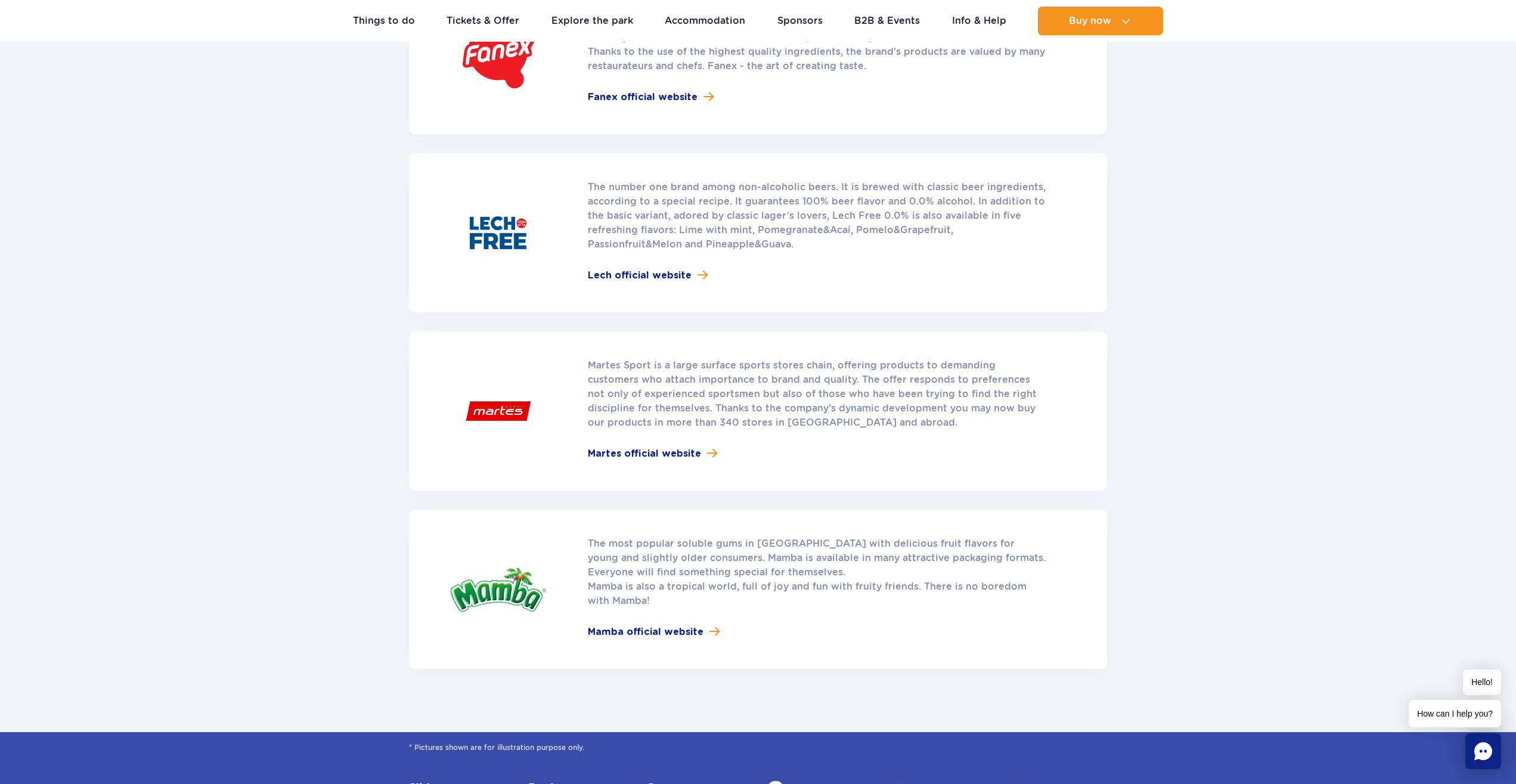
scroll to position [1831, 0]
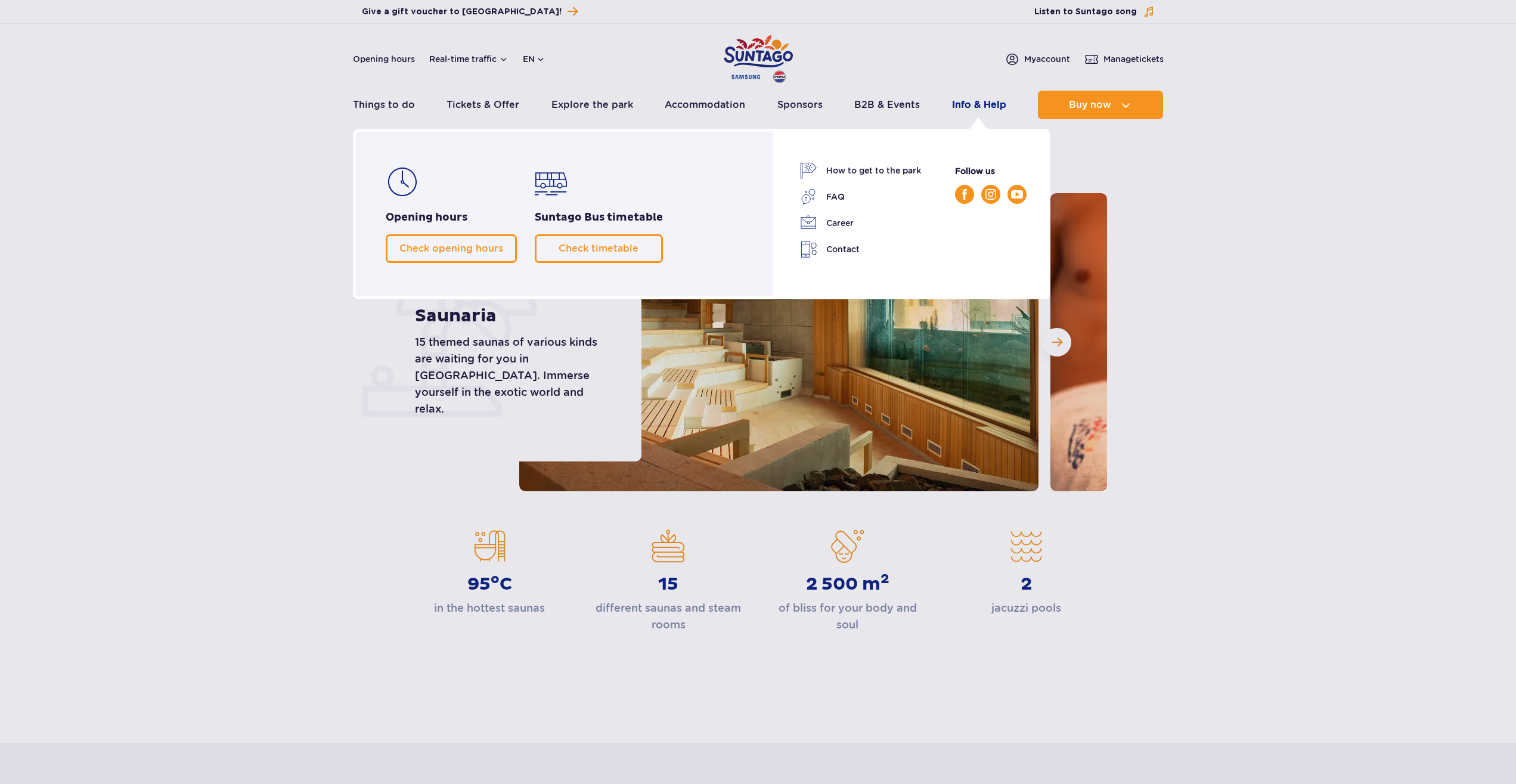
click at [972, 107] on link "Info & Help" at bounding box center [979, 105] width 54 height 29
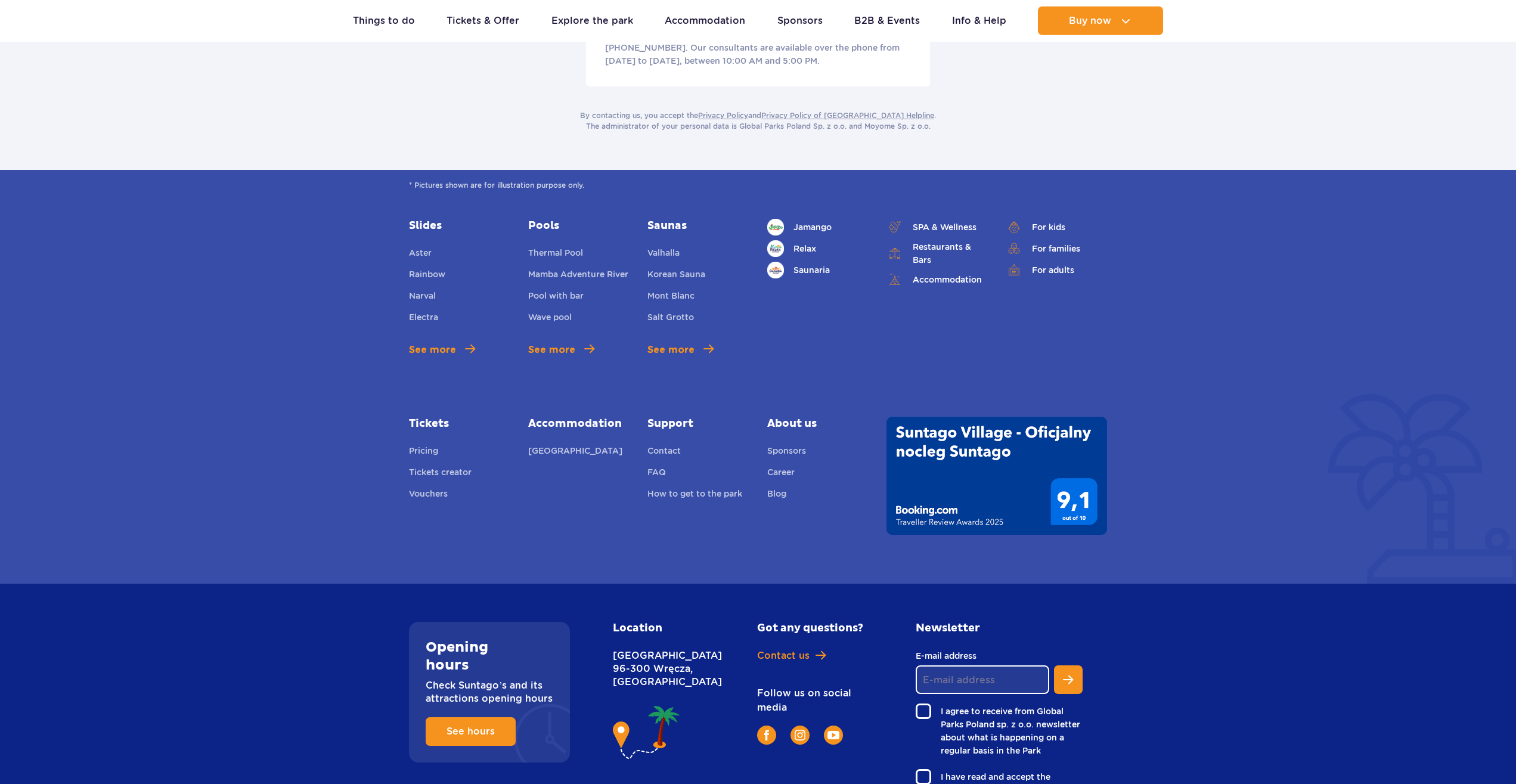
scroll to position [2532, 0]
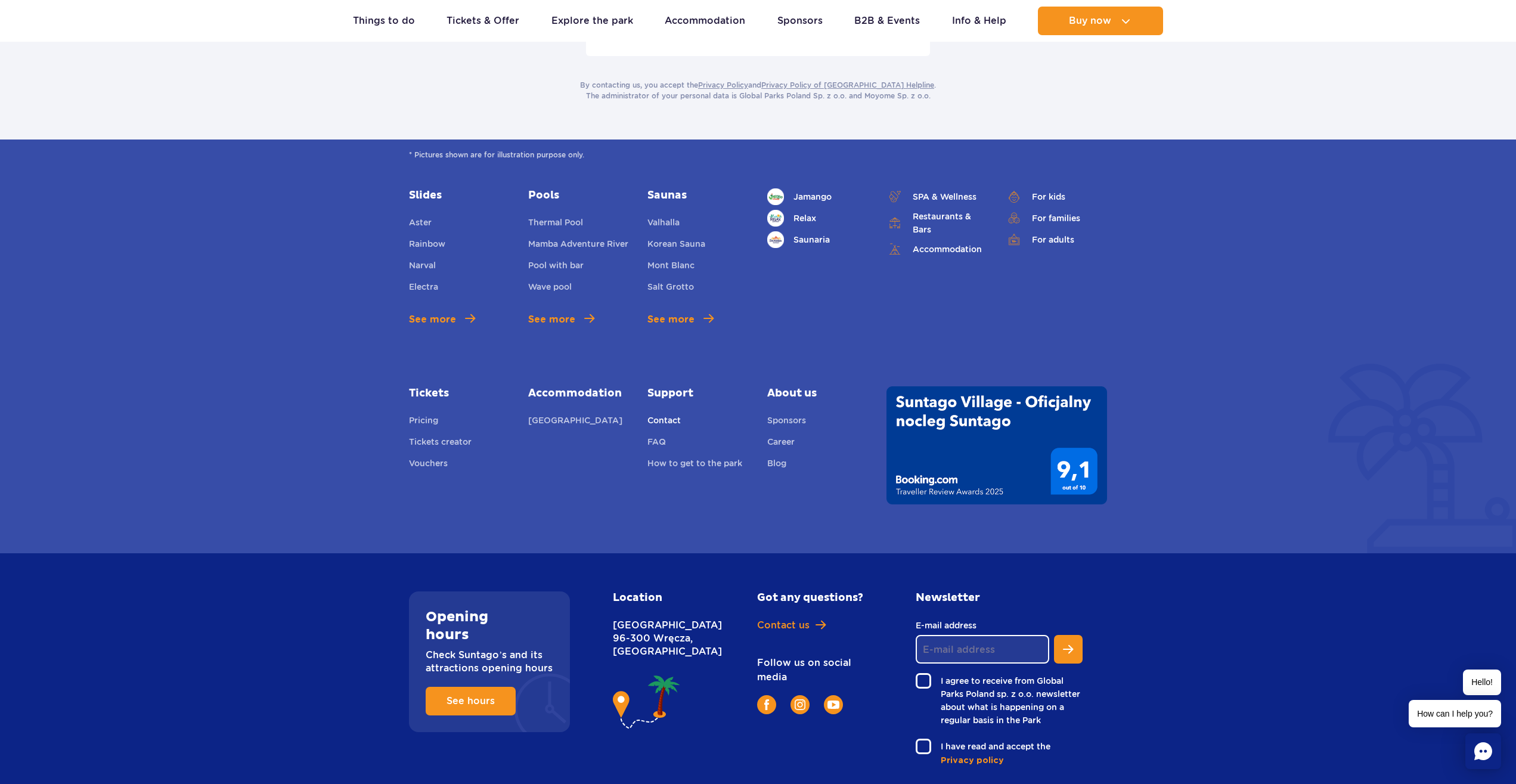
click at [666, 414] on link "Contact" at bounding box center [664, 422] width 33 height 17
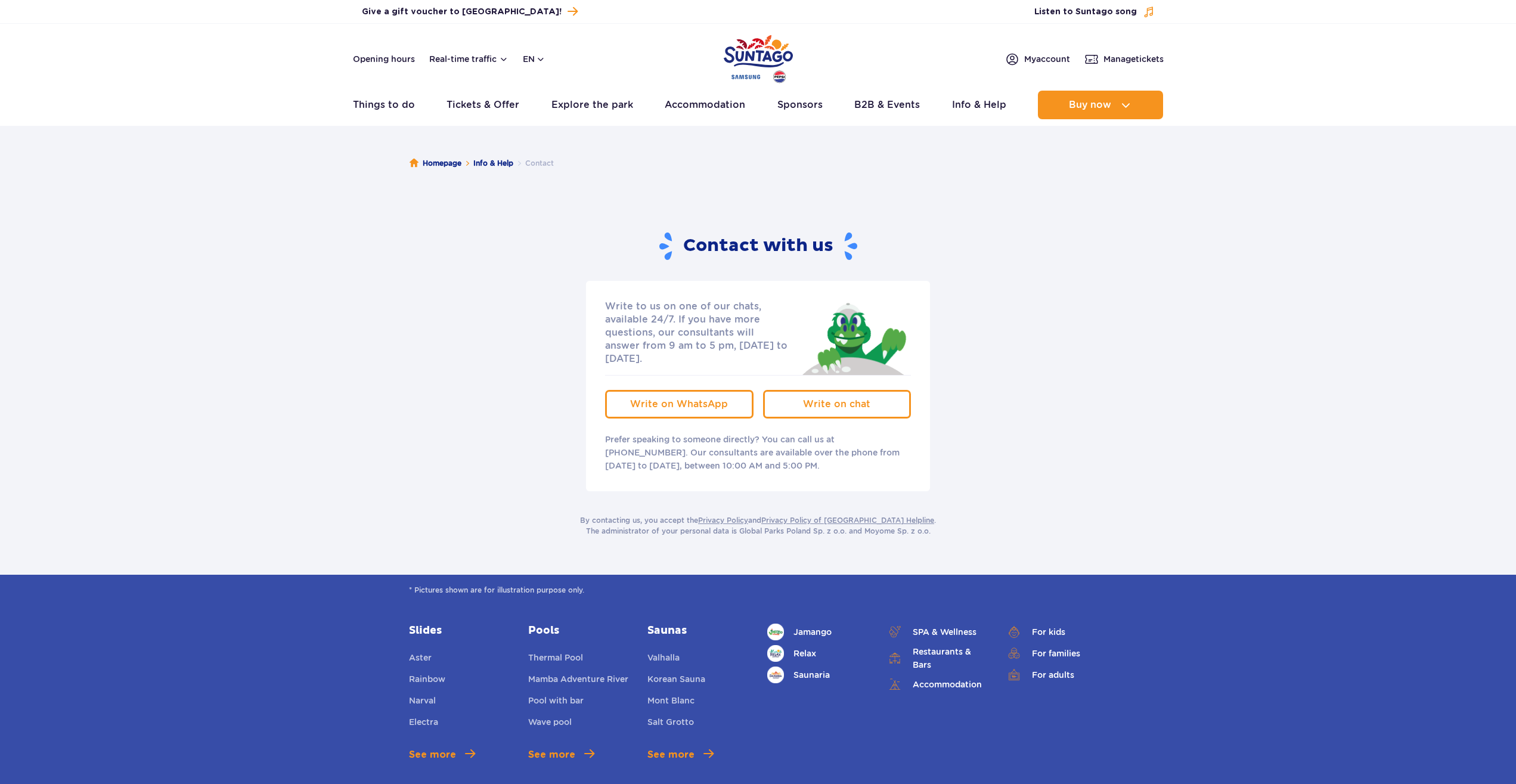
scroll to position [469, 0]
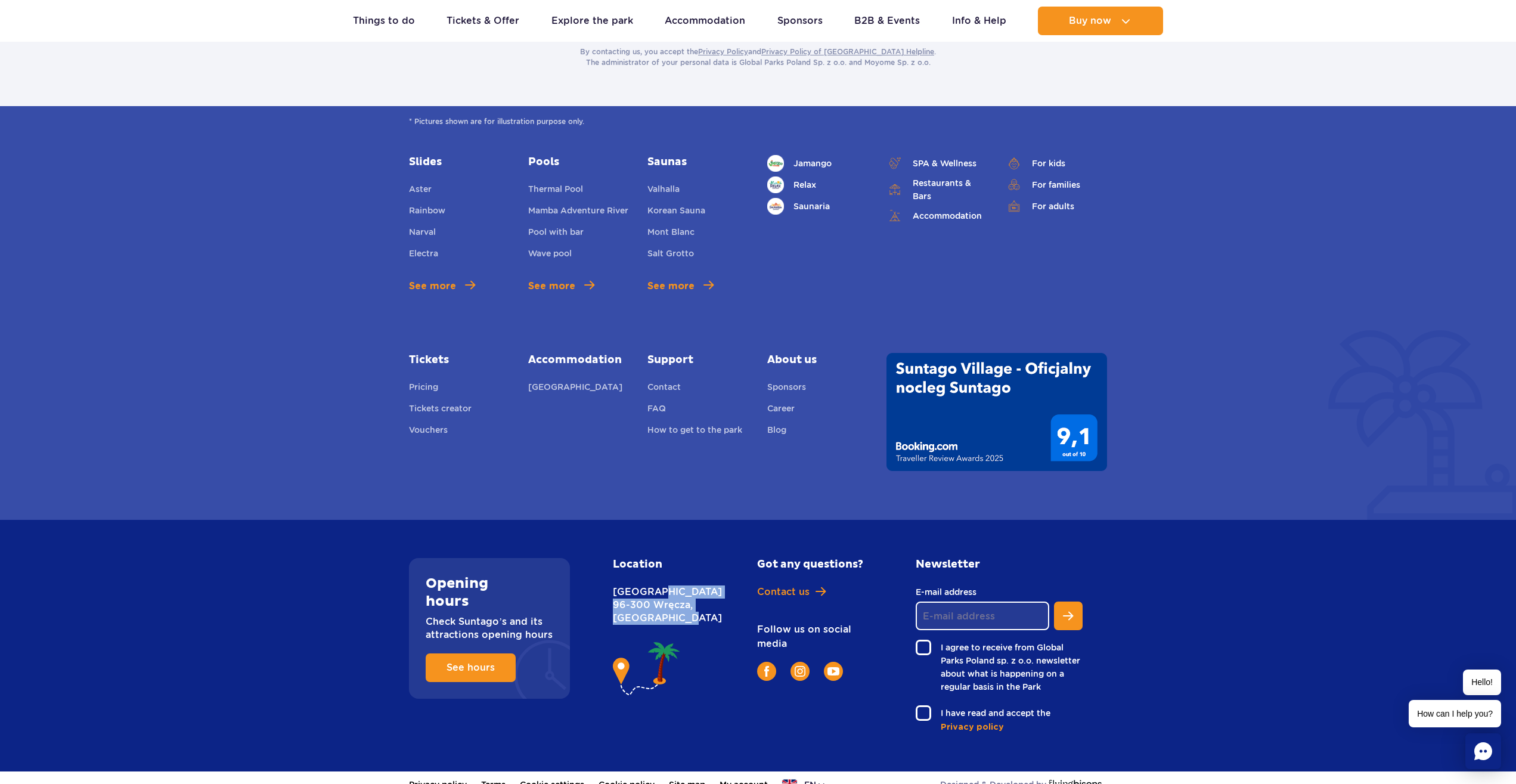
drag, startPoint x: 615, startPoint y: 578, endPoint x: 671, endPoint y: 616, distance: 67.7
click at [671, 616] on p "Nowy Świat [STREET_ADDRESS]" at bounding box center [659, 605] width 92 height 40
copy p "Nowy Świat [STREET_ADDRESS]"
